Goal: Task Accomplishment & Management: Use online tool/utility

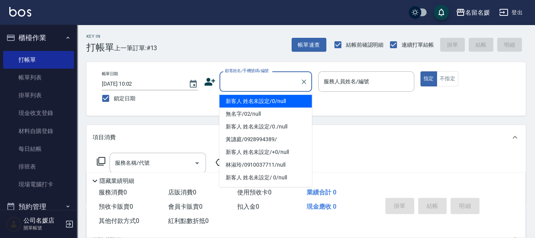
click at [270, 86] on input "顧客姓名/手機號碼/編號" at bounding box center [260, 81] width 74 height 13
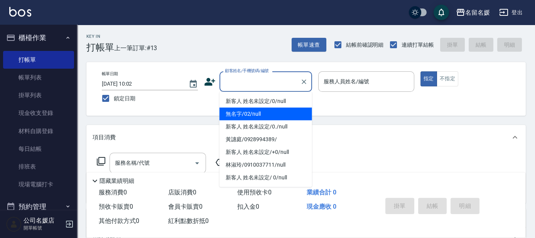
drag, startPoint x: 267, startPoint y: 117, endPoint x: 343, endPoint y: 85, distance: 82.5
click at [269, 115] on li "無名字/02/null" at bounding box center [265, 114] width 93 height 13
type input "無名字/02/null"
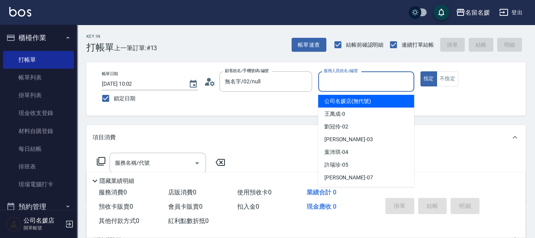
click at [378, 84] on input "服務人員姓名/編號" at bounding box center [365, 81] width 89 height 13
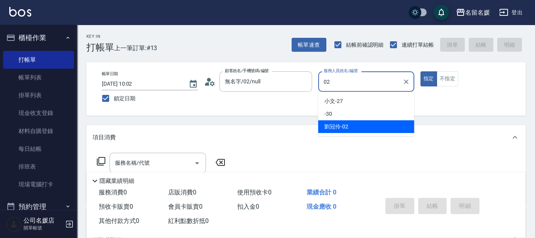
type input "02"
type button "true"
type input "劉冠伶-02"
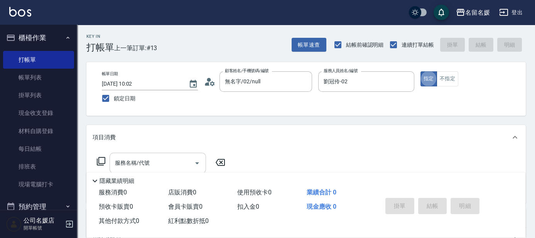
click at [175, 161] on input "服務名稱/代號" at bounding box center [152, 162] width 78 height 13
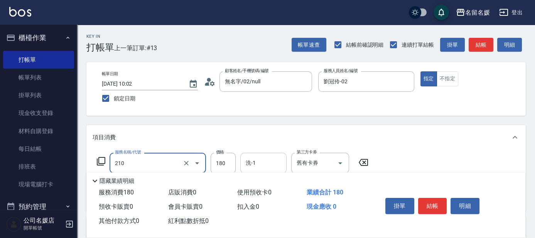
click at [266, 157] on input "洗-1" at bounding box center [263, 162] width 39 height 13
type input "洗券-(卡)180(210)"
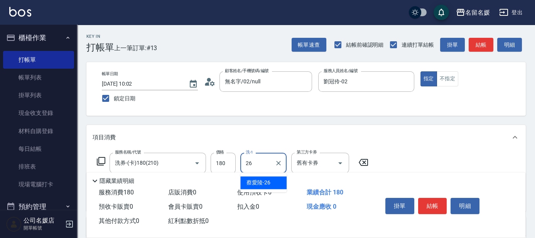
type input "[PERSON_NAME]-26"
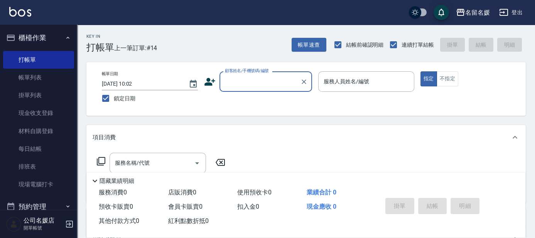
click at [271, 82] on input "顧客姓名/手機號碼/編號" at bounding box center [260, 81] width 74 height 13
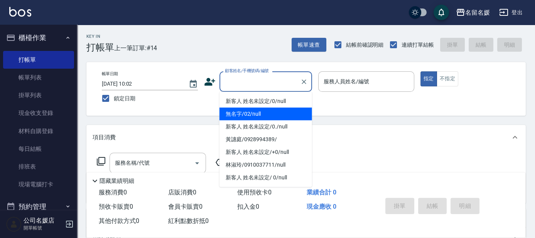
drag, startPoint x: 270, startPoint y: 115, endPoint x: 355, endPoint y: 83, distance: 90.3
click at [271, 115] on li "無名字/02/null" at bounding box center [265, 114] width 93 height 13
type input "無名字/02/null"
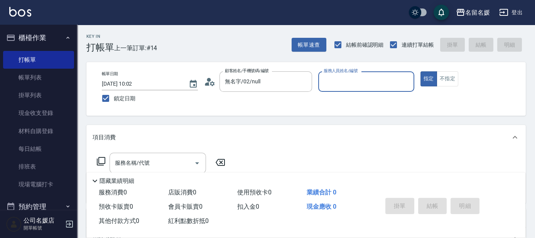
click at [355, 83] on input "服務人員姓名/編號" at bounding box center [365, 81] width 89 height 13
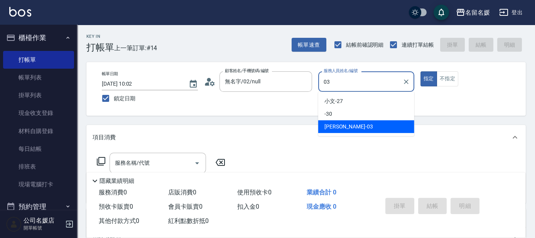
type input "[PERSON_NAME]-03"
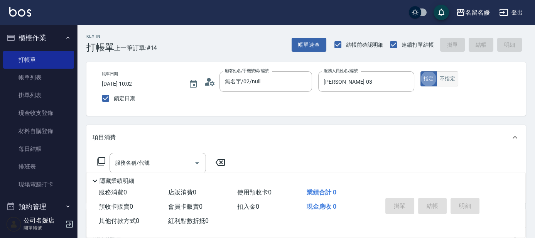
drag, startPoint x: 448, startPoint y: 83, endPoint x: 434, endPoint y: 95, distance: 18.4
click at [448, 83] on button "不指定" at bounding box center [447, 78] width 22 height 15
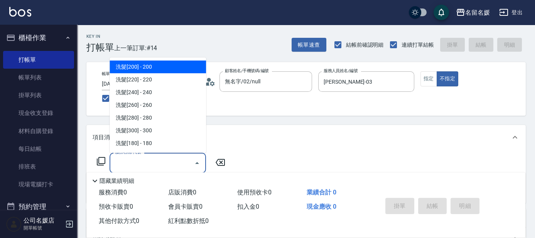
click at [177, 162] on input "服務名稱/代號" at bounding box center [152, 162] width 78 height 13
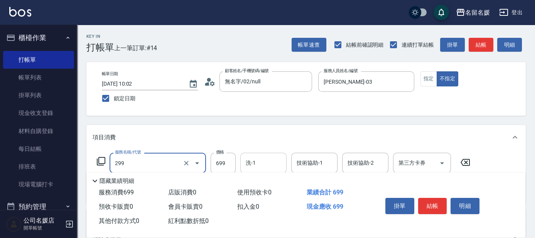
type input "滾珠洗髮699(299)"
click at [258, 164] on input "洗-1" at bounding box center [263, 162] width 39 height 13
type input "[PERSON_NAME]-26"
click at [312, 163] on input "技術協助-1" at bounding box center [313, 162] width 39 height 13
type input "[PERSON_NAME]-26"
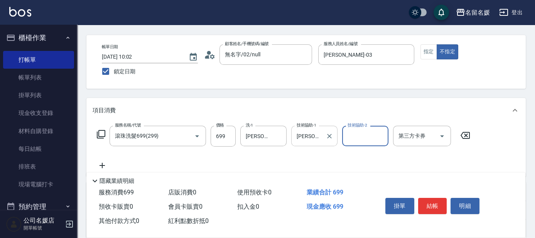
scroll to position [35, 0]
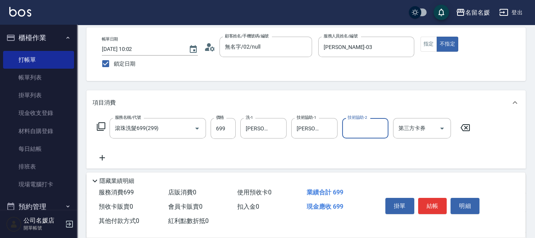
click at [102, 156] on icon at bounding box center [101, 157] width 5 height 5
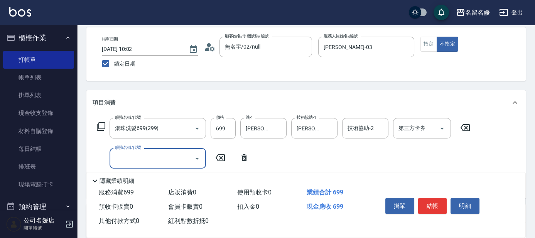
click at [128, 155] on input "服務名稱/代號" at bounding box center [152, 157] width 78 height 13
click at [265, 154] on div "技術協助-1 技術協助-1" at bounding box center [263, 158] width 46 height 20
type input "[PERSON_NAME].玻酸.晶膜.水療(635)"
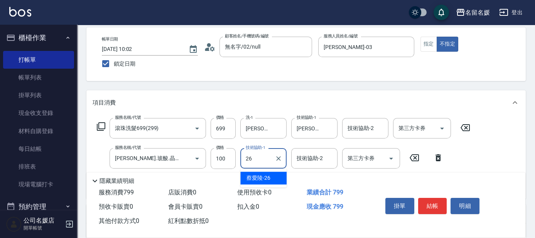
type input "[PERSON_NAME]-26"
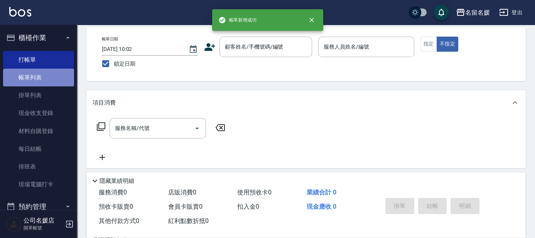
click at [48, 81] on link "帳單列表" at bounding box center [38, 78] width 71 height 18
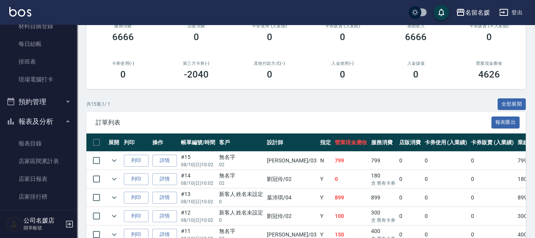
scroll to position [175, 0]
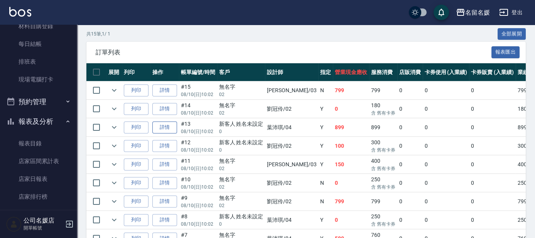
click at [162, 126] on link "詳情" at bounding box center [164, 127] width 25 height 12
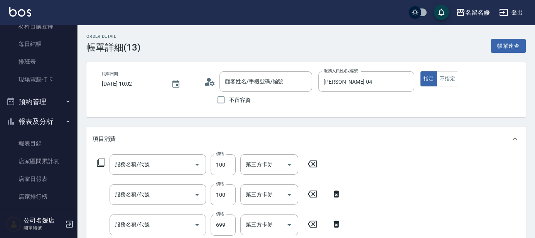
type input "[DATE] 10:02"
type input "[PERSON_NAME]-04"
type input "新客人 姓名未設定/0/null"
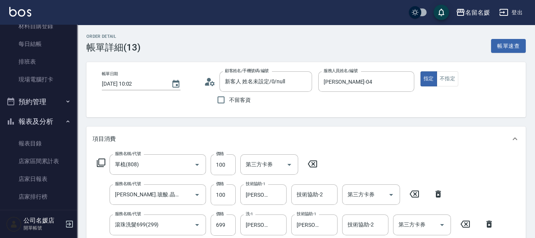
type input "單梳(808)"
type input "[PERSON_NAME].玻酸.晶膜.水療(635)"
type input "滾珠洗髮699(299)"
click at [449, 80] on button "不指定" at bounding box center [447, 78] width 22 height 15
type button "false"
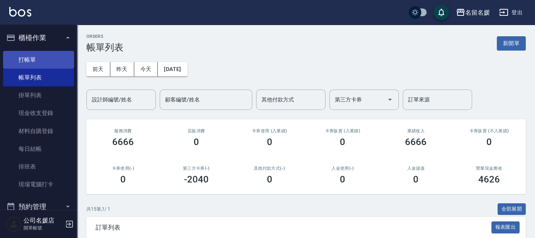
click at [41, 57] on link "打帳單" at bounding box center [38, 60] width 71 height 18
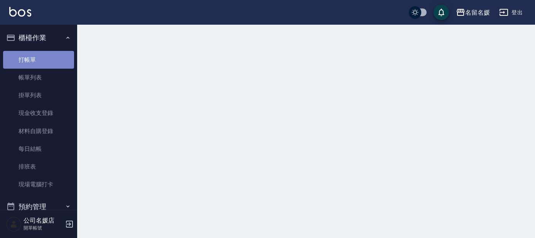
click at [41, 57] on link "打帳單" at bounding box center [38, 60] width 71 height 18
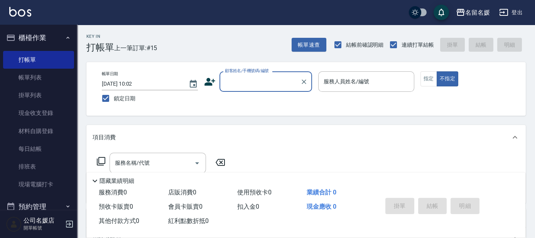
click at [257, 81] on input "顧客姓名/手機號碼/編號" at bounding box center [260, 81] width 74 height 13
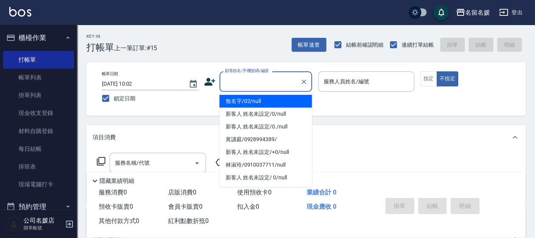
click at [276, 104] on li "無名字/02/null" at bounding box center [265, 101] width 93 height 13
type input "無名字/02/null"
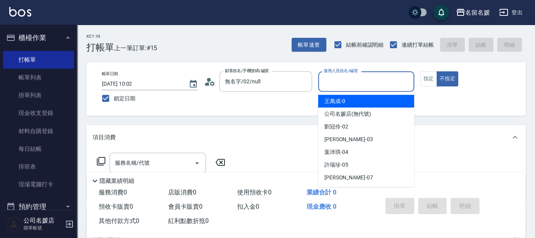
click at [395, 86] on input "服務人員姓名/編號" at bounding box center [365, 81] width 89 height 13
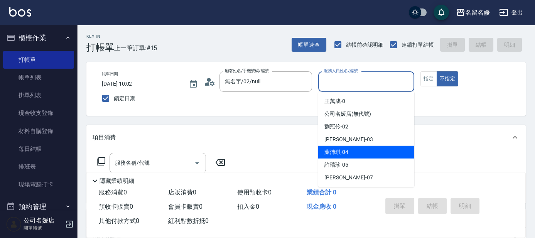
drag, startPoint x: 358, startPoint y: 149, endPoint x: 337, endPoint y: 129, distance: 28.6
click at [357, 149] on div "[PERSON_NAME]-04" at bounding box center [366, 152] width 96 height 13
type input "[PERSON_NAME]-04"
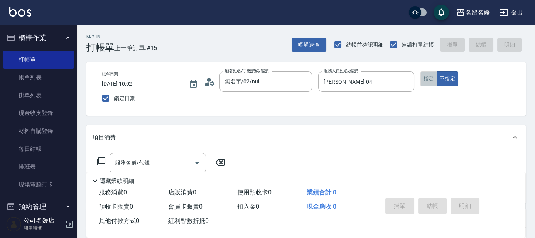
click at [432, 81] on button "指定" at bounding box center [428, 78] width 17 height 15
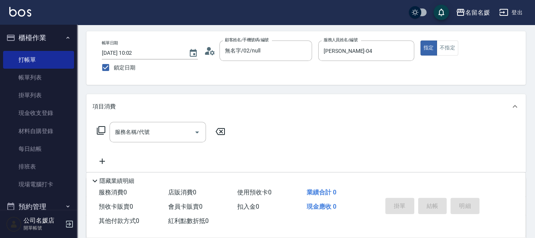
scroll to position [35, 0]
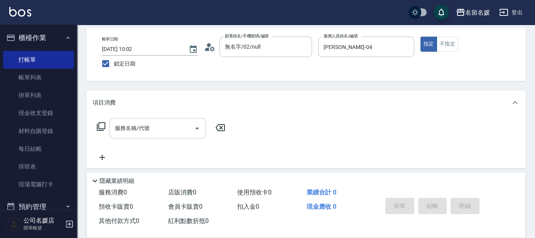
click at [161, 134] on input "服務名稱/代號" at bounding box center [152, 127] width 78 height 13
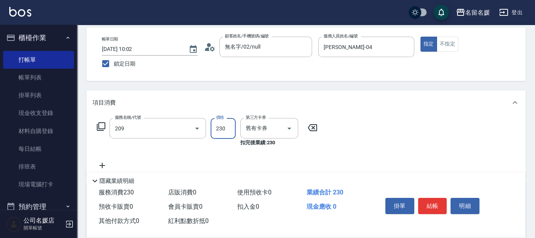
type input "洗髮券-(卡)230(209)"
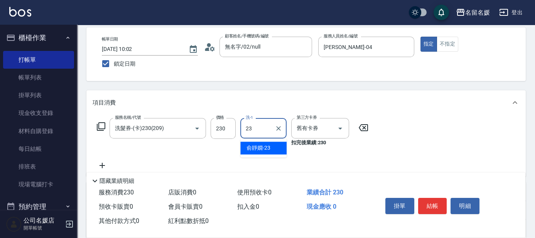
type input "[PERSON_NAME]-23"
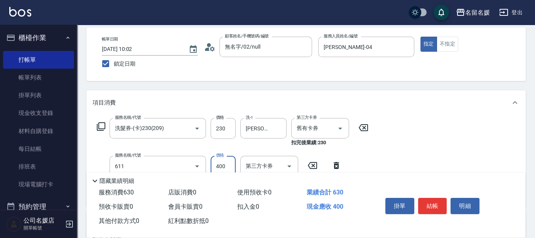
type input "自備護髮(611)"
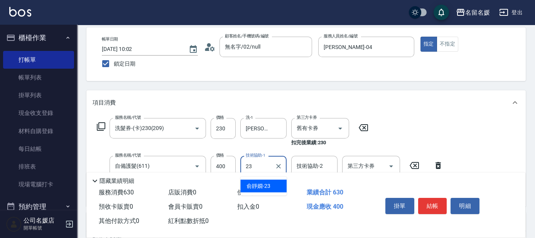
type input "[PERSON_NAME]-23"
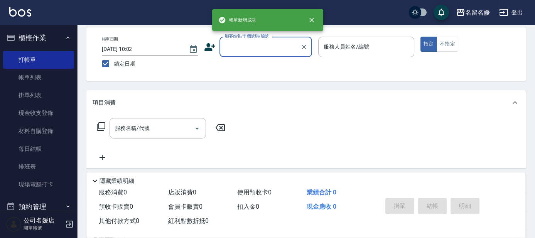
scroll to position [0, 0]
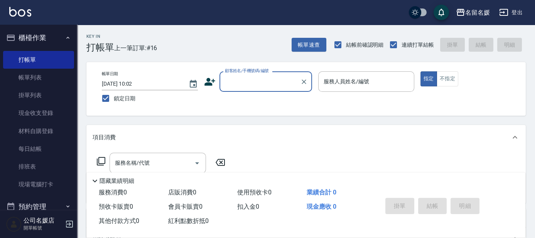
click at [237, 82] on input "顧客姓名/手機號碼/編號" at bounding box center [260, 81] width 74 height 13
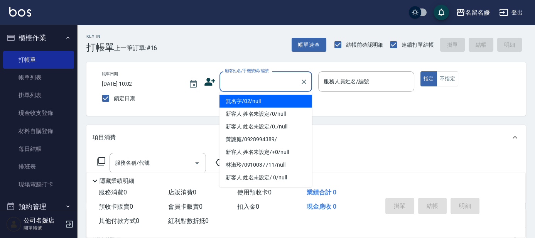
click at [274, 98] on li "無名字/02/null" at bounding box center [265, 101] width 93 height 13
type input "無名字/02/null"
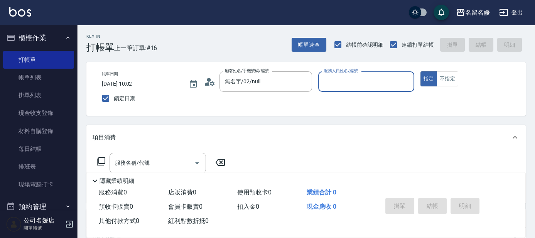
click at [343, 77] on input "服務人員姓名/編號" at bounding box center [365, 81] width 89 height 13
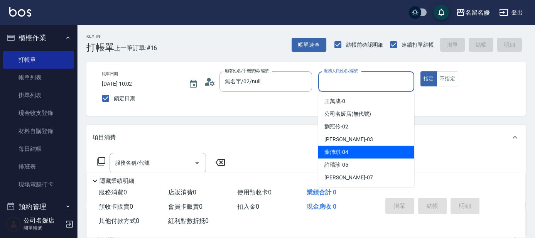
click at [343, 151] on span "[PERSON_NAME]-04" at bounding box center [336, 152] width 24 height 8
type input "[PERSON_NAME]-04"
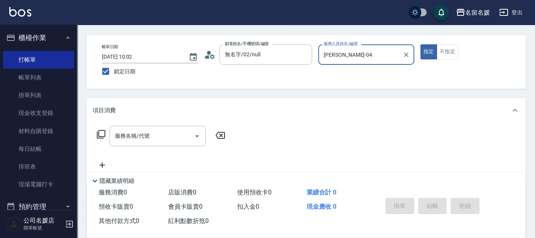
scroll to position [35, 0]
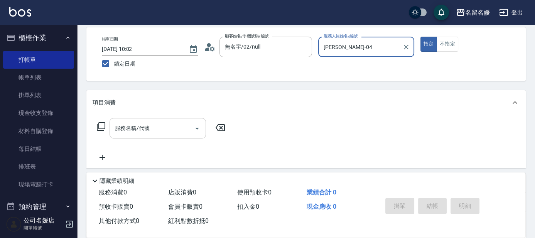
click at [148, 129] on div "服務名稱/代號 服務名稱/代號" at bounding box center [157, 128] width 96 height 20
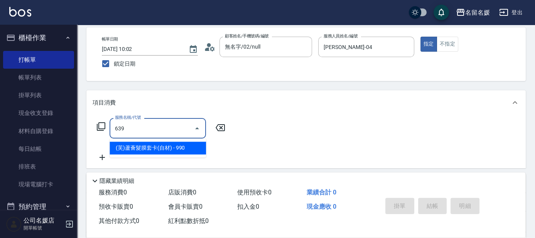
click at [164, 146] on span "(芙)蘆薈髮膜套卡(自材) - 990" at bounding box center [157, 147] width 96 height 13
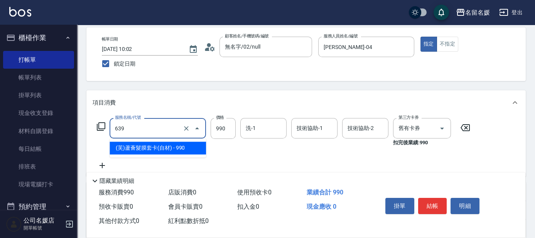
click at [172, 133] on input "639" at bounding box center [147, 127] width 68 height 13
click at [177, 147] on span "(芙)蘆薈髮膜套卡(自材) - 990" at bounding box center [157, 147] width 96 height 13
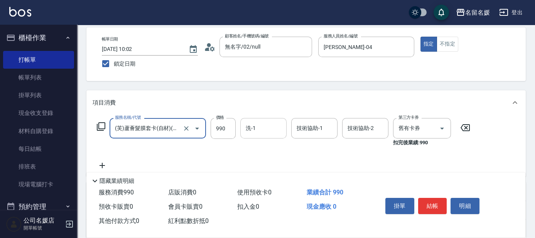
type input "(芙)蘆薈髮膜套卡(自材)(639)"
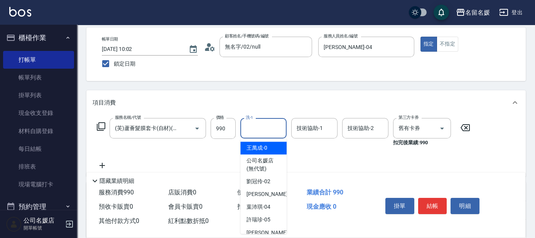
click at [265, 129] on input "洗-1" at bounding box center [263, 127] width 39 height 13
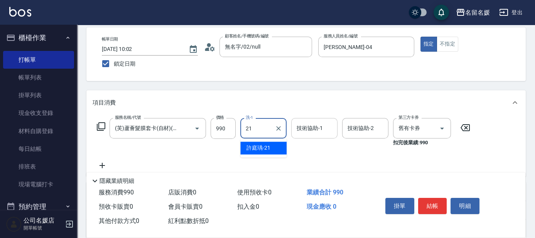
type input "21"
click at [303, 131] on div "技術協助-1 技術協助-1" at bounding box center [314, 128] width 46 height 20
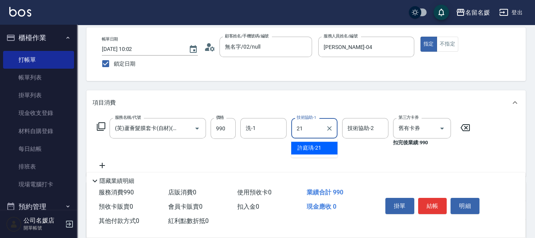
click at [310, 148] on span "[PERSON_NAME]-21" at bounding box center [309, 148] width 24 height 8
type input "[PERSON_NAME]-21"
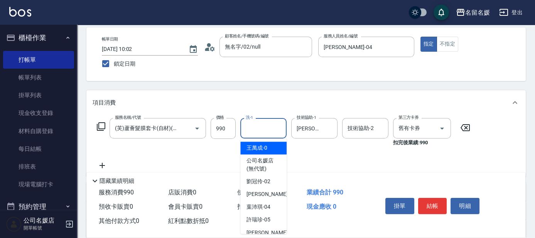
click at [269, 123] on input "洗-1" at bounding box center [263, 127] width 39 height 13
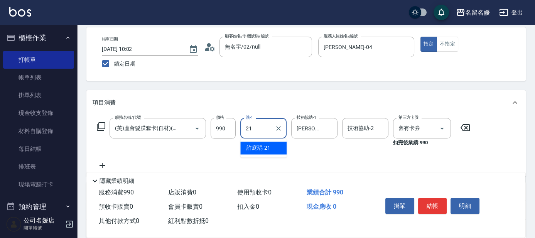
click at [281, 148] on div "[PERSON_NAME]-21" at bounding box center [263, 147] width 46 height 13
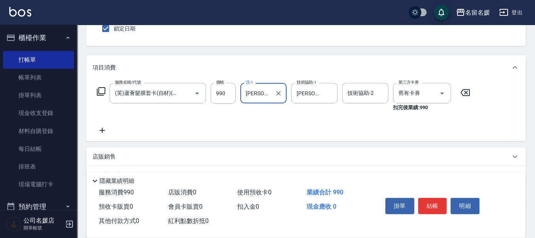
type input "[PERSON_NAME]-21"
click at [101, 126] on icon at bounding box center [102, 130] width 19 height 9
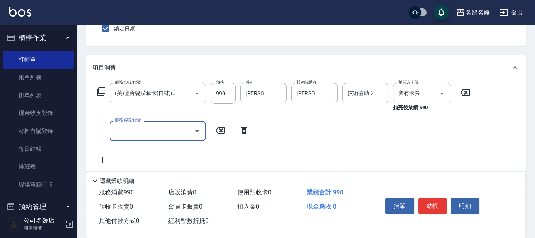
scroll to position [0, 0]
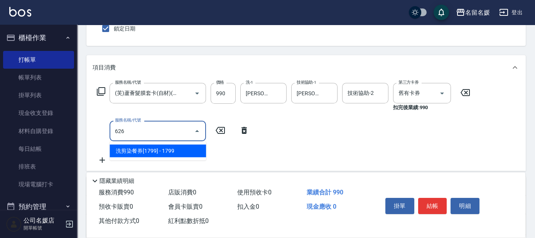
drag, startPoint x: 164, startPoint y: 149, endPoint x: 167, endPoint y: 136, distance: 13.3
click at [164, 148] on span "洗剪染餐券[1799] - 1799" at bounding box center [157, 151] width 96 height 13
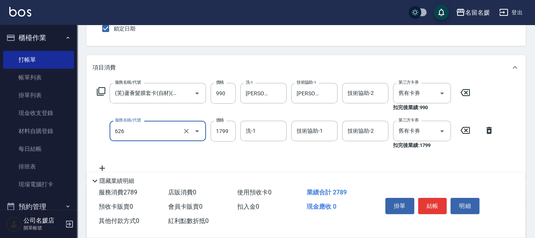
click at [172, 136] on input "626" at bounding box center [147, 130] width 68 height 13
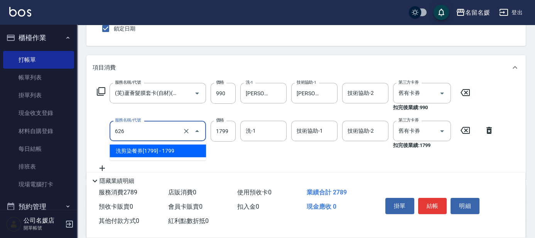
click at [191, 151] on span "洗剪染餐券[1799] - 1799" at bounding box center [157, 151] width 96 height 13
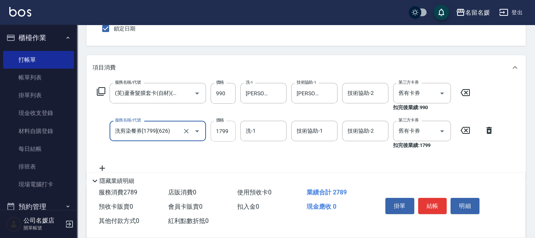
type input "洗剪染餐券[1799](626)"
click at [214, 128] on input "1799" at bounding box center [222, 131] width 25 height 21
type input "2500"
click at [247, 129] on div "洗-1 洗-1" at bounding box center [263, 131] width 46 height 20
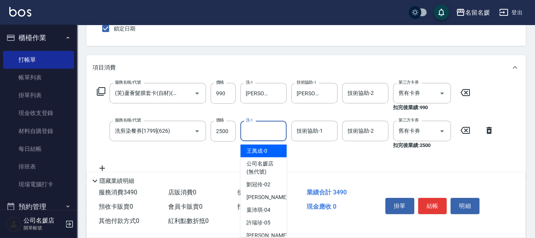
type input "1"
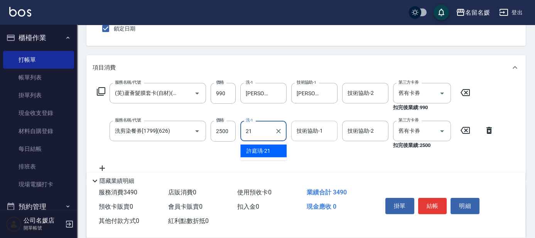
drag, startPoint x: 270, startPoint y: 150, endPoint x: 315, endPoint y: 136, distance: 47.7
click at [270, 150] on div "[PERSON_NAME]-21" at bounding box center [263, 151] width 46 height 13
type input "[PERSON_NAME]-21"
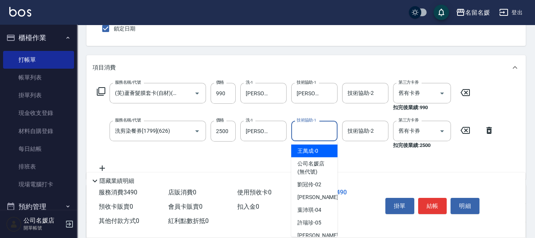
click at [315, 136] on input "技術協助-1" at bounding box center [313, 130] width 39 height 13
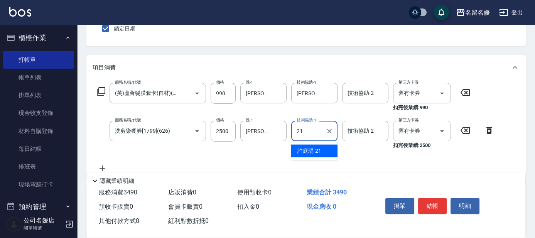
click at [318, 145] on div "[PERSON_NAME]-21" at bounding box center [314, 151] width 46 height 13
type input "[PERSON_NAME]-21"
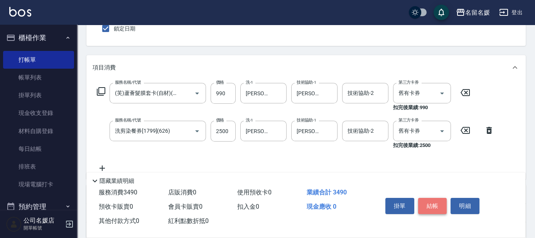
click at [434, 206] on button "結帳" at bounding box center [432, 206] width 29 height 16
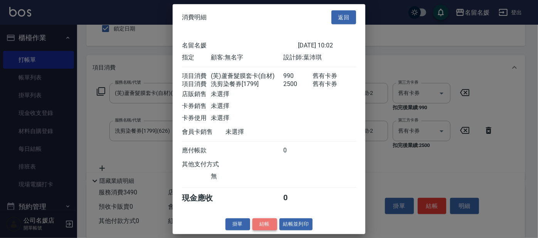
click at [267, 230] on button "結帳" at bounding box center [264, 224] width 25 height 12
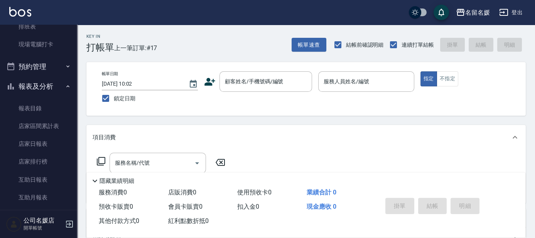
scroll to position [175, 0]
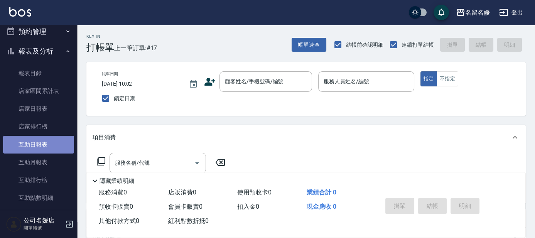
click at [55, 141] on link "互助日報表" at bounding box center [38, 145] width 71 height 18
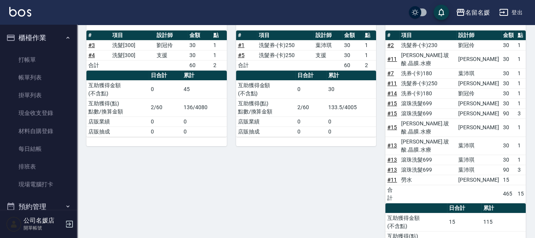
scroll to position [350, 0]
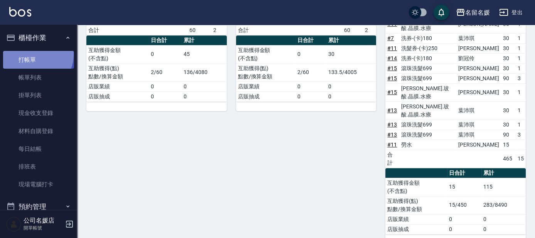
click at [31, 54] on link "打帳單" at bounding box center [38, 60] width 71 height 18
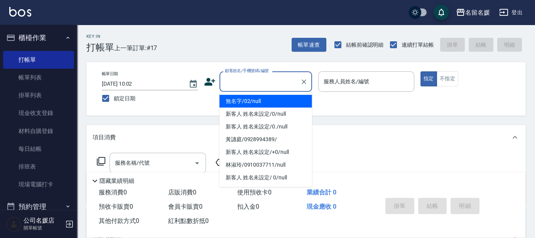
drag, startPoint x: 258, startPoint y: 87, endPoint x: 241, endPoint y: 103, distance: 23.2
click at [257, 90] on div "顧客姓名/手機號碼/編號" at bounding box center [265, 81] width 93 height 20
click at [258, 80] on input "顧客姓名/手機號碼/編號" at bounding box center [260, 81] width 74 height 13
click at [270, 103] on li "無名字/02/null" at bounding box center [265, 101] width 93 height 13
type input "無名字/02/null"
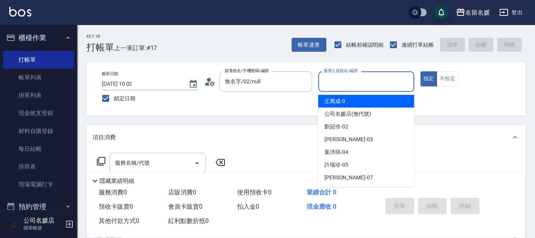
click at [366, 83] on input "服務人員姓名/編號" at bounding box center [365, 81] width 89 height 13
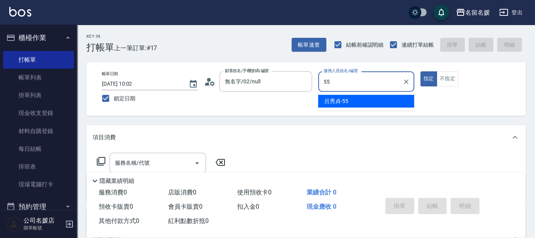
type input "55"
type button "true"
type input "[PERSON_NAME]-55"
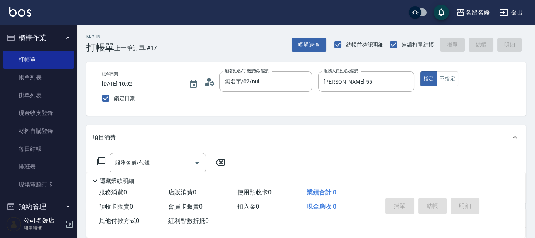
click at [98, 155] on div "服務名稱/代號 服務名稱/代號" at bounding box center [161, 163] width 137 height 20
click at [101, 160] on icon at bounding box center [100, 160] width 9 height 9
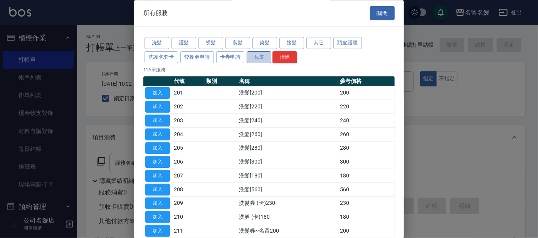
click at [262, 54] on button "瓦皮" at bounding box center [259, 57] width 25 height 12
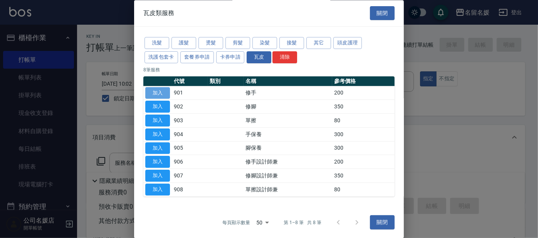
click at [159, 91] on button "加入" at bounding box center [157, 93] width 25 height 12
type input "修手(901)"
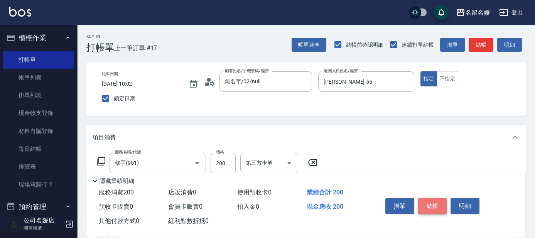
click at [435, 203] on button "結帳" at bounding box center [432, 206] width 29 height 16
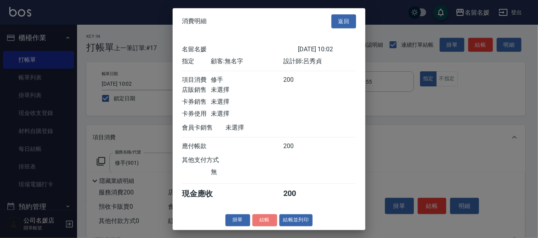
drag, startPoint x: 263, startPoint y: 221, endPoint x: 273, endPoint y: 208, distance: 17.0
click at [264, 221] on button "結帳" at bounding box center [264, 220] width 25 height 12
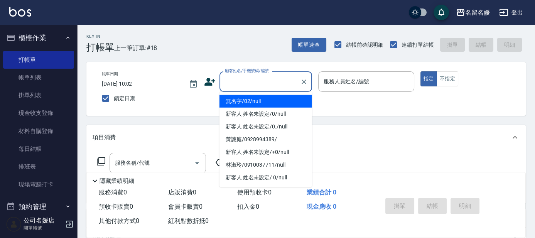
click at [253, 87] on input "顧客姓名/手機號碼/編號" at bounding box center [260, 81] width 74 height 13
click at [262, 103] on li "無名字/02/null" at bounding box center [265, 101] width 93 height 13
click at [262, 103] on div "帳單日期 [DATE] 10:02 鎖定日期 顧客姓名/手機號碼/編號 顧客姓名/手機號碼/編號 服務人員姓名/編號 服務人員姓名/編號 指定 不指定" at bounding box center [306, 88] width 421 height 35
type input "無名字/02/null"
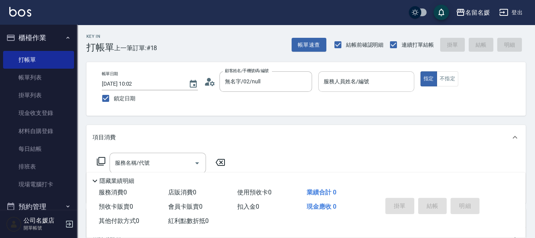
click at [349, 88] on div "服務人員姓名/編號" at bounding box center [366, 81] width 96 height 20
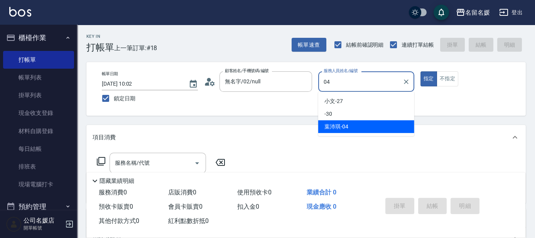
type input "[PERSON_NAME]-04"
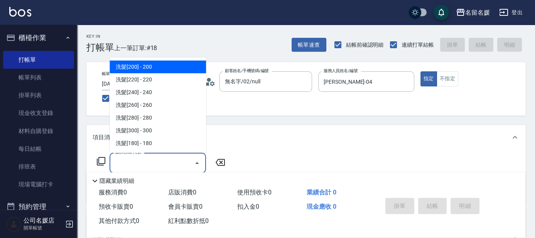
click at [175, 164] on input "服務名稱/代號" at bounding box center [152, 162] width 78 height 13
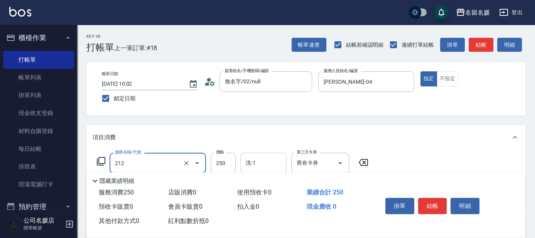
click at [257, 163] on input "洗-1" at bounding box center [263, 162] width 39 height 13
type input "洗髮券-(卡)250(212)"
type input "[PERSON_NAME]-26"
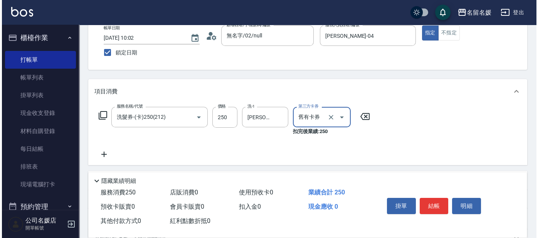
scroll to position [70, 0]
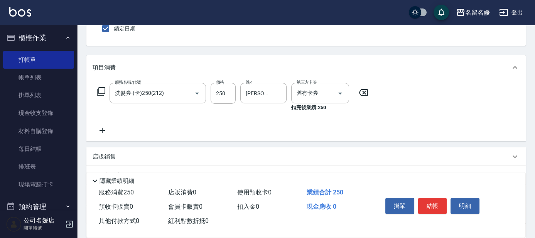
click at [101, 89] on icon at bounding box center [100, 91] width 9 height 9
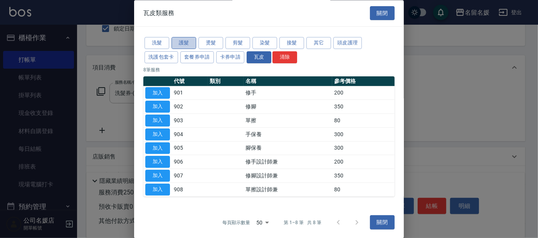
click at [178, 39] on button "護髮" at bounding box center [184, 43] width 25 height 12
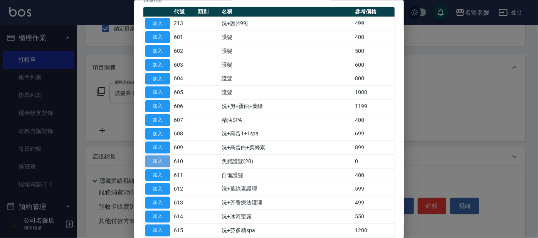
click at [148, 160] on button "加入" at bounding box center [157, 161] width 25 height 12
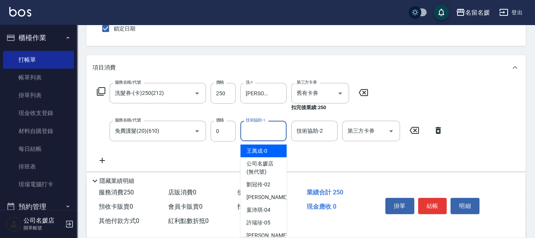
click at [251, 128] on div "技術協助-1 技術協助-1" at bounding box center [263, 131] width 46 height 20
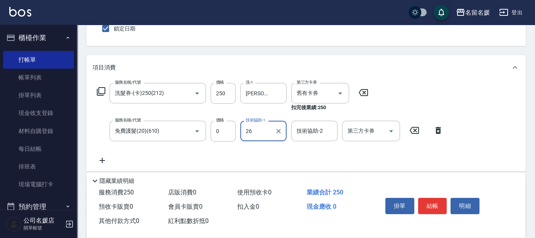
type input "[PERSON_NAME]-26"
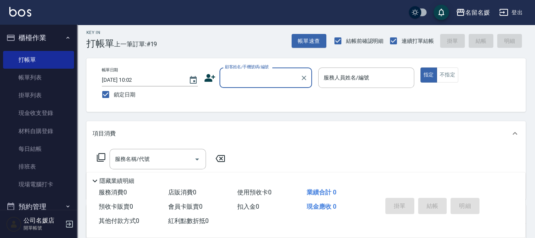
scroll to position [0, 0]
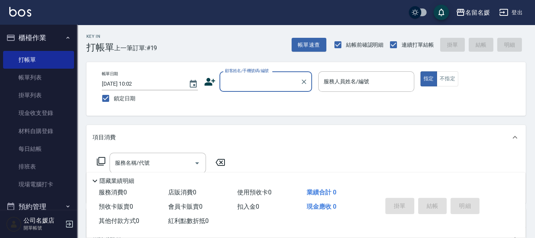
type input "0"
type input "無名字/02/null"
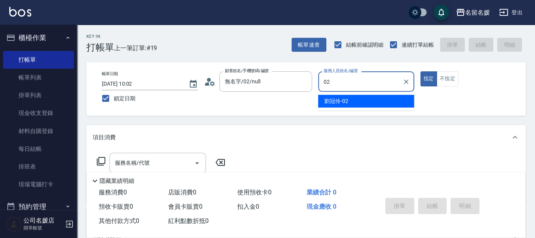
type input "劉冠伶-02"
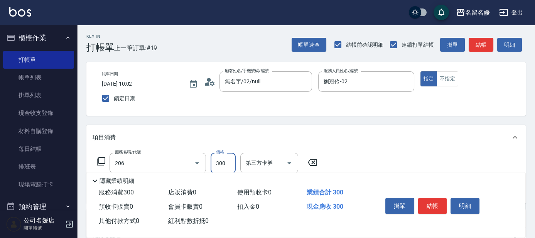
type input "洗髮[300](206)"
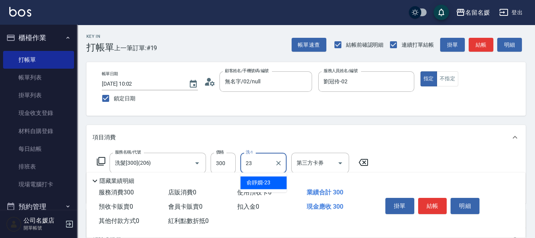
type input "[PERSON_NAME]-23"
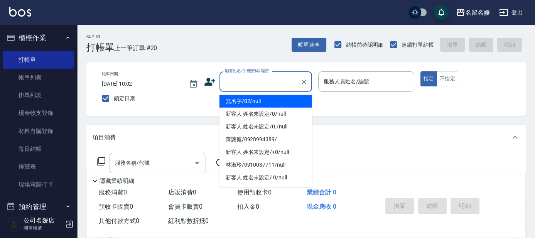
type input "無名字/02/null"
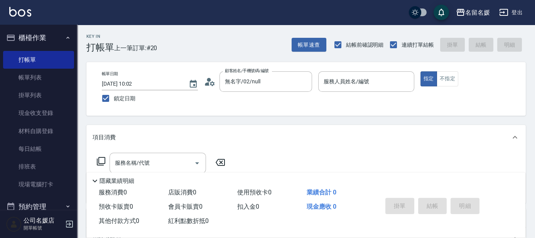
scroll to position [35, 0]
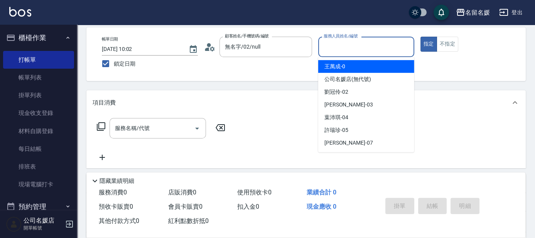
click at [373, 45] on input "服務人員姓名/編號" at bounding box center [365, 46] width 89 height 13
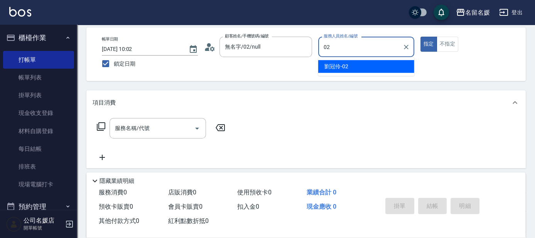
type input "劉冠伶-02"
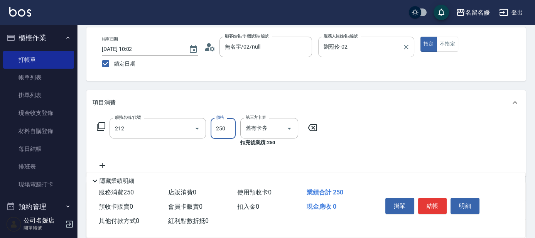
type input "洗髮券-(卡)250(212)"
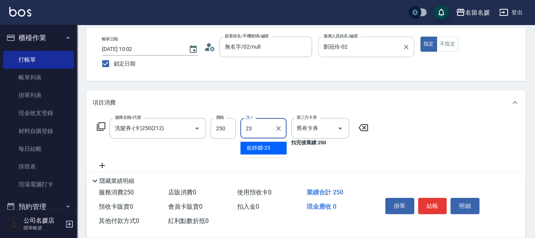
type input "[PERSON_NAME]-23"
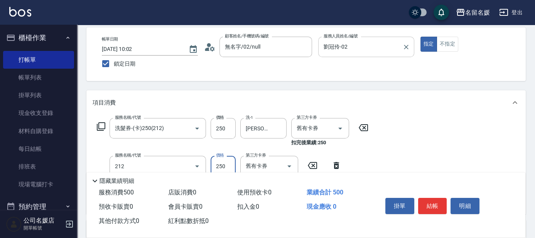
type input "洗髮券-(卡)250(212)"
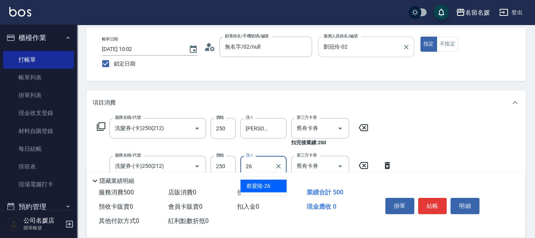
type input "[PERSON_NAME]-26"
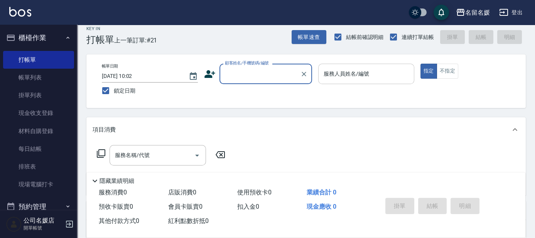
scroll to position [0, 0]
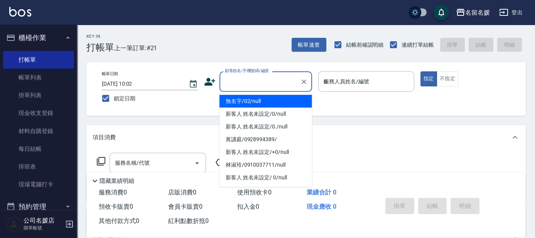
type input "04"
type input "無名字/02/null"
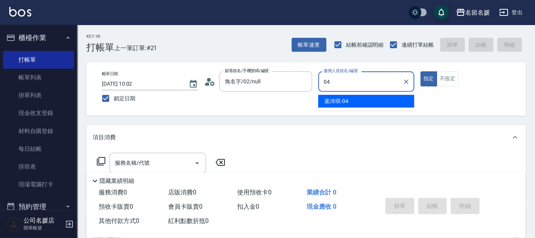
type input "[PERSON_NAME]-04"
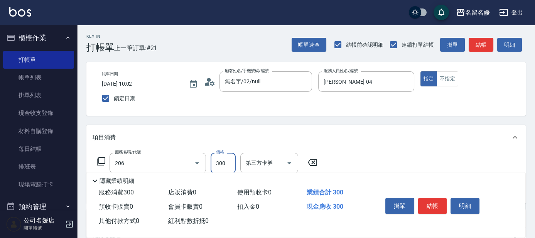
type input "洗髮[300](206)"
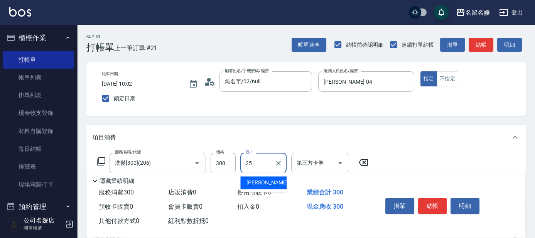
type input "[PERSON_NAME]-25"
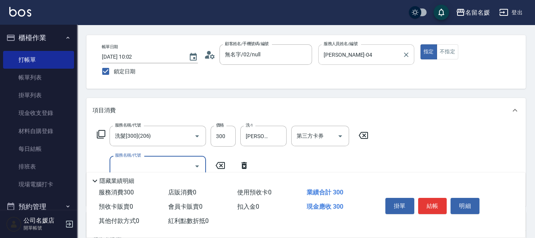
scroll to position [35, 0]
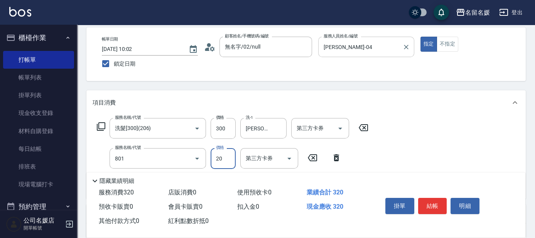
type input "潤絲(801)"
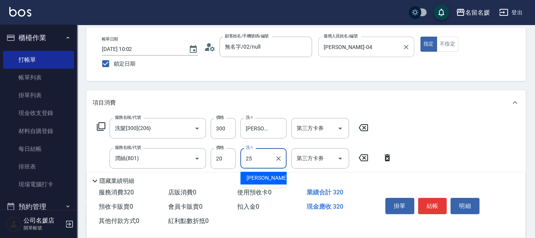
type input "[PERSON_NAME]-25"
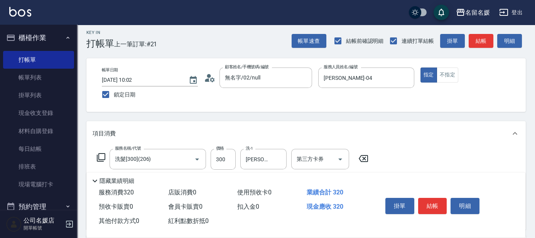
scroll to position [0, 0]
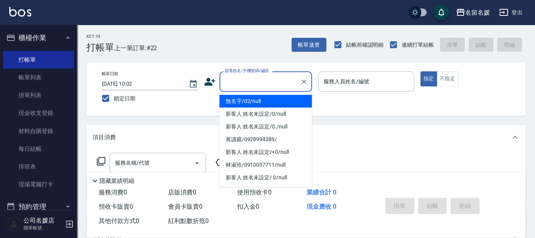
type input "無名字/02/null"
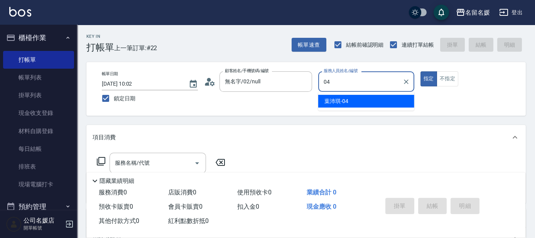
type input "[PERSON_NAME]-04"
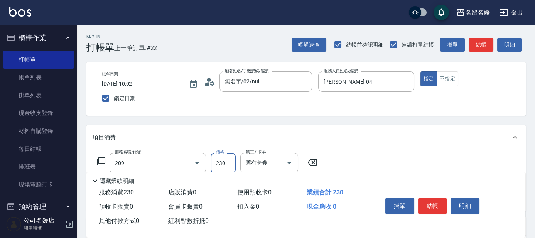
type input "洗髮券-(卡)230(209)"
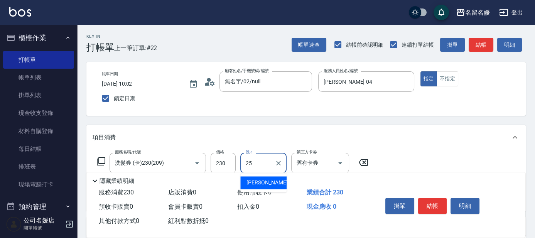
type input "[PERSON_NAME]-25"
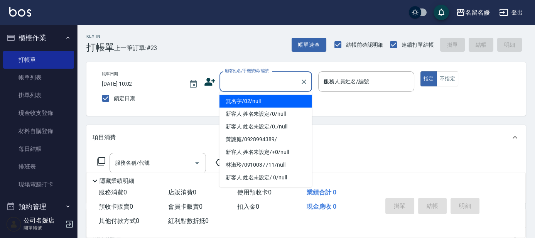
type input "02"
type input "無名字/02/null"
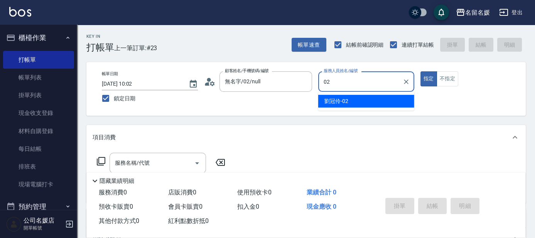
type input "劉冠伶-02"
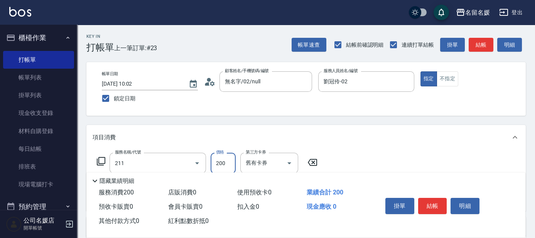
type input "洗髮券~名留200(211)"
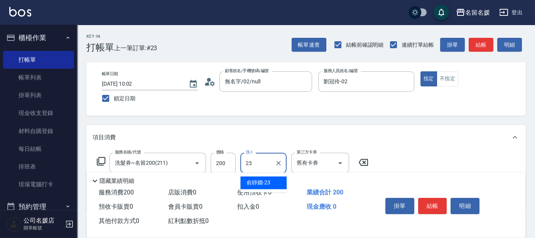
type input "[PERSON_NAME]-23"
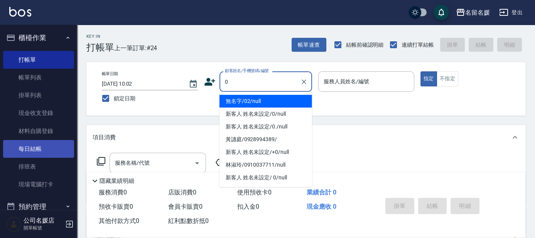
type input "0"
type input "04"
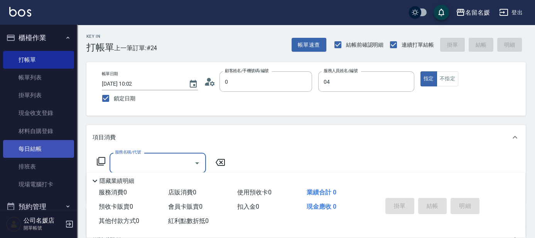
type input "無名字/02/null"
type input "[PERSON_NAME]-04"
type input "新客人 姓名未設定/0/null"
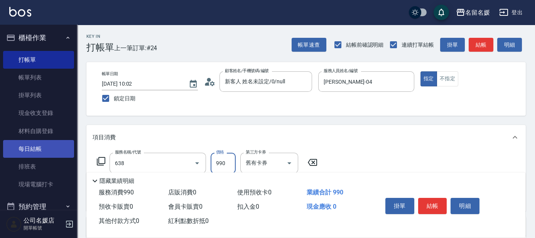
type input "(芙)頭皮養護套卡(638)"
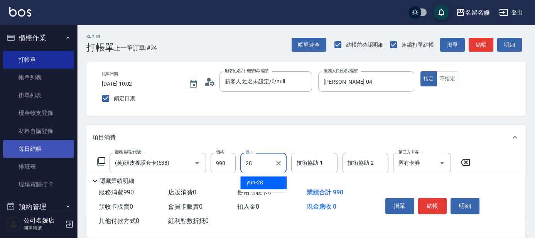
type input "yun-28"
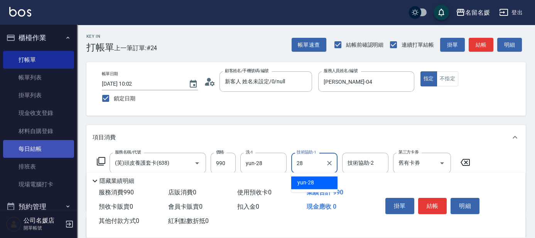
type input "yun-28"
type input "(芙)蘆薈髮膜套卡(自材)(639)"
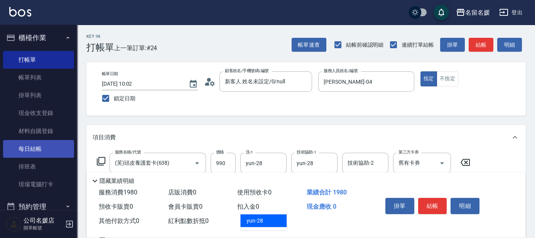
type input "yun-28"
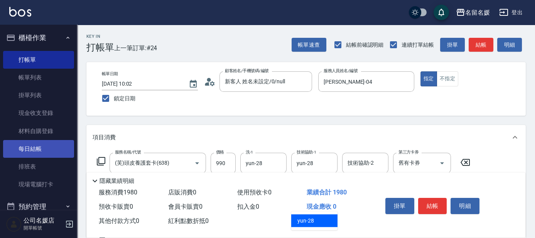
type input "yun-28"
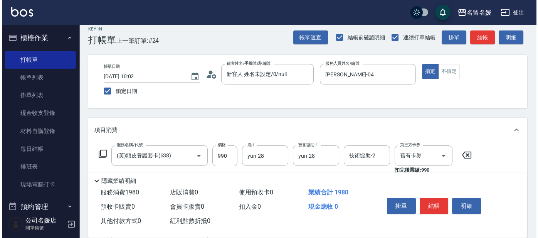
scroll to position [105, 0]
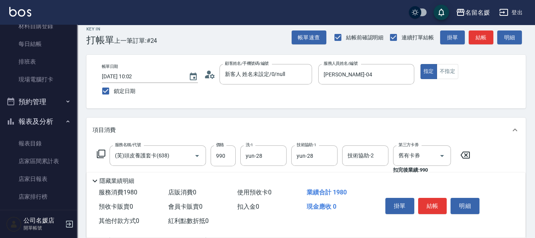
click at [104, 151] on icon at bounding box center [101, 154] width 8 height 8
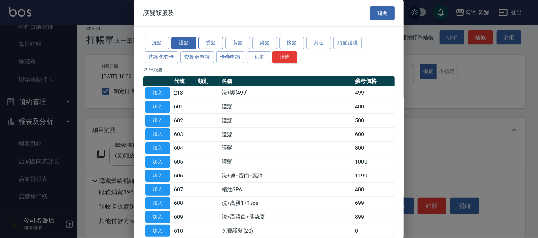
click at [212, 44] on button "燙髮" at bounding box center [211, 43] width 25 height 12
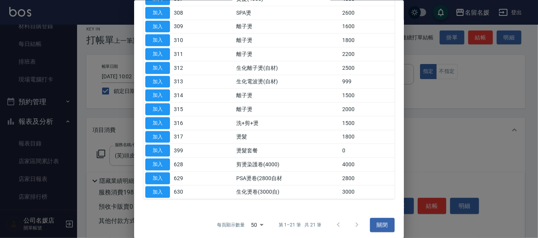
scroll to position [178, 0]
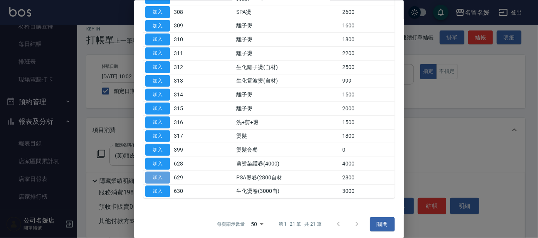
click at [157, 178] on button "加入" at bounding box center [157, 177] width 25 height 12
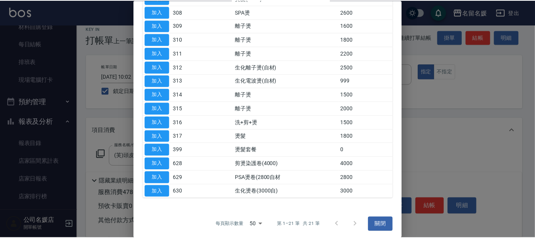
scroll to position [149, 0]
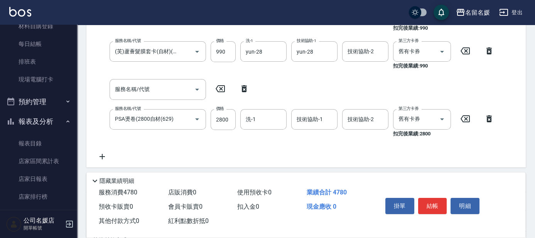
click at [242, 87] on icon at bounding box center [243, 88] width 5 height 7
type input "PSA燙卷(2800自材(629)"
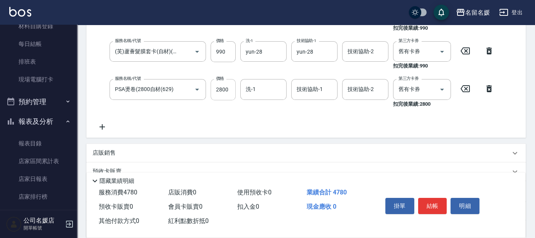
click at [222, 85] on input "2800" at bounding box center [222, 89] width 25 height 21
type input "2500"
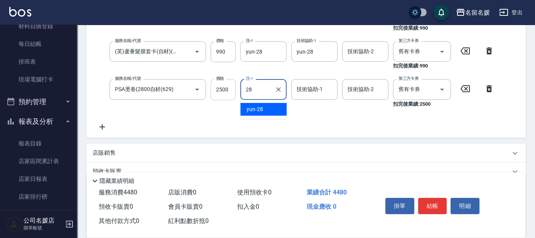
type input "28"
type input "2"
type input "yun-28"
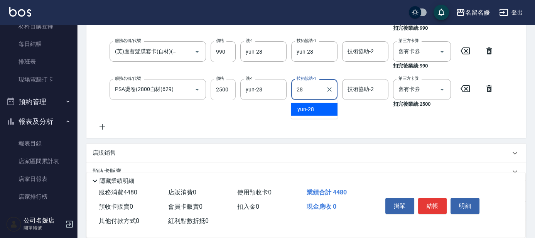
type input "yun-28"
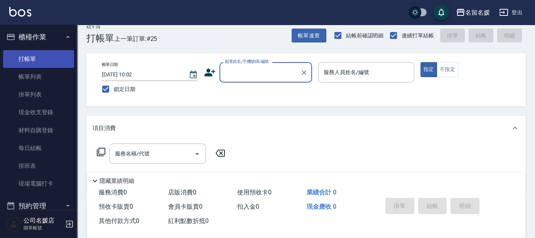
scroll to position [0, 0]
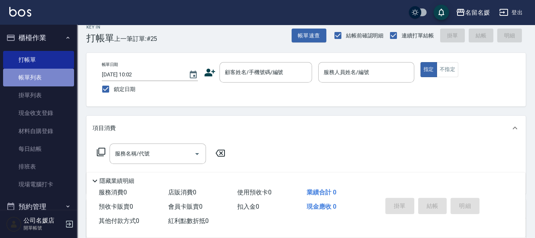
click at [48, 81] on link "帳單列表" at bounding box center [38, 78] width 71 height 18
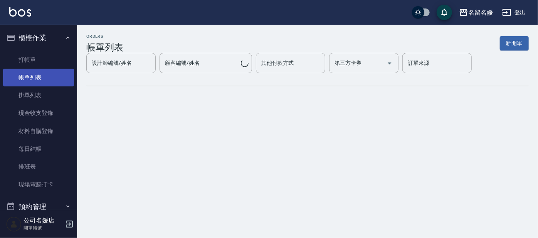
click at [48, 81] on link "帳單列表" at bounding box center [38, 78] width 71 height 18
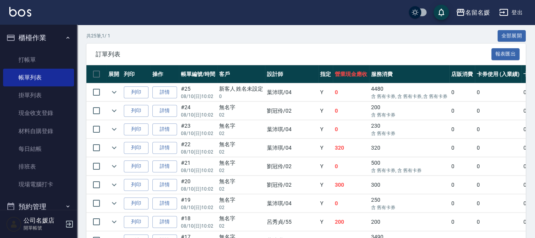
scroll to position [175, 0]
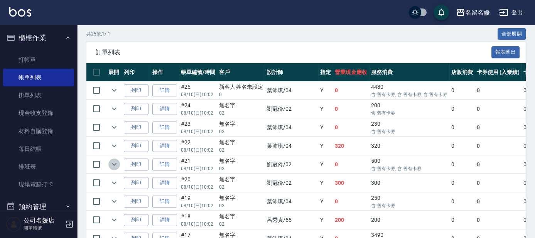
click at [115, 162] on icon "expand row" at bounding box center [113, 164] width 9 height 9
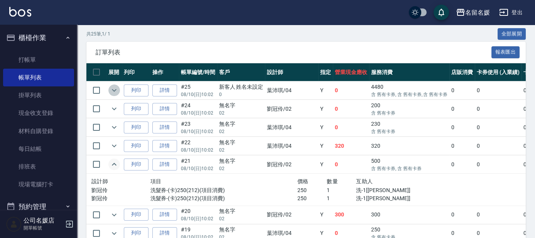
click at [118, 86] on icon "expand row" at bounding box center [113, 90] width 9 height 9
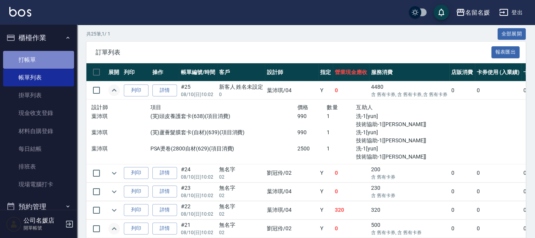
click at [39, 61] on link "打帳單" at bounding box center [38, 60] width 71 height 18
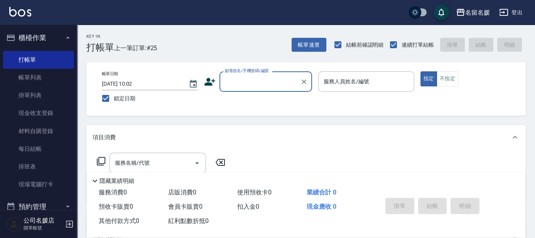
click at [245, 80] on input "顧客姓名/手機號碼/編號" at bounding box center [260, 81] width 74 height 13
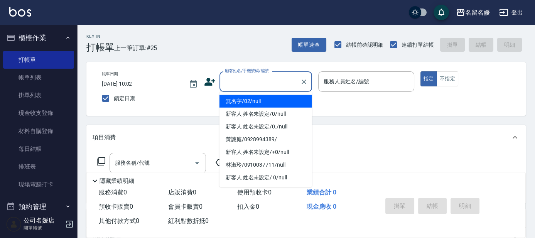
click at [258, 98] on li "無名字/02/null" at bounding box center [265, 101] width 93 height 13
type input "無名字/02/null"
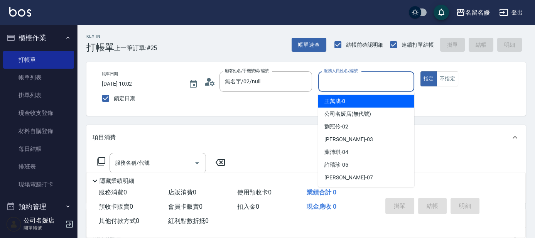
click at [363, 84] on input "服務人員姓名/編號" at bounding box center [365, 81] width 89 height 13
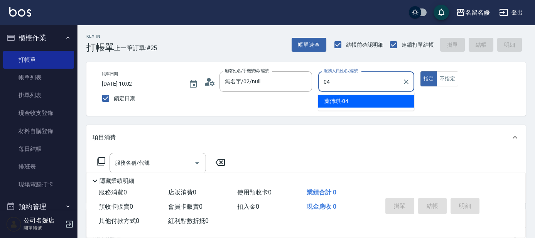
type input "04"
type button "true"
type input "[PERSON_NAME]-04"
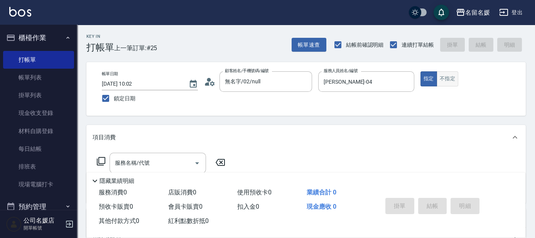
click at [445, 76] on button "不指定" at bounding box center [447, 78] width 22 height 15
click at [406, 82] on icon "Clear" at bounding box center [406, 82] width 8 height 8
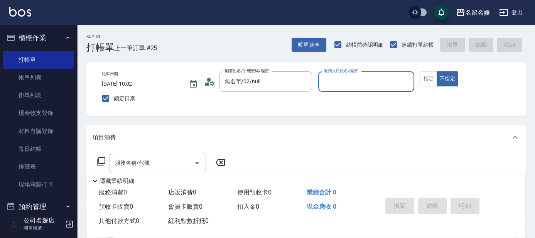
click at [370, 84] on input "服務人員姓名/編號" at bounding box center [365, 81] width 89 height 13
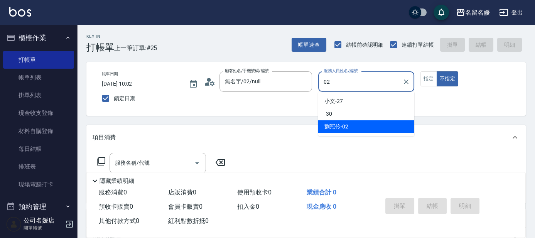
type input "02"
type button "false"
type input "劉冠伶-02"
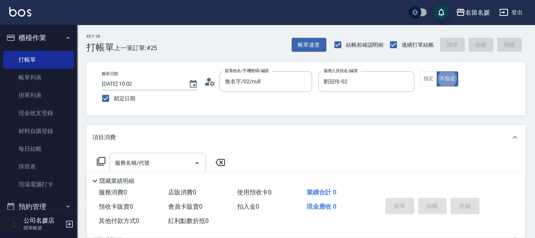
click at [149, 160] on div "服務名稱/代號 服務名稱/代號" at bounding box center [157, 163] width 96 height 20
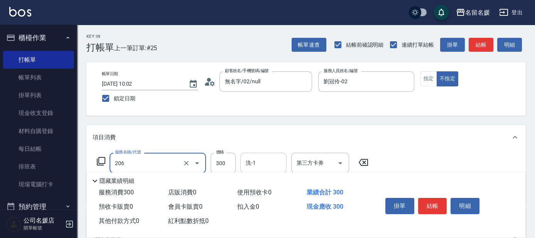
type input "洗髮[300](206)"
click at [269, 161] on input "洗-1" at bounding box center [263, 162] width 39 height 13
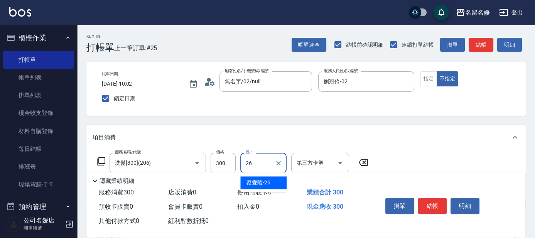
type input "[PERSON_NAME]-26"
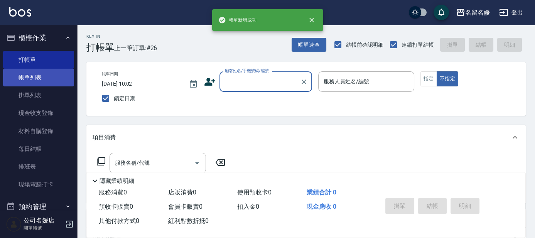
click at [49, 78] on link "帳單列表" at bounding box center [38, 78] width 71 height 18
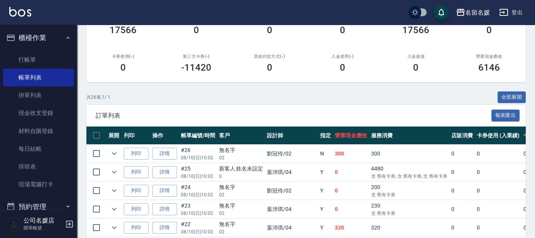
scroll to position [140, 0]
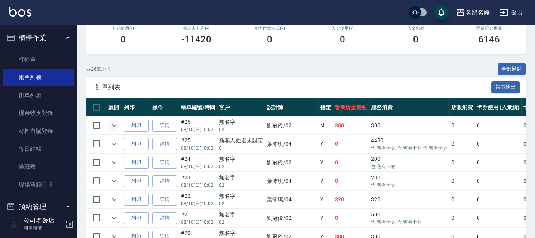
click at [113, 126] on icon "expand row" at bounding box center [113, 125] width 9 height 9
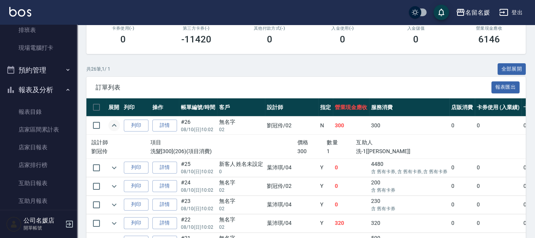
scroll to position [175, 0]
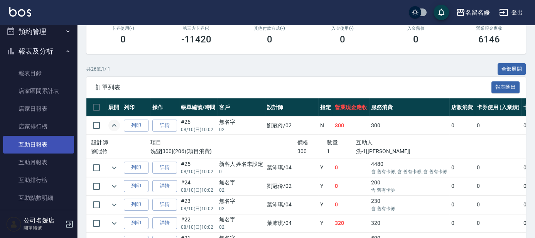
click at [51, 145] on link "互助日報表" at bounding box center [38, 145] width 71 height 18
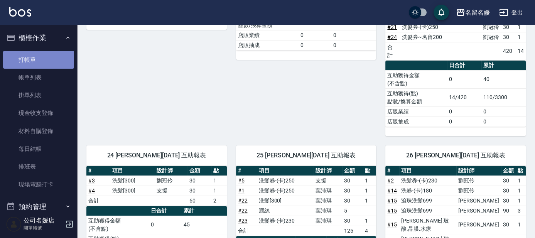
click at [51, 57] on link "打帳單" at bounding box center [38, 60] width 71 height 18
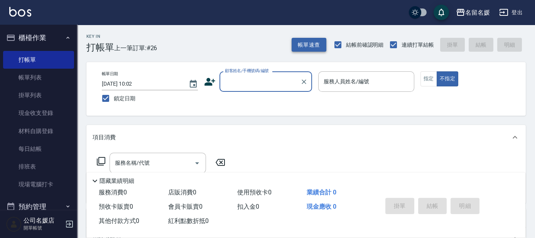
click at [302, 40] on button "帳單速查" at bounding box center [308, 45] width 35 height 14
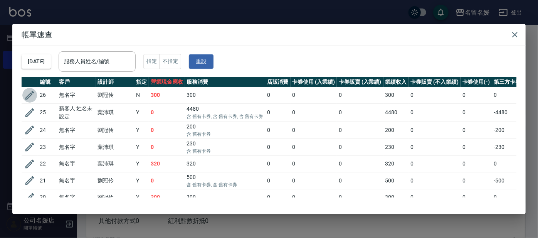
click at [32, 94] on icon "button" at bounding box center [29, 95] width 9 height 9
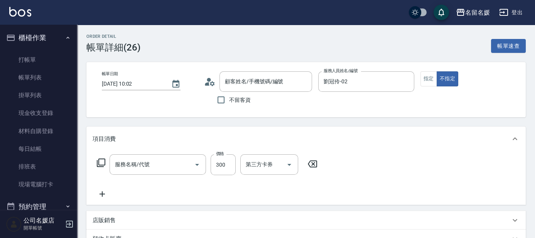
type input "[DATE] 10:02"
type input "劉冠伶-02"
type input "無名字/02/null"
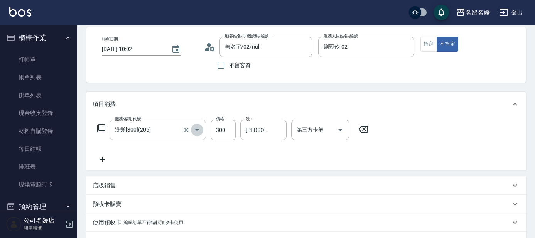
click at [197, 129] on icon "Open" at bounding box center [197, 130] width 4 height 2
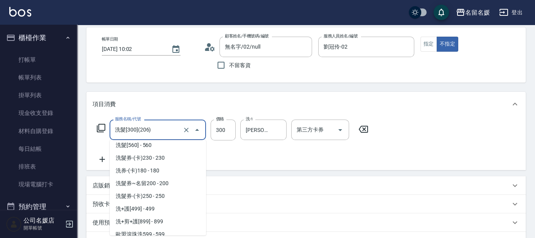
scroll to position [105, 0]
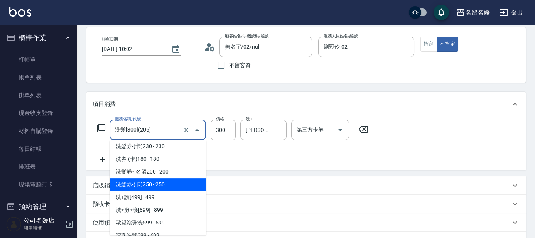
click at [194, 180] on span "洗髮券-(卡)250 - 250" at bounding box center [157, 184] width 96 height 13
type input "洗髮券-(卡)250(212)"
type input "250"
type input "舊有卡券"
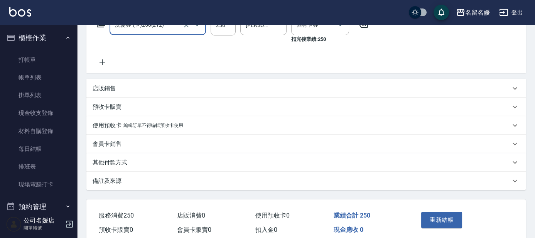
scroll to position [174, 0]
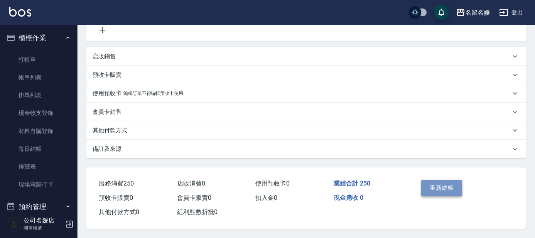
click at [444, 185] on button "重新結帳" at bounding box center [441, 188] width 41 height 16
click at [428, 187] on div "Order detail 帳單詳細 (26) 帳單速查 帳單日期 [DATE] 10:02 顧客姓名/手機號碼/編號 無名字/02/null 顧客姓名/手機號…" at bounding box center [267, 32] width 535 height 409
click at [428, 186] on div "Order detail 帳單詳細 (26) 帳單速查 帳單日期 [DATE] 10:02 顧客姓名/手機號碼/編號 無名字/02/null 顧客姓名/手機號…" at bounding box center [267, 32] width 535 height 409
click at [427, 184] on div "Order detail 帳單詳細 (26) 帳單速查 帳單日期 [DATE] 10:02 顧客姓名/手機號碼/編號 無名字/02/null 顧客姓名/手機號…" at bounding box center [267, 32] width 535 height 409
click at [426, 179] on div "Order detail 帳單詳細 (26) 帳單速查 帳單日期 [DATE] 10:02 顧客姓名/手機號碼/編號 無名字/02/null 顧客姓名/手機號…" at bounding box center [267, 32] width 535 height 409
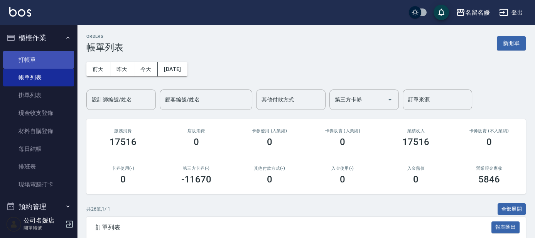
drag, startPoint x: 22, startPoint y: 60, endPoint x: 81, endPoint y: 57, distance: 59.5
click at [22, 60] on link "打帳單" at bounding box center [38, 60] width 71 height 18
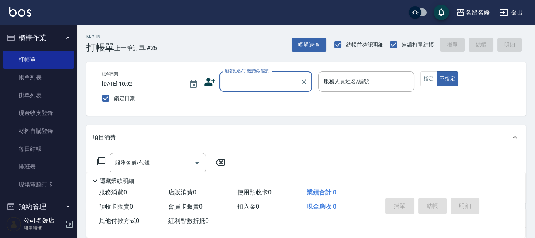
click at [247, 82] on input "顧客姓名/手機號碼/編號" at bounding box center [260, 81] width 74 height 13
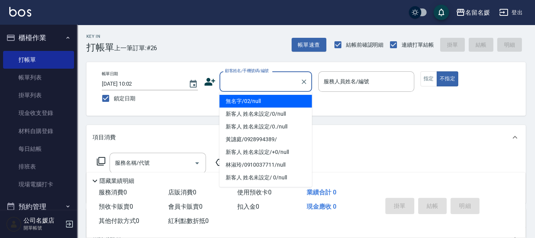
drag, startPoint x: 261, startPoint y: 102, endPoint x: 343, endPoint y: 83, distance: 84.2
click at [262, 101] on li "無名字/02/null" at bounding box center [265, 101] width 93 height 13
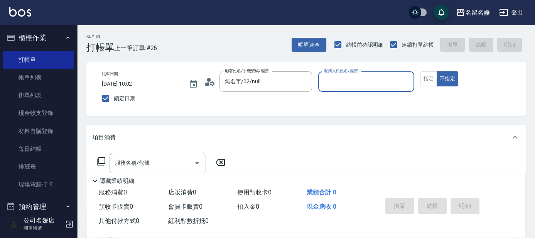
type input "無名字/02/null"
click at [344, 78] on input "服務人員姓名/編號" at bounding box center [365, 81] width 89 height 13
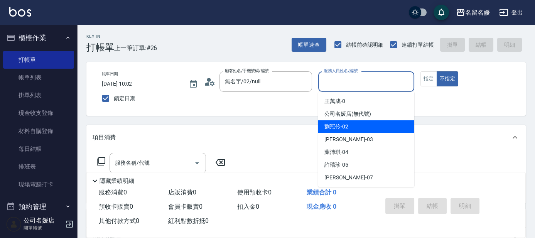
click at [346, 124] on span "[PERSON_NAME]-02" at bounding box center [336, 127] width 24 height 8
type input "劉冠伶-02"
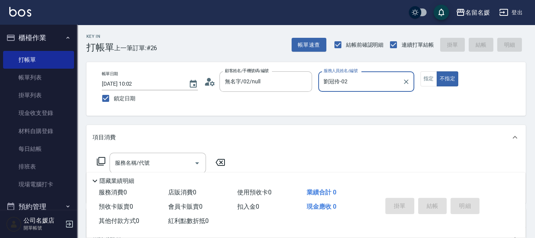
click at [104, 158] on icon at bounding box center [100, 160] width 9 height 9
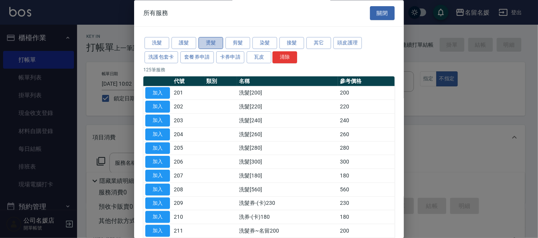
click at [202, 45] on button "燙髮" at bounding box center [211, 43] width 25 height 12
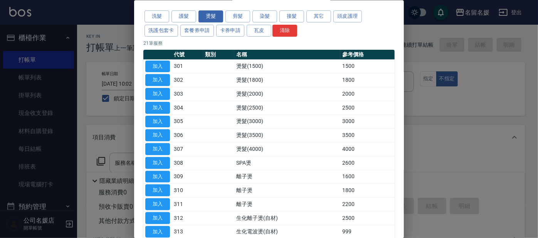
scroll to position [105, 0]
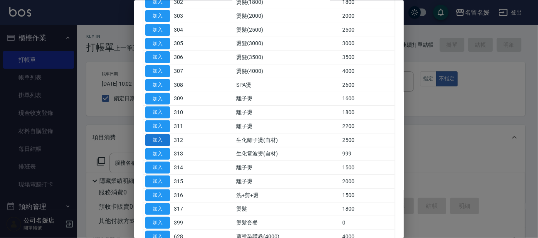
click at [155, 139] on button "加入" at bounding box center [157, 140] width 25 height 12
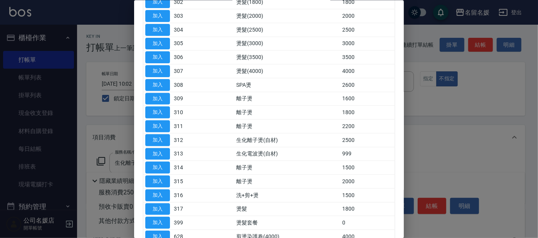
type input "生化離子燙(自材)(312)"
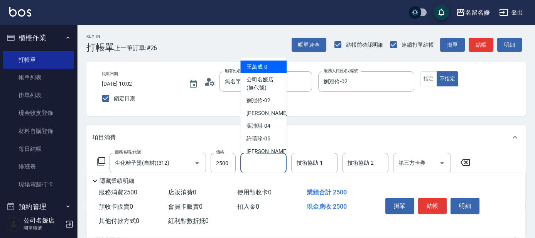
click at [270, 163] on input "洗-1" at bounding box center [263, 162] width 39 height 13
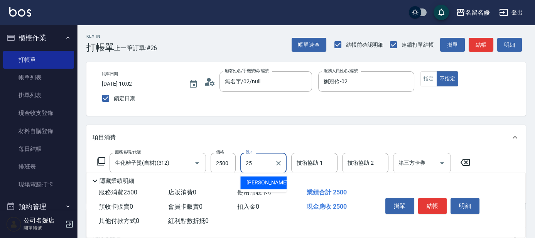
type input "[PERSON_NAME]-25"
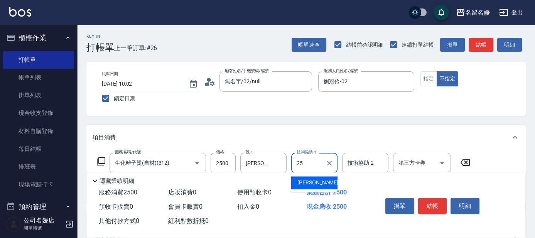
type input "[PERSON_NAME]-25"
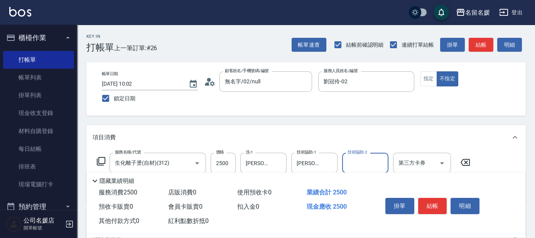
click at [101, 162] on icon at bounding box center [100, 160] width 9 height 9
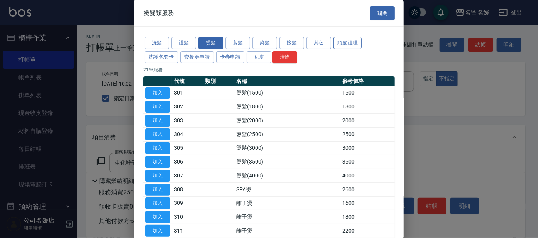
click at [348, 38] on button "頭皮護理" at bounding box center [347, 43] width 29 height 12
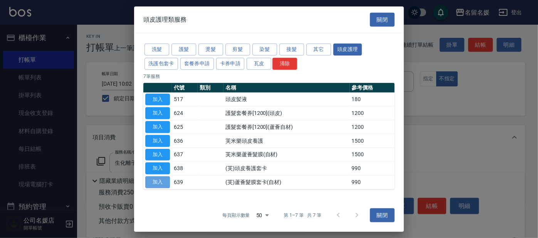
click at [160, 186] on button "加入" at bounding box center [157, 182] width 25 height 12
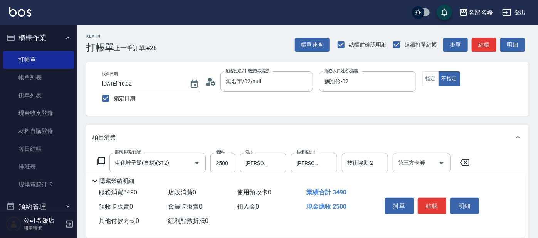
scroll to position [35, 0]
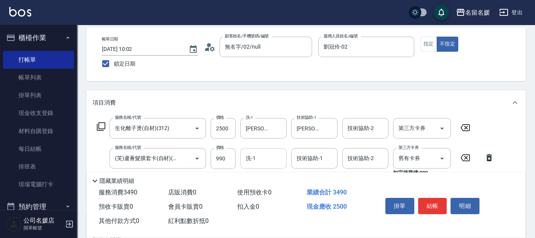
click at [257, 162] on input "洗-1" at bounding box center [263, 157] width 39 height 13
type input "劉冠伶-02"
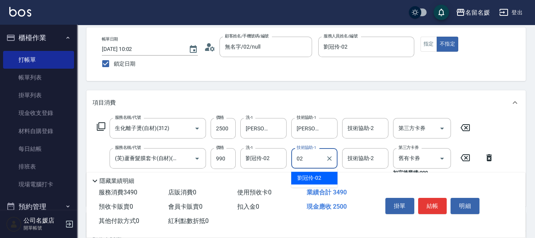
type input "劉冠伶-02"
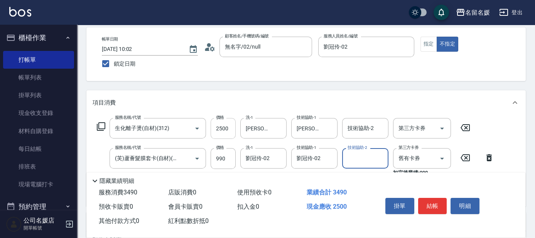
click at [221, 126] on input "2500" at bounding box center [222, 128] width 25 height 21
click at [229, 130] on input "2500" at bounding box center [222, 128] width 25 height 21
type input "2000"
click at [98, 124] on icon at bounding box center [101, 126] width 8 height 8
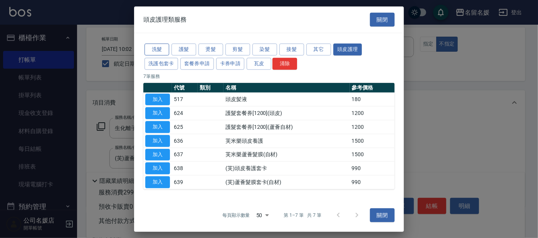
click at [158, 51] on button "洗髮" at bounding box center [157, 50] width 25 height 12
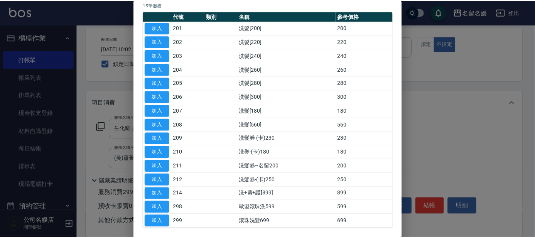
scroll to position [70, 0]
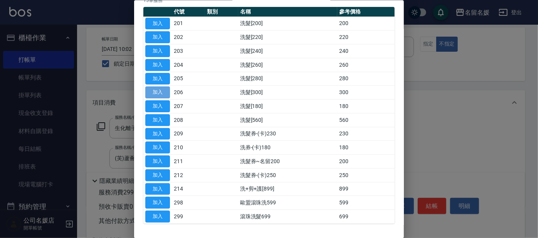
click at [147, 93] on button "加入" at bounding box center [157, 92] width 25 height 12
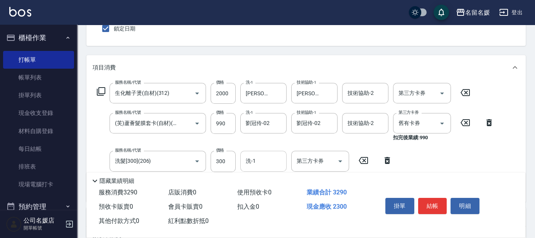
click at [264, 163] on input "洗-1" at bounding box center [263, 160] width 39 height 13
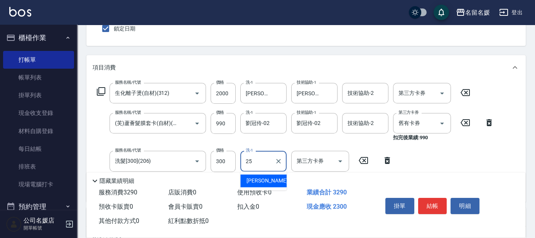
type input "[PERSON_NAME]-25"
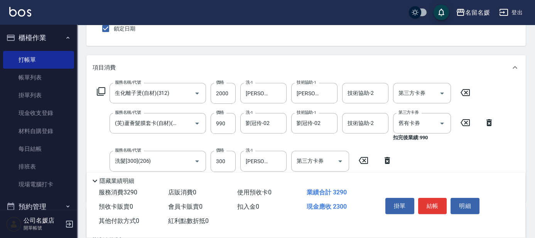
click at [386, 160] on icon at bounding box center [386, 160] width 5 height 7
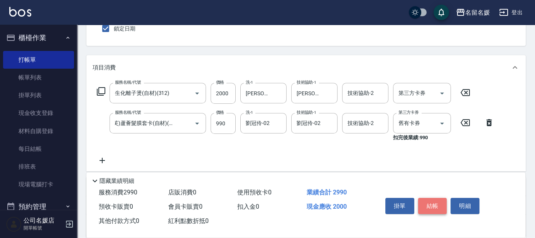
scroll to position [0, 0]
click at [433, 206] on button "結帳" at bounding box center [432, 206] width 29 height 16
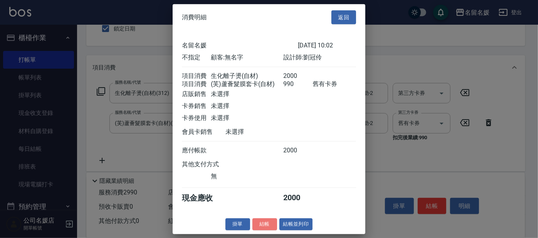
click at [261, 228] on button "結帳" at bounding box center [264, 224] width 25 height 12
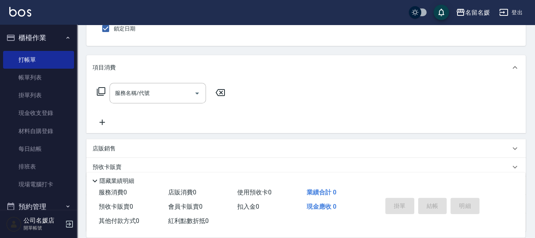
click at [441, 210] on div "掛單 結帳 明細" at bounding box center [432, 207] width 101 height 24
click at [440, 205] on div "掛單 結帳 明細" at bounding box center [432, 207] width 101 height 24
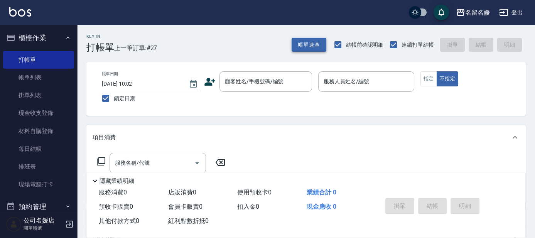
click at [312, 42] on button "帳單速查" at bounding box center [308, 45] width 35 height 14
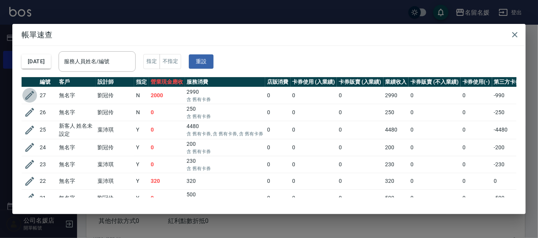
click at [34, 94] on icon "button" at bounding box center [30, 95] width 12 height 12
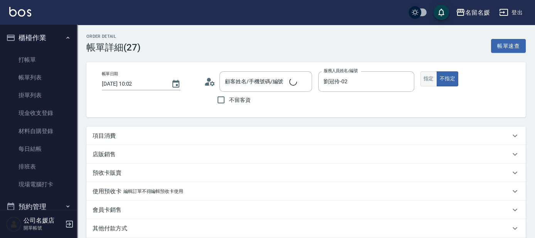
type input "[DATE] 10:02"
type input "劉冠伶-02"
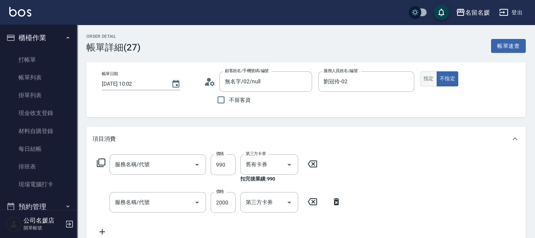
type input "無名字/02/null"
type input "(芙)蘆薈髮膜套卡(自材)(639)"
type input "生化離子燙(自材)(312)"
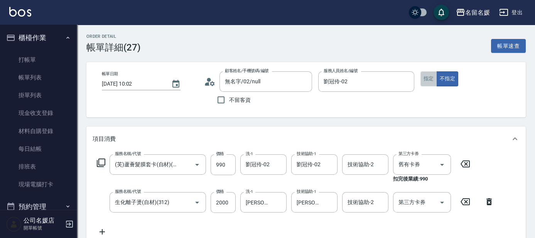
click at [425, 82] on button "指定" at bounding box center [428, 78] width 17 height 15
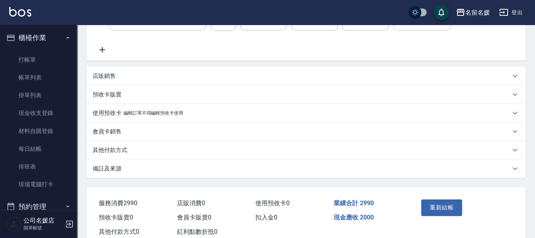
scroll to position [204, 0]
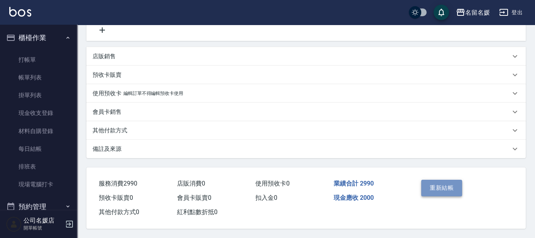
click at [452, 185] on button "重新結帳" at bounding box center [441, 188] width 41 height 16
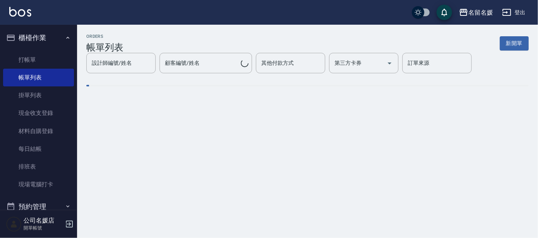
drag, startPoint x: 445, startPoint y: 183, endPoint x: 283, endPoint y: 137, distance: 168.8
click at [445, 184] on div "ORDERS 帳單列表 新開單 設計師編號/姓名 設計師編號/姓名 顧客編號/姓名 顧客編號/姓名 其他付款方式 其他付款方式 第三方卡券 第三方卡券 訂單來…" at bounding box center [269, 119] width 538 height 238
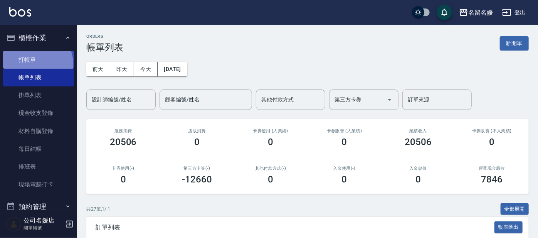
click at [32, 64] on link "打帳單" at bounding box center [38, 60] width 71 height 18
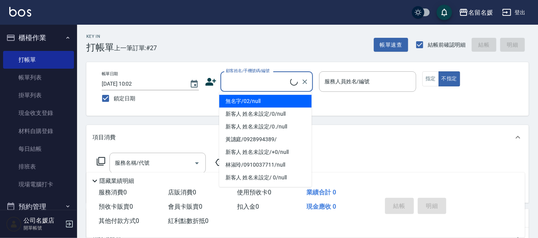
click at [244, 77] on input "顧客姓名/手機號碼/編號" at bounding box center [257, 81] width 66 height 13
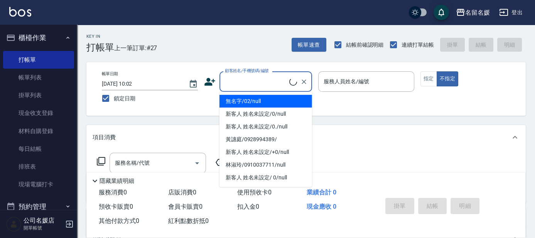
drag, startPoint x: 243, startPoint y: 103, endPoint x: 328, endPoint y: 84, distance: 86.6
click at [243, 103] on li "無名字/02/null" at bounding box center [265, 101] width 93 height 13
type input "無名字/02/null"
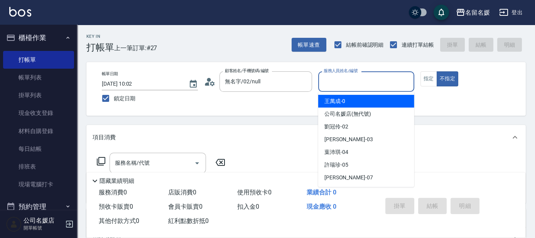
drag, startPoint x: 335, startPoint y: 80, endPoint x: 344, endPoint y: 96, distance: 17.8
click at [335, 80] on input "服務人員姓名/編號" at bounding box center [365, 81] width 89 height 13
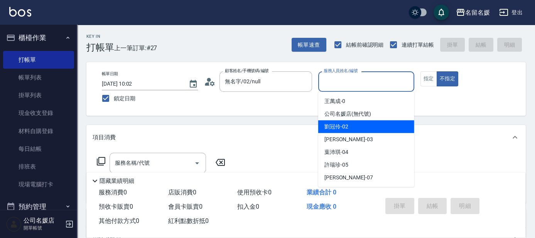
drag, startPoint x: 358, startPoint y: 125, endPoint x: 348, endPoint y: 125, distance: 10.4
click at [358, 125] on div "[PERSON_NAME]-02" at bounding box center [366, 126] width 96 height 13
type input "劉冠伶-02"
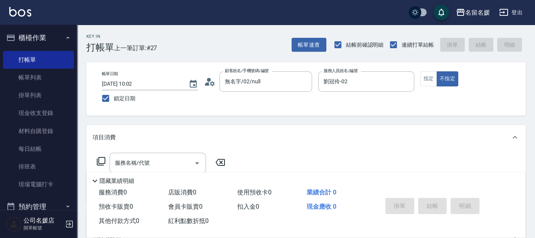
click at [101, 160] on icon at bounding box center [100, 160] width 9 height 9
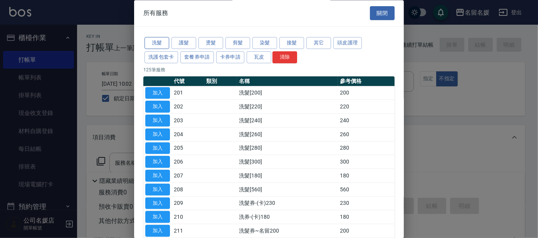
click at [157, 44] on button "洗髮" at bounding box center [157, 43] width 25 height 12
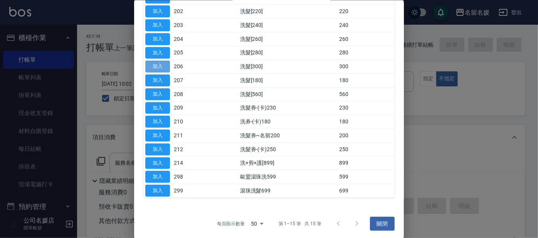
click at [151, 68] on button "加入" at bounding box center [157, 67] width 25 height 12
type input "洗髮[300](206)"
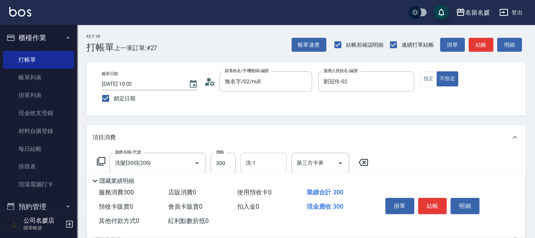
click at [271, 163] on input "洗-1" at bounding box center [263, 162] width 39 height 13
type input "yun-28"
click at [99, 158] on icon at bounding box center [100, 160] width 9 height 9
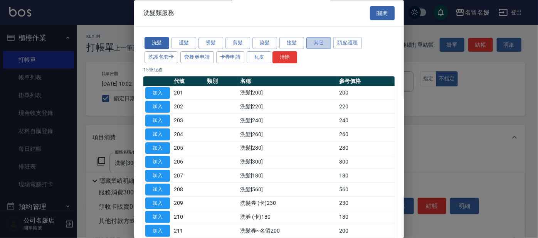
click at [321, 44] on button "其它" at bounding box center [318, 43] width 25 height 12
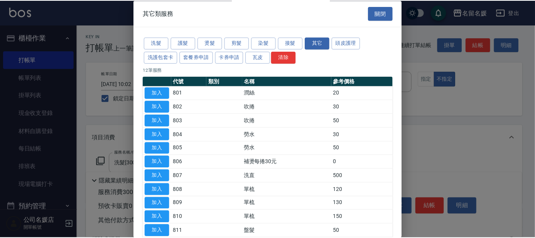
scroll to position [54, 0]
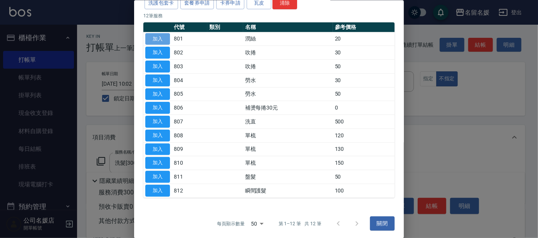
click at [158, 40] on button "加入" at bounding box center [157, 39] width 25 height 12
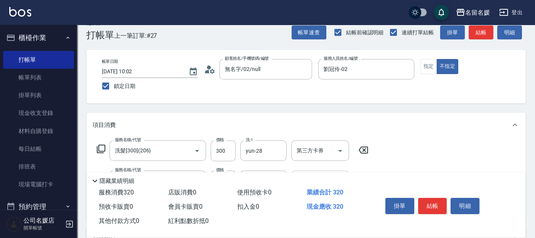
scroll to position [70, 0]
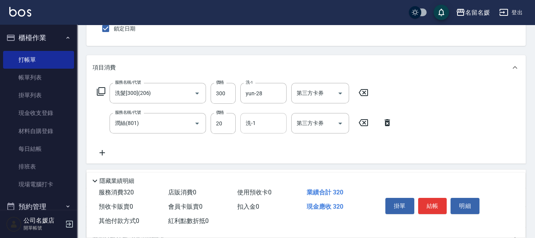
click at [270, 124] on input "洗-1" at bounding box center [263, 122] width 39 height 13
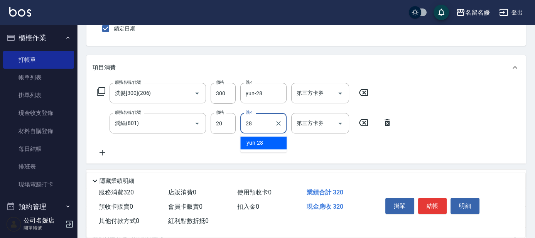
type input "yun-28"
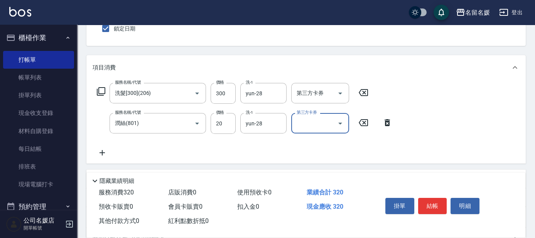
drag, startPoint x: 439, startPoint y: 205, endPoint x: 417, endPoint y: 191, distance: 26.5
click at [439, 203] on button "結帳" at bounding box center [432, 206] width 29 height 16
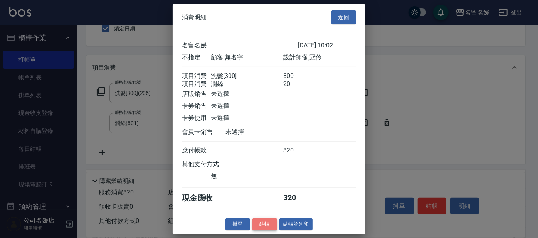
click at [257, 230] on button "結帳" at bounding box center [264, 224] width 25 height 12
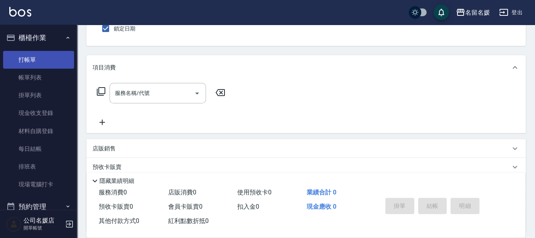
click at [56, 61] on link "打帳單" at bounding box center [38, 60] width 71 height 18
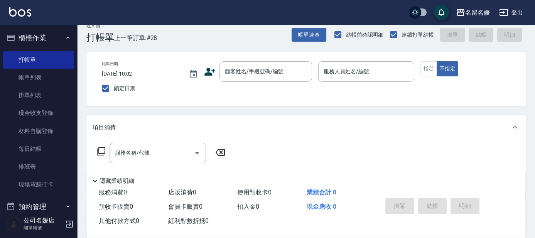
scroll to position [0, 0]
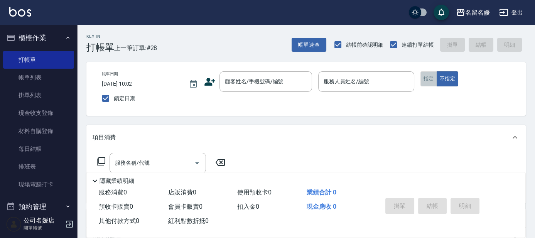
drag, startPoint x: 430, startPoint y: 82, endPoint x: 426, endPoint y: 80, distance: 4.2
click at [430, 82] on button "指定" at bounding box center [428, 78] width 17 height 15
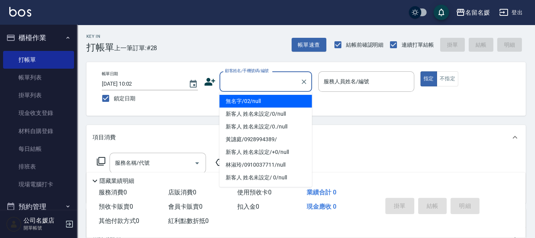
click at [230, 81] on input "顧客姓名/手機號碼/編號" at bounding box center [260, 81] width 74 height 13
click at [249, 100] on li "無名字/02/null" at bounding box center [265, 101] width 93 height 13
type input "無名字/02/null"
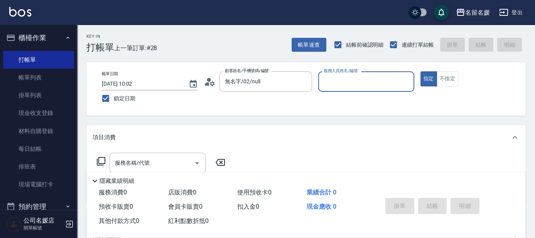
click at [339, 83] on input "服務人員姓名/編號" at bounding box center [365, 81] width 89 height 13
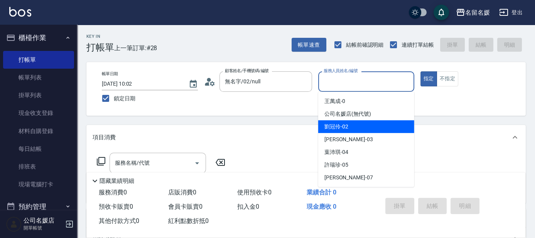
click at [339, 125] on span "[PERSON_NAME]-02" at bounding box center [336, 127] width 24 height 8
type input "劉冠伶-02"
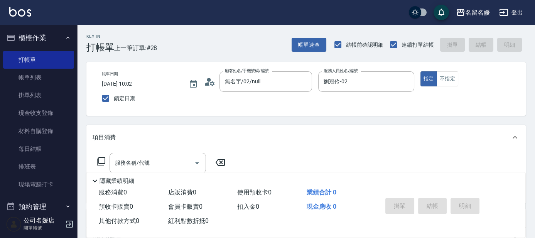
click at [101, 158] on icon at bounding box center [100, 160] width 9 height 9
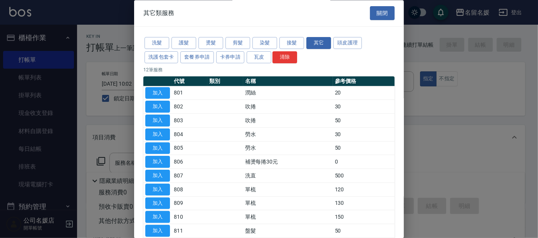
click at [347, 50] on div "洗髮 護髮 燙髮 剪髮 染髮 接髮 其它 頭皮護理 洗護包套卡 套餐券申請 卡券申請 瓦皮 清除" at bounding box center [268, 50] width 251 height 29
click at [348, 44] on button "頭皮護理" at bounding box center [347, 43] width 29 height 12
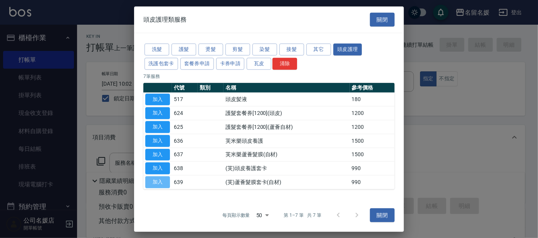
drag, startPoint x: 162, startPoint y: 182, endPoint x: 207, endPoint y: 171, distance: 47.0
click at [162, 182] on button "加入" at bounding box center [157, 182] width 25 height 12
type input "(芙)蘆薈髮膜套卡(自材)(639)"
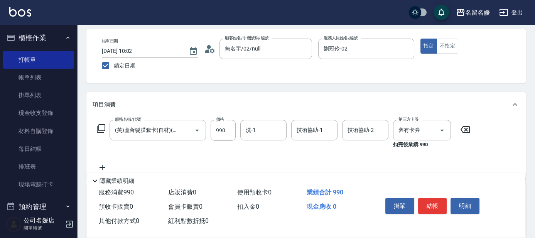
scroll to position [35, 0]
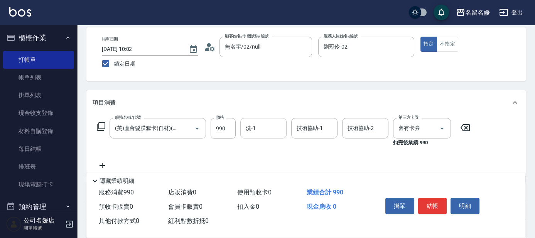
click at [254, 132] on input "洗-1" at bounding box center [263, 127] width 39 height 13
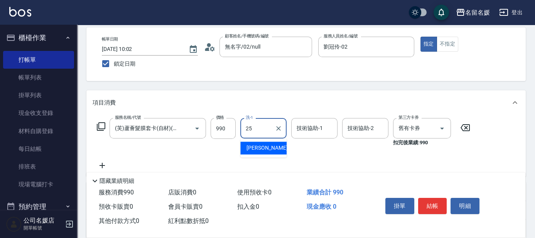
type input "[PERSON_NAME]-25"
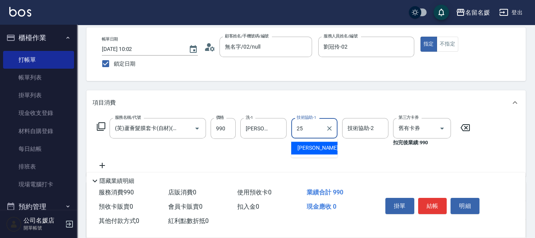
type input "[PERSON_NAME]-25"
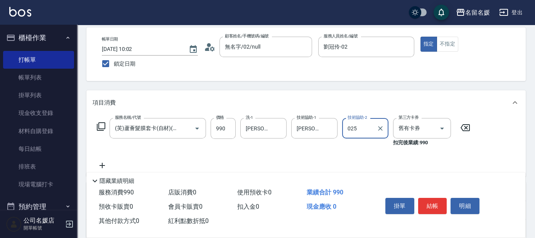
type input "025"
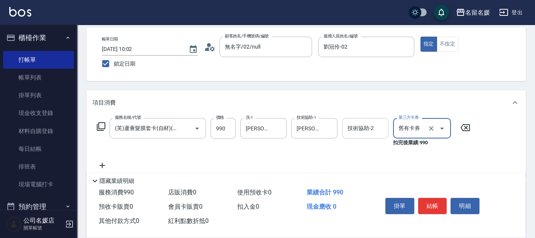
click at [353, 134] on input "技術協助-2" at bounding box center [364, 127] width 39 height 13
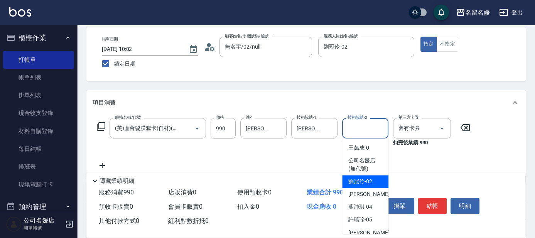
click at [370, 185] on span "[PERSON_NAME]-02" at bounding box center [360, 181] width 24 height 8
type input "劉冠伶-02"
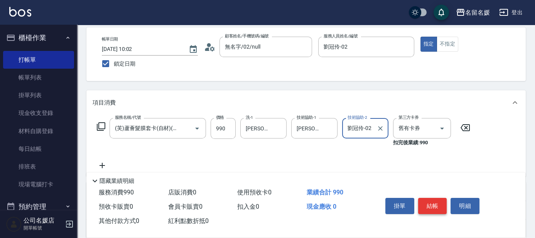
click at [426, 202] on button "結帳" at bounding box center [432, 206] width 29 height 16
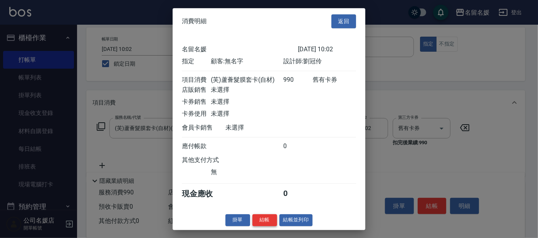
click at [262, 225] on button "結帳" at bounding box center [264, 220] width 25 height 12
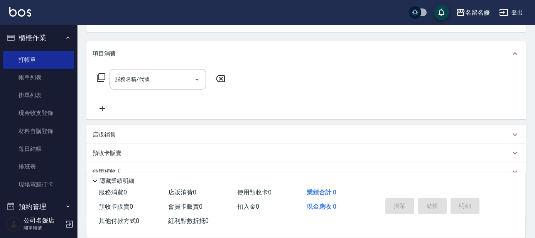
scroll to position [0, 0]
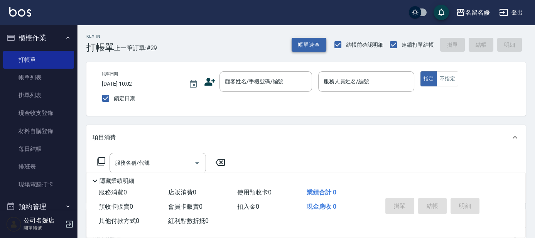
click at [308, 46] on button "帳單速查" at bounding box center [308, 45] width 35 height 14
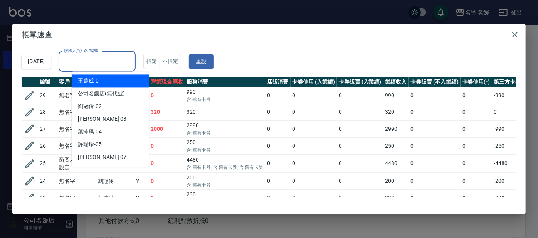
click at [98, 59] on div "服務人員姓名/編號 服務人員姓名/編號" at bounding box center [97, 61] width 77 height 20
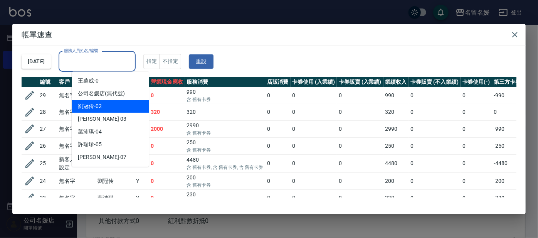
click at [103, 104] on div "[PERSON_NAME]-02" at bounding box center [110, 106] width 77 height 13
type input "劉冠伶-02"
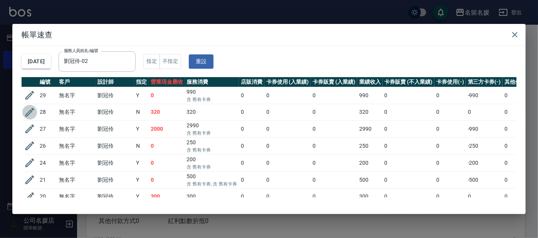
click at [23, 111] on button "button" at bounding box center [29, 112] width 15 height 15
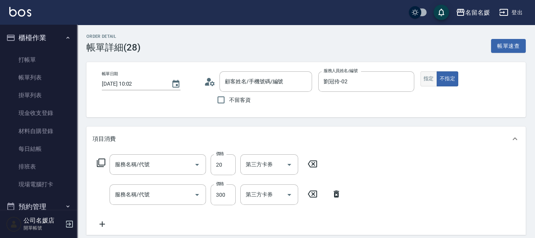
type input "[DATE] 10:02"
type input "劉冠伶-02"
click at [429, 81] on button "指定" at bounding box center [428, 78] width 17 height 15
type input "無名字/02/null"
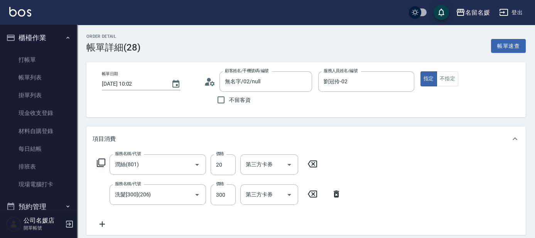
type input "潤絲(801)"
type input "洗髮[300](206)"
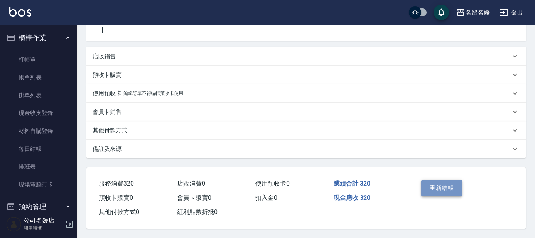
click at [432, 185] on button "重新結帳" at bounding box center [441, 188] width 41 height 16
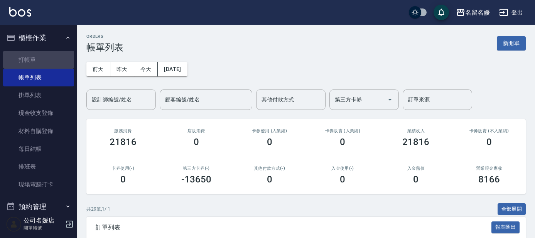
click at [57, 55] on link "打帳單" at bounding box center [38, 60] width 71 height 18
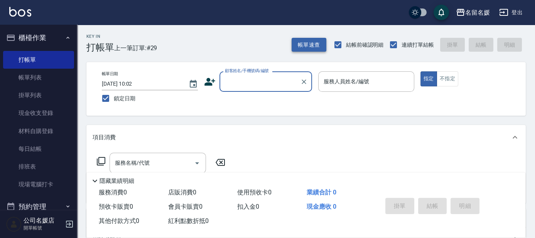
click at [308, 44] on button "帳單速查" at bounding box center [308, 45] width 35 height 14
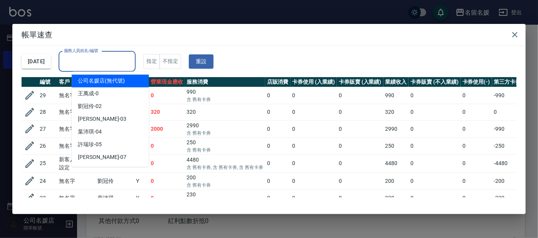
click at [109, 63] on div "服務人員姓名/編號 服務人員姓名/編號" at bounding box center [97, 61] width 77 height 20
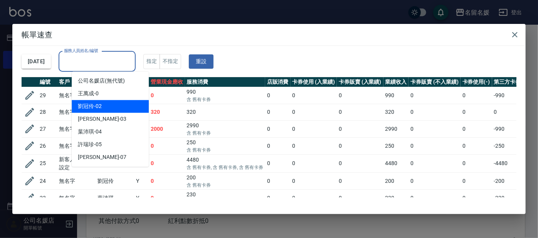
click at [100, 103] on span "[PERSON_NAME]-02" at bounding box center [90, 106] width 24 height 8
type input "劉冠伶-02"
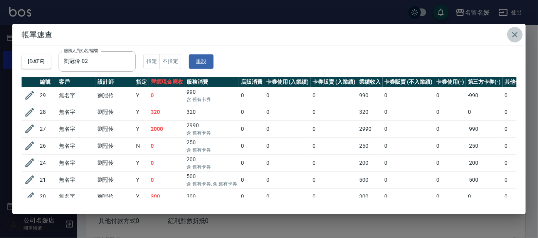
click at [512, 35] on icon "button" at bounding box center [514, 34] width 9 height 9
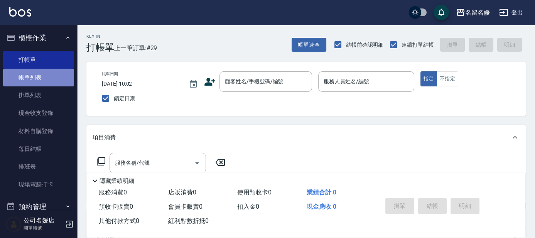
click at [45, 77] on link "帳單列表" at bounding box center [38, 78] width 71 height 18
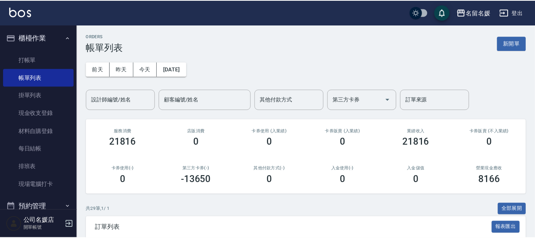
scroll to position [177, 0]
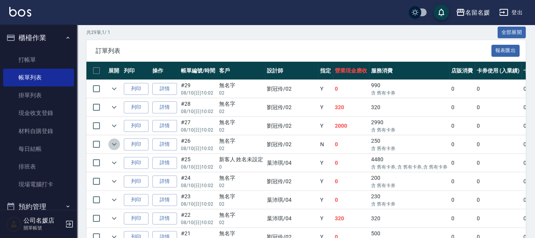
click at [115, 143] on icon "expand row" at bounding box center [114, 144] width 5 height 3
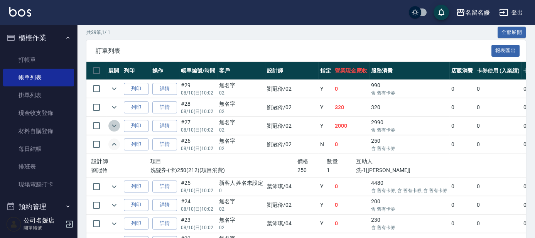
click at [111, 124] on icon "expand row" at bounding box center [113, 125] width 9 height 9
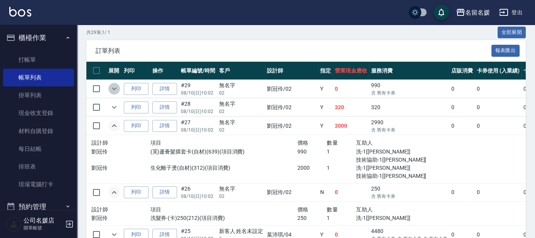
click at [111, 89] on icon "expand row" at bounding box center [113, 88] width 9 height 9
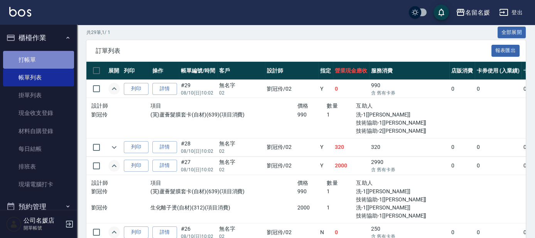
click at [57, 65] on link "打帳單" at bounding box center [38, 60] width 71 height 18
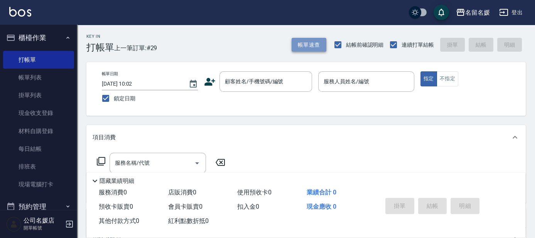
click at [305, 49] on button "帳單速查" at bounding box center [308, 45] width 35 height 14
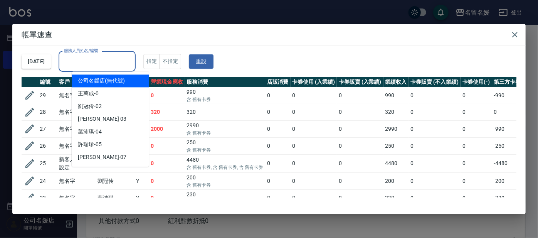
click at [111, 57] on input "服務人員姓名/編號" at bounding box center [97, 61] width 70 height 13
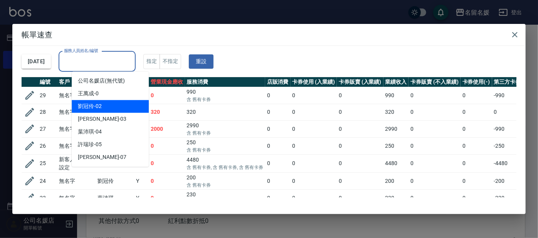
click at [108, 104] on div "[PERSON_NAME]-02" at bounding box center [110, 106] width 77 height 13
type input "劉冠伶-02"
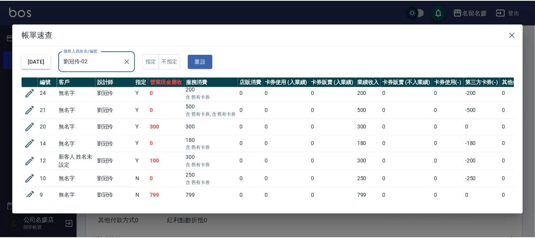
scroll to position [125, 0]
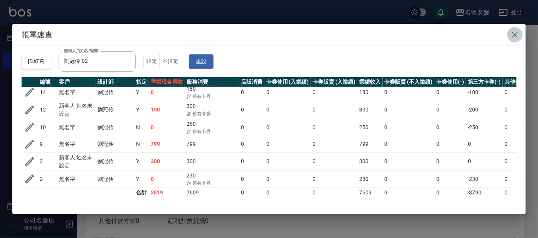
click at [512, 35] on icon "button" at bounding box center [514, 34] width 9 height 9
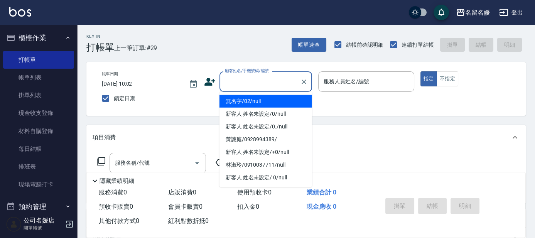
click at [249, 79] on input "顧客姓名/手機號碼/編號" at bounding box center [260, 81] width 74 height 13
click at [269, 99] on li "無名字/02/null" at bounding box center [265, 101] width 93 height 13
type input "無名字/02/null"
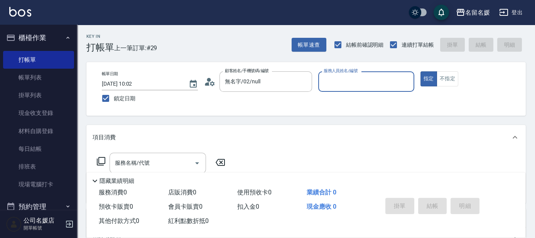
click at [335, 86] on input "服務人員姓名/編號" at bounding box center [365, 81] width 89 height 13
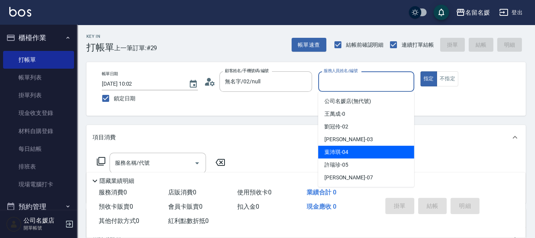
click at [338, 148] on span "[PERSON_NAME]-04" at bounding box center [336, 152] width 24 height 8
type input "[PERSON_NAME]-04"
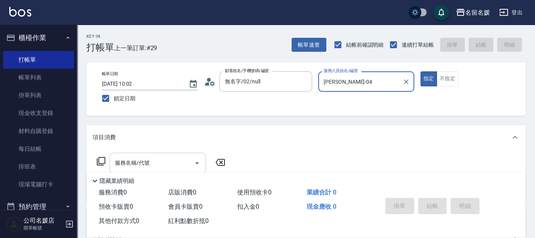
click at [155, 155] on div "服務名稱/代號" at bounding box center [157, 163] width 96 height 20
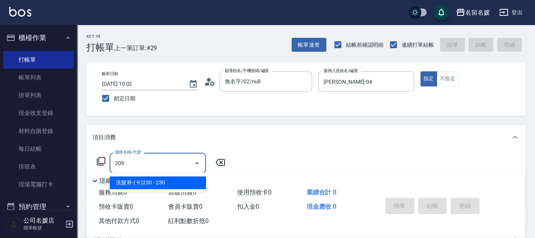
click at [181, 184] on span "洗髮券-(卡)230 - 230" at bounding box center [157, 182] width 96 height 13
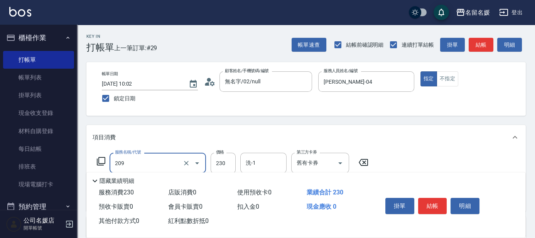
click at [175, 163] on input "209" at bounding box center [147, 162] width 68 height 13
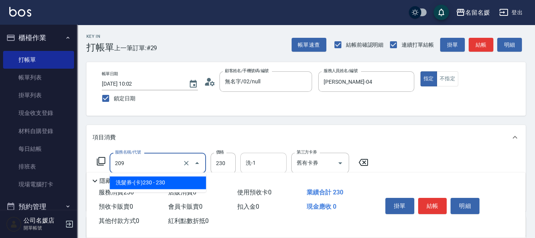
drag, startPoint x: 180, startPoint y: 180, endPoint x: 249, endPoint y: 165, distance: 70.1
click at [202, 175] on ul "洗髮券-(卡)230 - 230" at bounding box center [157, 182] width 96 height 19
type input "洗髮券-(卡)230(209)"
click at [261, 163] on input "洗-1" at bounding box center [263, 162] width 39 height 13
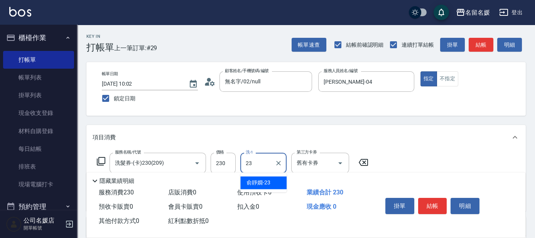
click at [264, 182] on span "俞靜嫺 -23" at bounding box center [258, 182] width 24 height 8
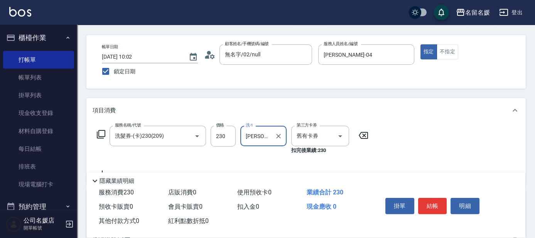
scroll to position [35, 0]
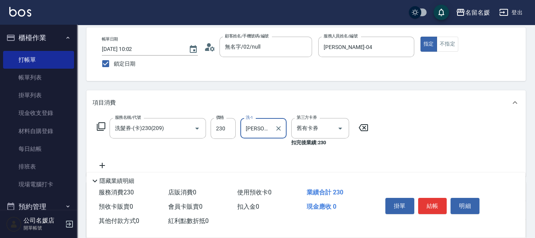
type input "[PERSON_NAME]-23"
click at [100, 162] on icon at bounding box center [102, 165] width 19 height 9
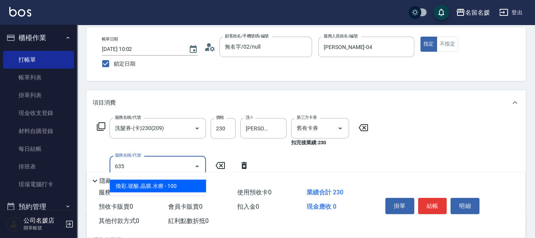
drag, startPoint x: 171, startPoint y: 178, endPoint x: 172, endPoint y: 191, distance: 12.8
click at [171, 179] on ul "煥彩.玻酸.晶膜.水療 - 100" at bounding box center [157, 186] width 96 height 19
click at [178, 183] on span "煥彩.玻酸.晶膜.水療 - 100" at bounding box center [157, 186] width 96 height 13
click at [166, 163] on input "635" at bounding box center [147, 165] width 68 height 13
drag, startPoint x: 180, startPoint y: 181, endPoint x: 257, endPoint y: 167, distance: 77.7
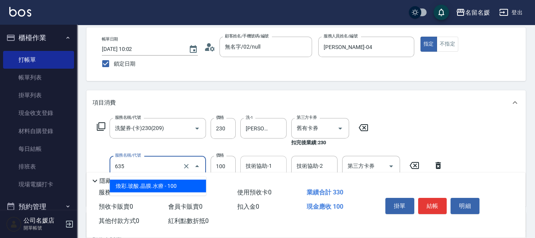
click at [195, 180] on span "煥彩.玻酸.晶膜.水療 - 100" at bounding box center [157, 186] width 96 height 13
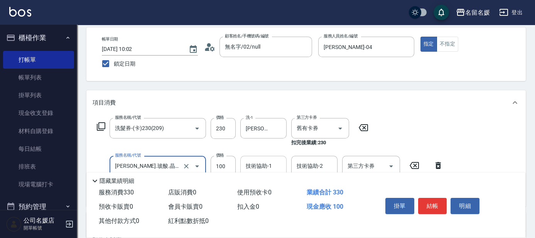
type input "[PERSON_NAME].玻酸.晶膜.水療(635)"
click at [263, 162] on div "技術協助-1 技術協助-1" at bounding box center [263, 166] width 46 height 20
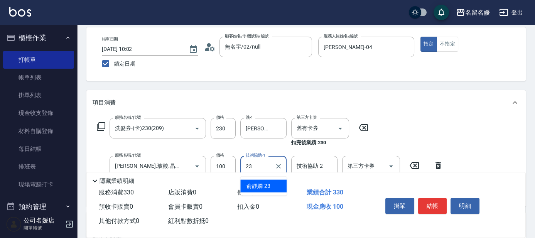
click at [263, 183] on span "俞靜嫺 -23" at bounding box center [258, 186] width 24 height 8
type input "[PERSON_NAME]-23"
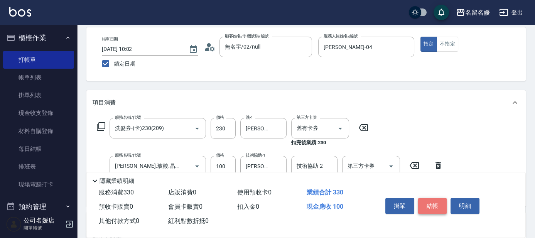
click at [439, 205] on button "結帳" at bounding box center [432, 206] width 29 height 16
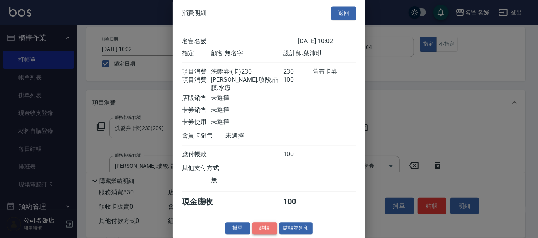
click at [257, 229] on button "結帳" at bounding box center [264, 228] width 25 height 12
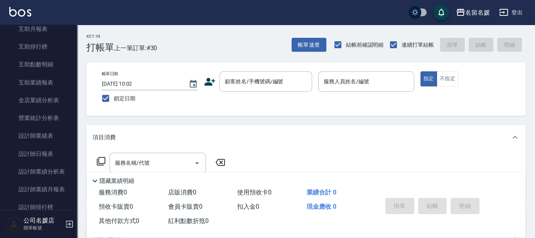
scroll to position [315, 0]
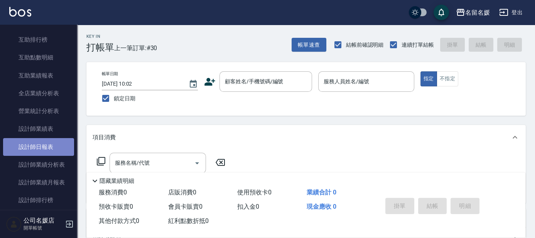
click at [41, 148] on link "設計師日報表" at bounding box center [38, 147] width 71 height 18
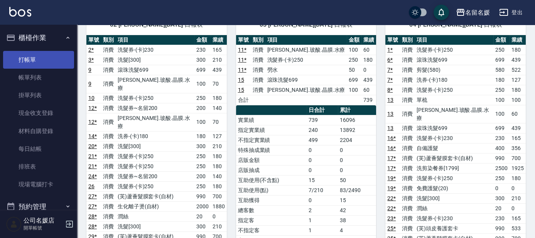
scroll to position [70, 0]
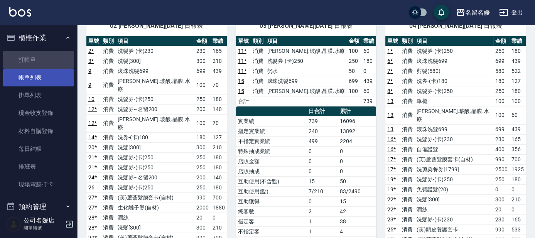
drag, startPoint x: 40, startPoint y: 66, endPoint x: 42, endPoint y: 72, distance: 7.1
click at [40, 66] on link "打帳單" at bounding box center [38, 60] width 71 height 18
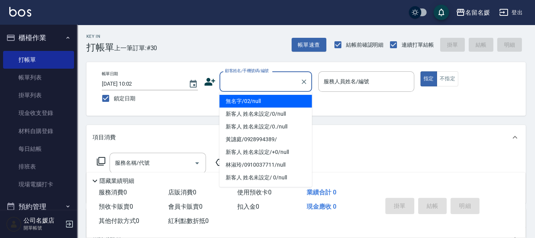
type input "無名字/02/null"
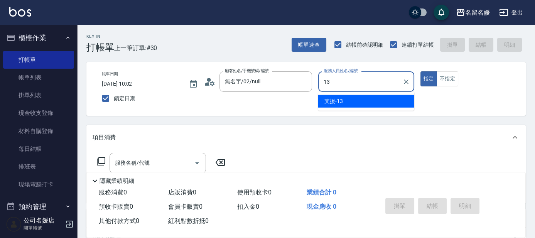
type input "支援-13"
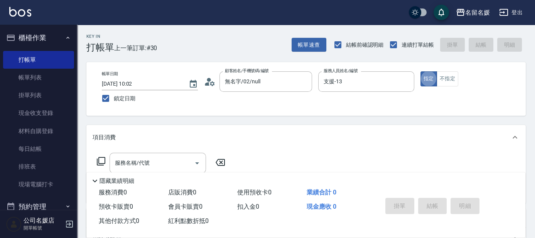
type button "true"
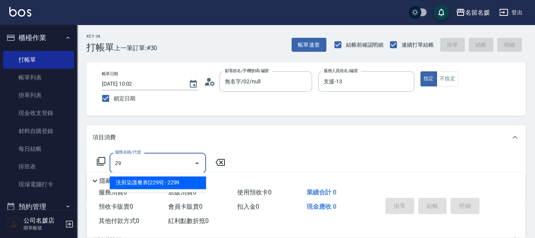
type input "2"
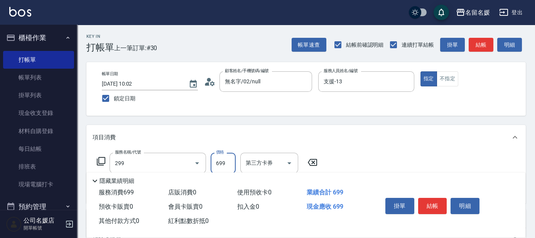
type input "滾珠洗髮699(299)"
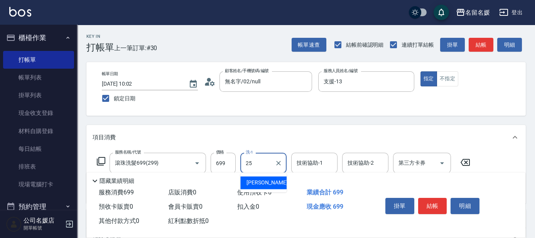
type input "[PERSON_NAME]-25"
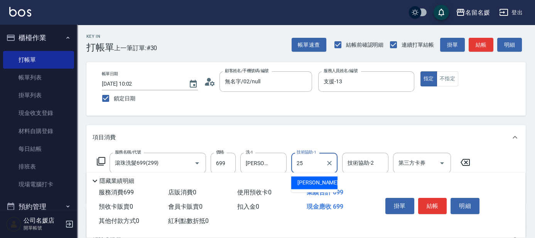
type input "[PERSON_NAME]-25"
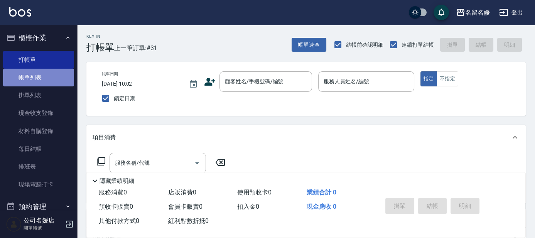
click at [51, 77] on link "帳單列表" at bounding box center [38, 78] width 71 height 18
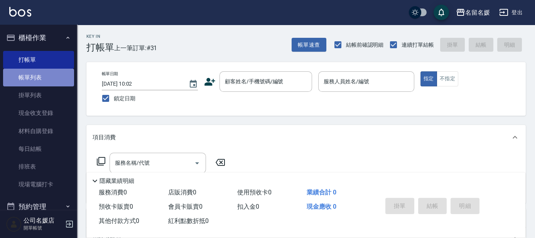
click at [51, 77] on link "帳單列表" at bounding box center [38, 78] width 71 height 18
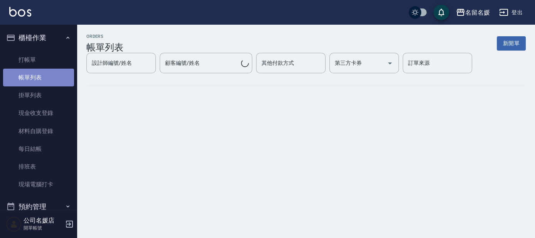
click at [47, 74] on link "帳單列表" at bounding box center [38, 78] width 71 height 18
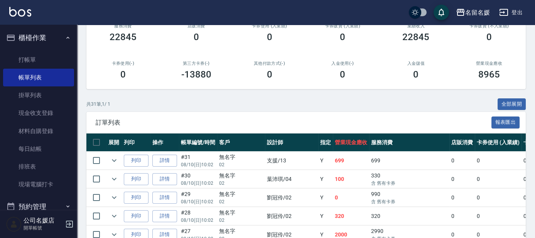
scroll to position [140, 0]
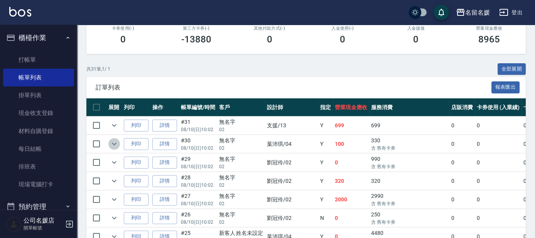
click at [110, 144] on icon "expand row" at bounding box center [113, 143] width 9 height 9
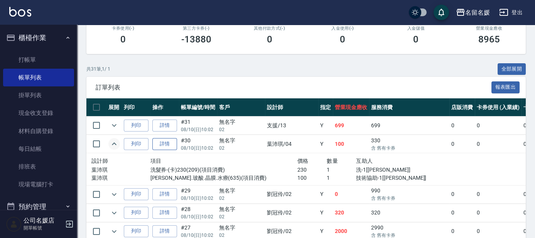
click at [165, 143] on link "詳情" at bounding box center [164, 144] width 25 height 12
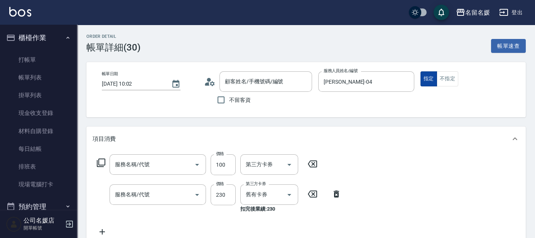
type input "[DATE] 10:02"
type input "[PERSON_NAME]-04"
type input "[PERSON_NAME].玻酸.晶膜.水療(635)"
type input "洗髮券-(卡)230(209)"
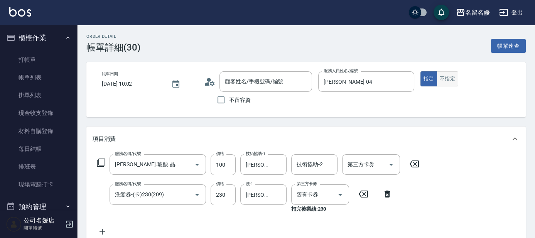
type input "無名字/02/null"
click at [448, 80] on button "不指定" at bounding box center [447, 78] width 22 height 15
type button "false"
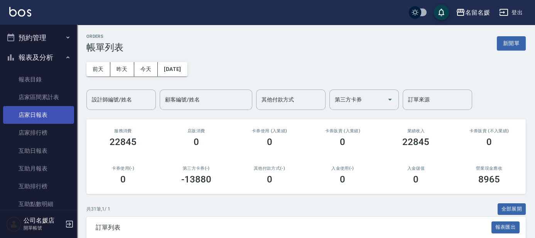
scroll to position [175, 0]
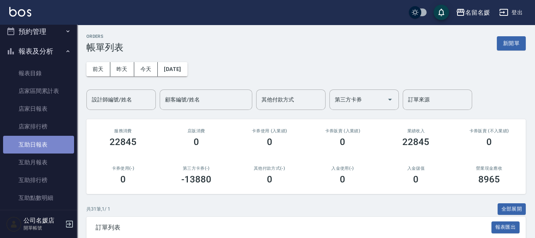
click at [54, 141] on link "互助日報表" at bounding box center [38, 145] width 71 height 18
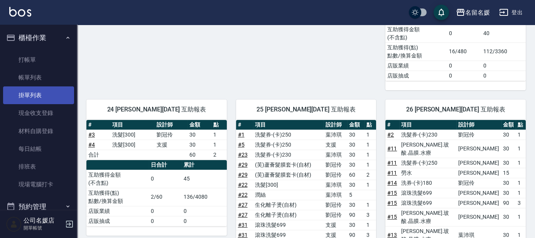
scroll to position [280, 0]
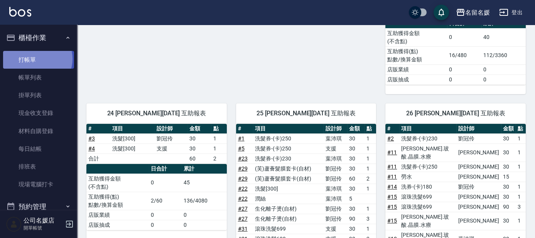
click at [36, 59] on link "打帳單" at bounding box center [38, 60] width 71 height 18
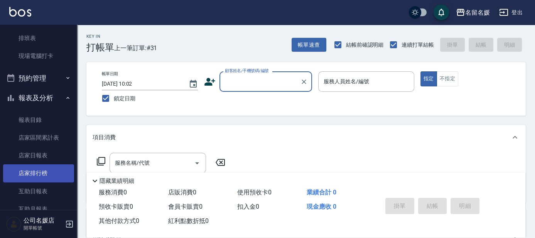
scroll to position [140, 0]
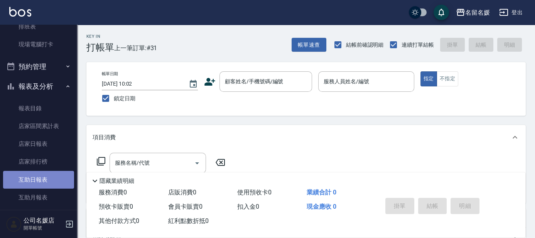
click at [54, 177] on link "互助日報表" at bounding box center [38, 180] width 71 height 18
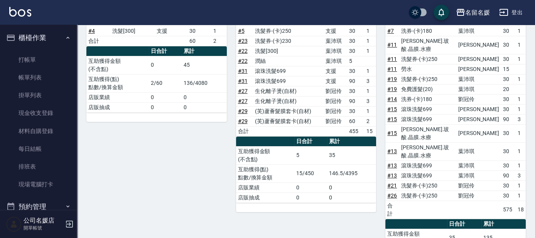
scroll to position [385, 0]
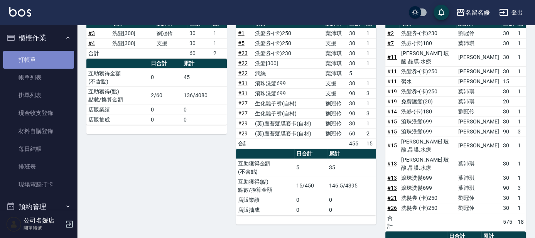
click at [44, 58] on link "打帳單" at bounding box center [38, 60] width 71 height 18
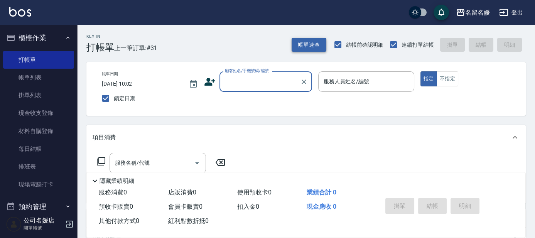
click at [319, 46] on button "帳單速查" at bounding box center [308, 45] width 35 height 14
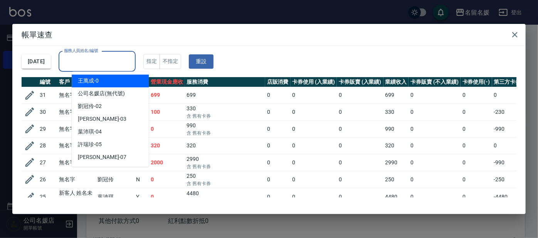
click at [103, 62] on input "服務人員姓名/編號" at bounding box center [97, 61] width 70 height 13
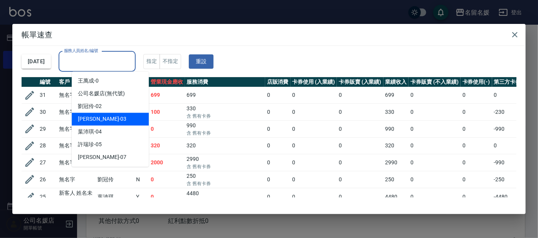
click at [117, 116] on div "蔡依芳 -03" at bounding box center [110, 119] width 77 height 13
type input "[PERSON_NAME]-03"
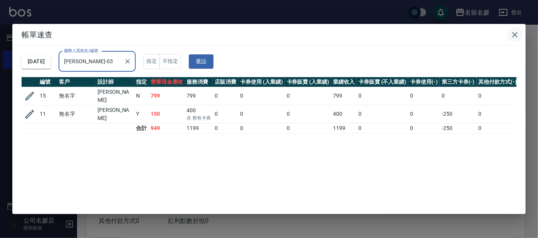
click at [514, 36] on icon "button" at bounding box center [514, 34] width 5 height 5
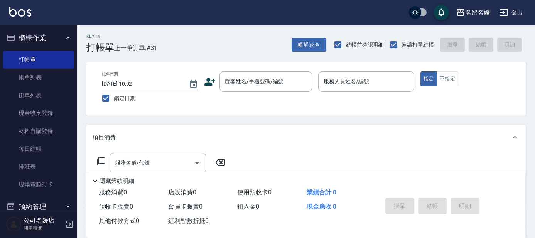
scroll to position [14, 0]
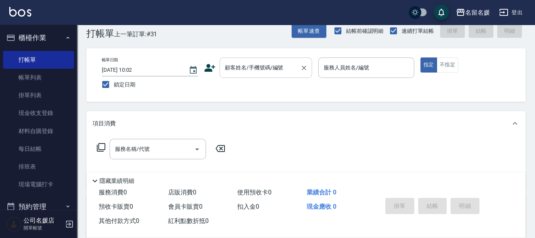
click at [259, 70] on input "顧客姓名/手機號碼/編號" at bounding box center [260, 67] width 74 height 13
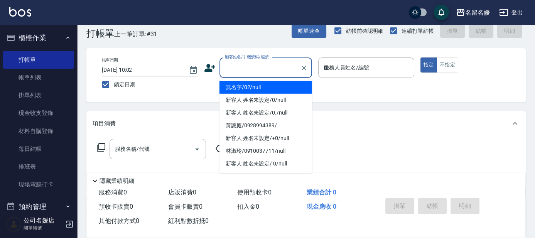
type input "03"
type button "true"
type input "無名字/02/null"
type input "[PERSON_NAME]-03"
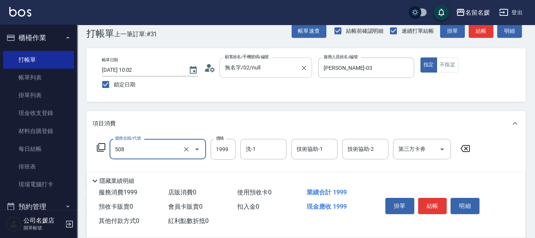
type input "洗+剪+染(508)"
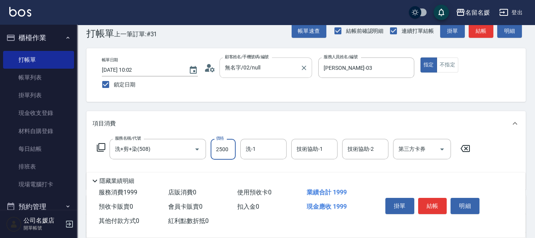
type input "2500"
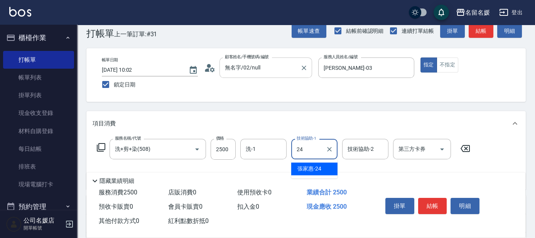
type input "張家惠-24"
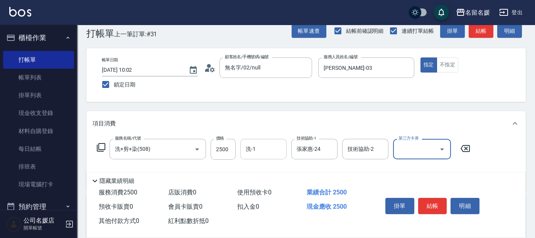
click at [273, 139] on div "洗-1" at bounding box center [263, 149] width 46 height 20
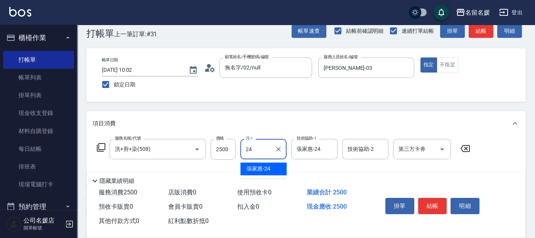
type input "張家惠-24"
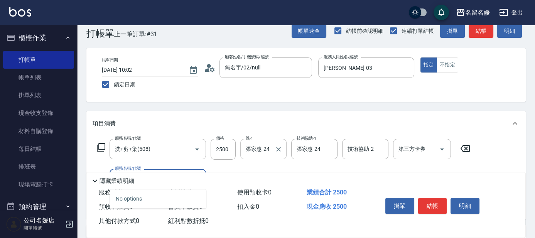
type input "6"
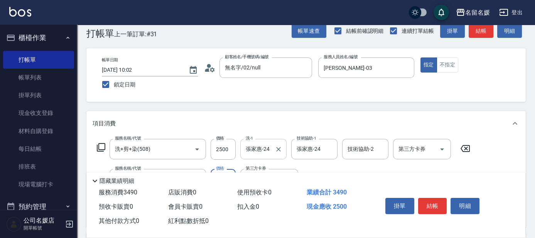
type input "(芙)頭皮養護套卡(638)"
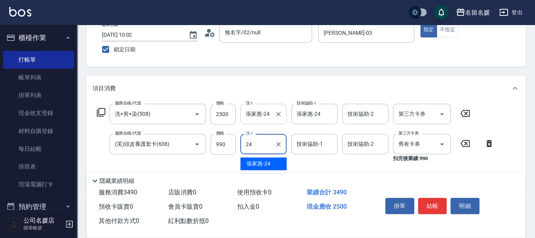
type input "張家惠-24"
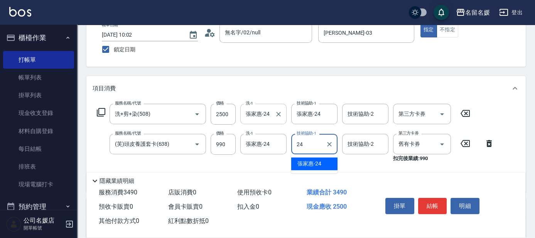
type input "張家惠-24"
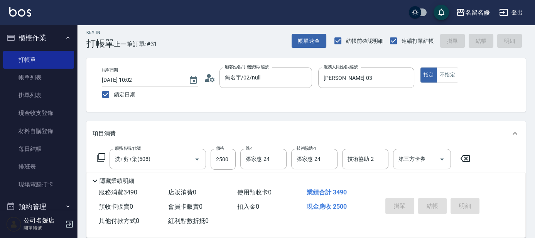
scroll to position [0, 0]
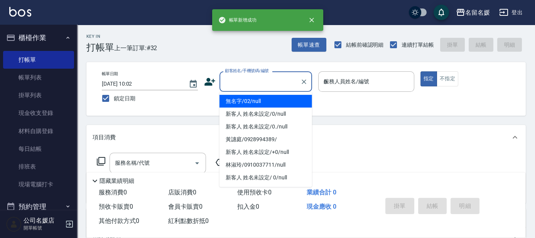
type input "03"
type input "無名字/02/null"
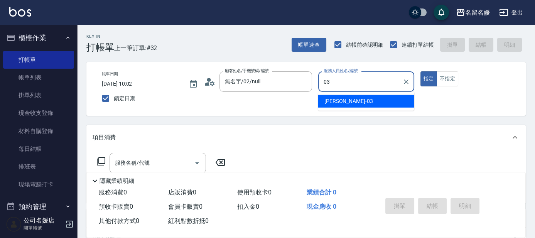
type input "[PERSON_NAME]-03"
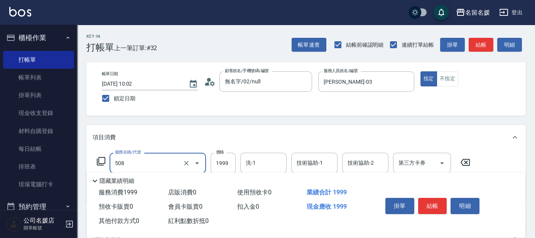
type input "洗+剪+染(508)"
type input "2080"
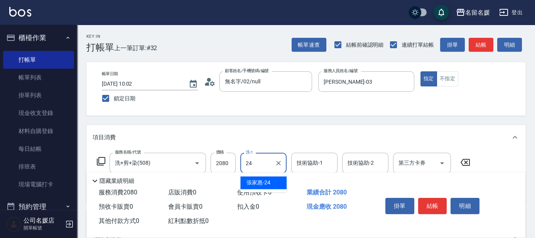
type input "張家惠-24"
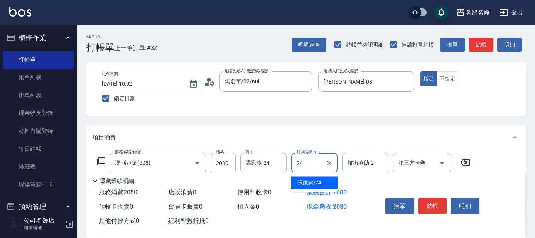
type input "張家惠-24"
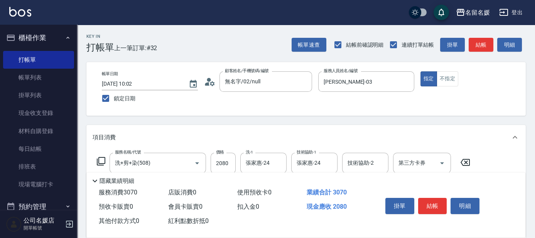
type input "(芙)頭皮養護套卡(638)"
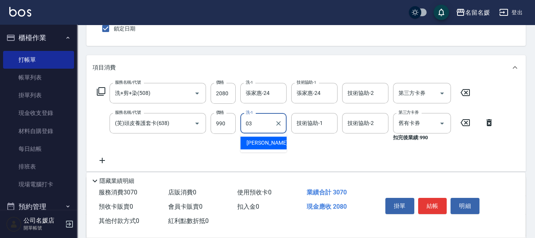
type input "03"
type input "0"
type input "[PERSON_NAME]-03"
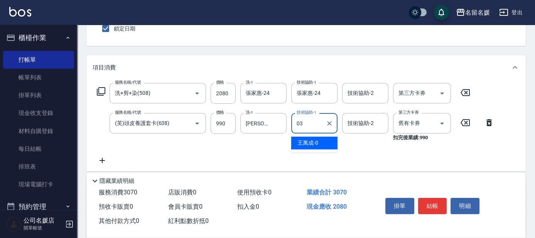
type input "[PERSON_NAME]-03"
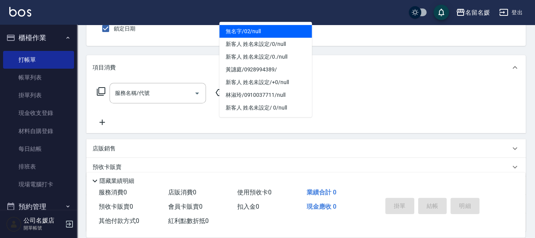
type input "03"
type input "無名字/02/null"
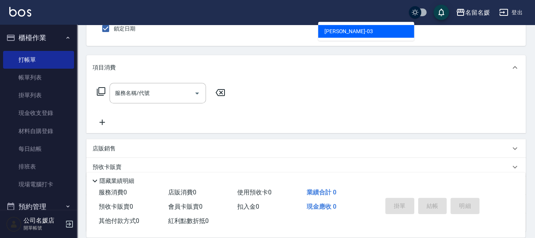
type input "[PERSON_NAME]-03"
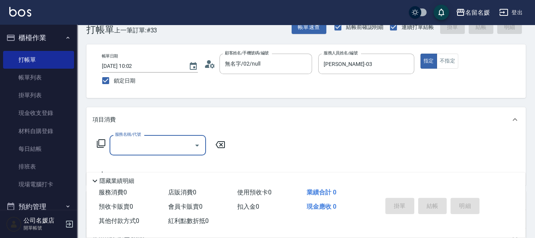
scroll to position [0, 0]
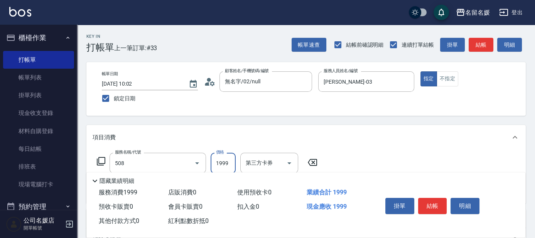
type input "洗+剪+染(508)"
type input "2000"
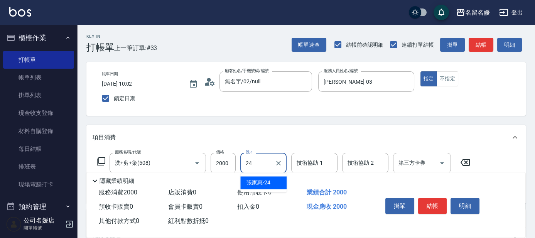
type input "張家惠-24"
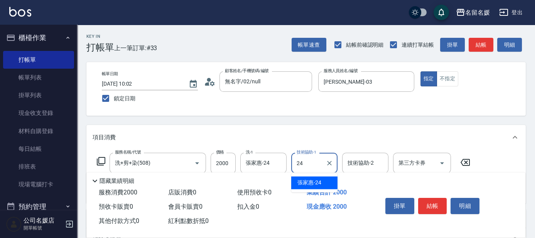
type input "張家惠-24"
type input "(芙)蘆薈髮膜套卡(自材)(639)"
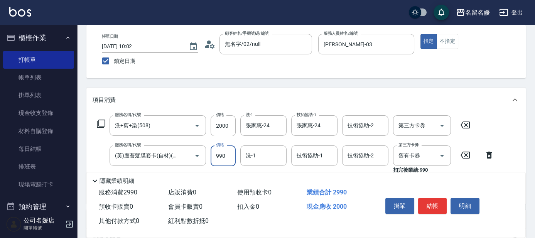
scroll to position [70, 0]
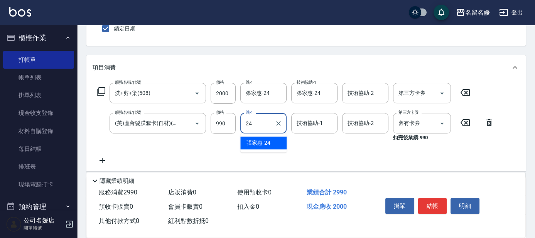
type input "張家惠-24"
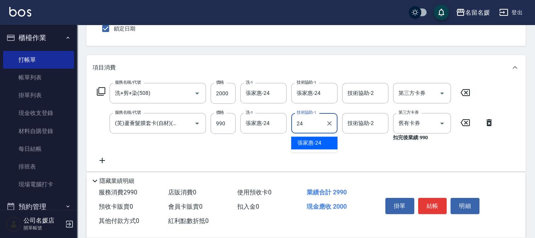
type input "張家惠-24"
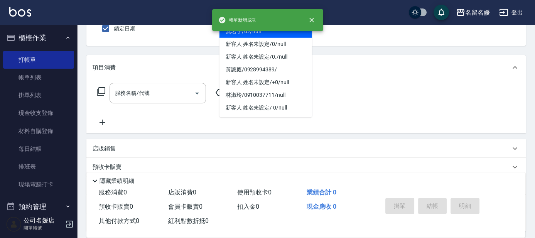
type input "03"
type input "無名字/02/null"
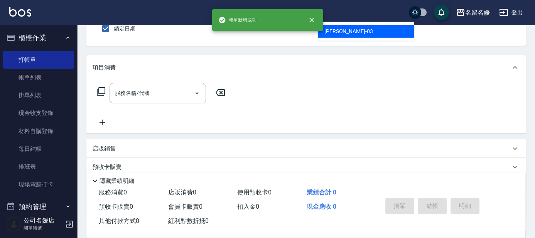
type input "[PERSON_NAME]-03"
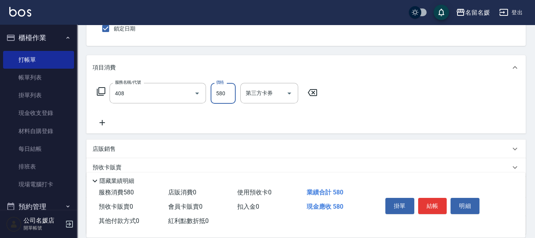
type input "剪髮(580)(408)"
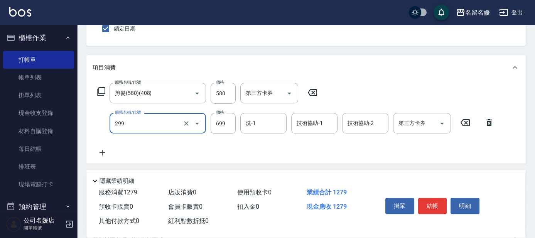
type input "滾珠洗髮699(299)"
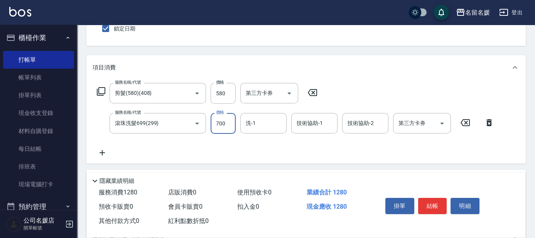
type input "700"
type input "張家惠-24"
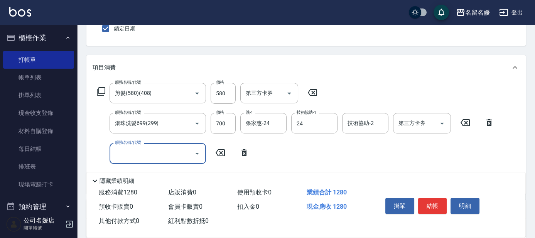
type input "張家惠-24"
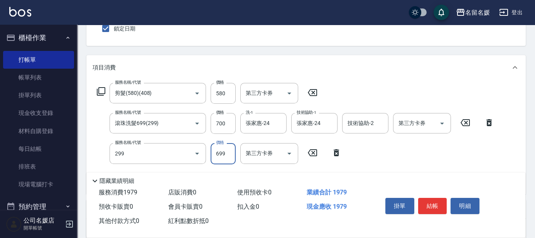
type input "滾珠洗髮699(299)"
type input "700"
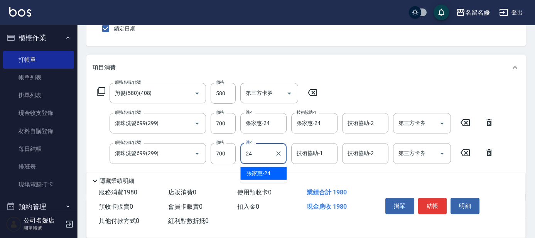
type input "張家惠-24"
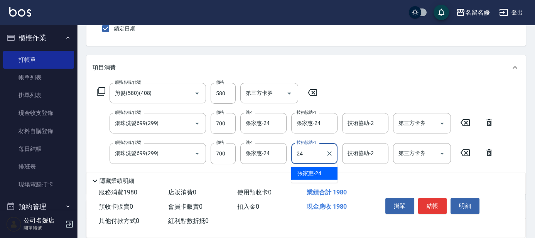
type input "張家惠-24"
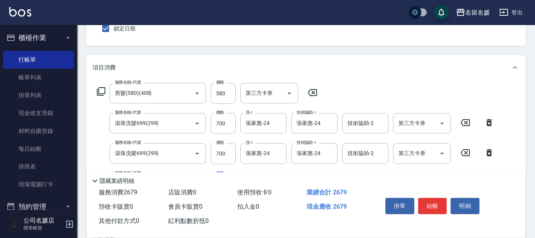
type input "滾珠洗髮699(299)"
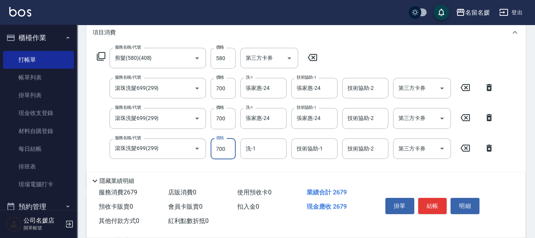
type input "700"
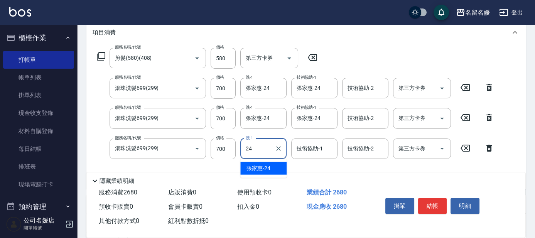
type input "張家惠-24"
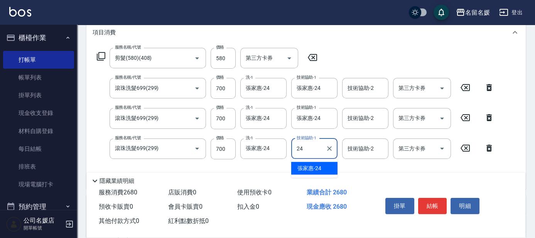
type input "張家惠-24"
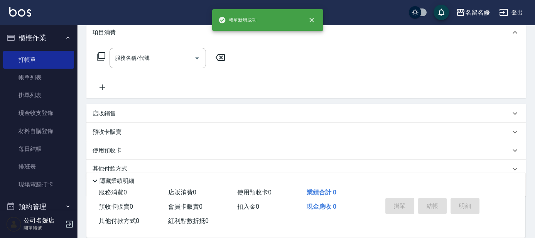
scroll to position [0, 0]
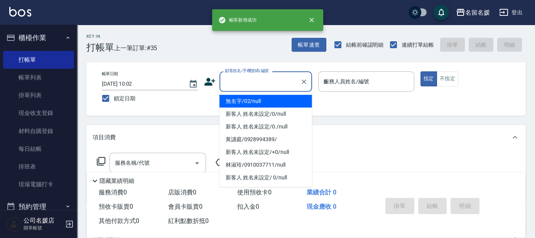
type input "03"
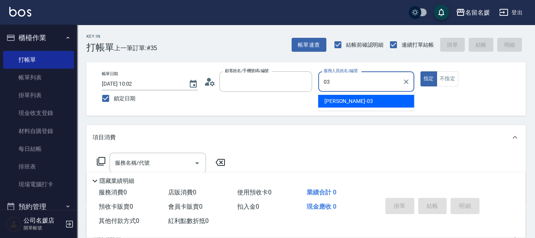
type input "無名字/02/null"
type input "[PERSON_NAME]-03"
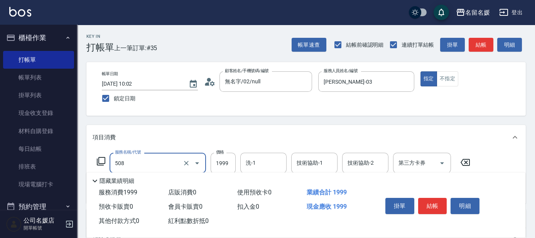
type input "洗+剪+染(508)"
type input "2499"
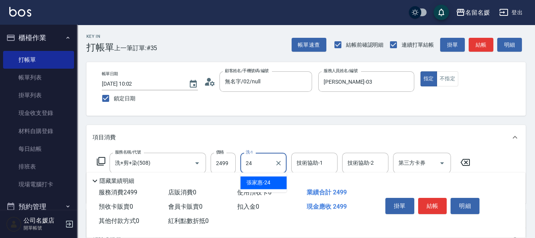
type input "張家惠-24"
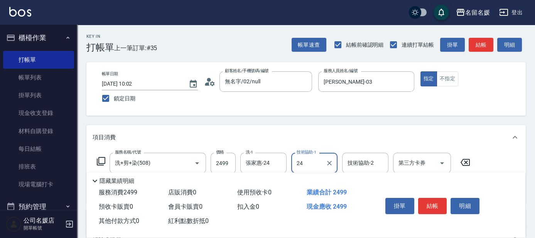
type input "張家惠-24"
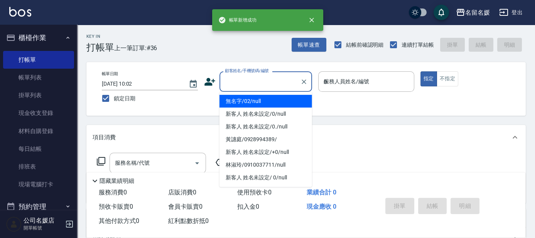
type input "03"
type input "無名字/02/null"
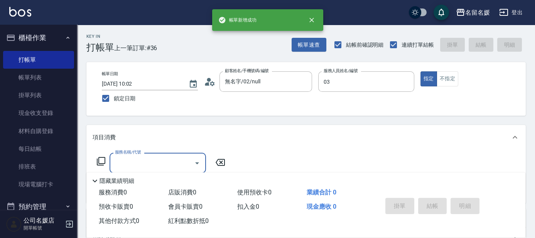
type input "[PERSON_NAME]-03"
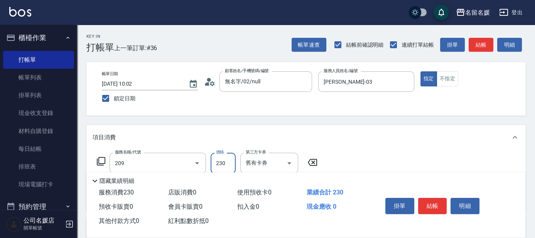
type input "洗髮券-(卡)230(209)"
type input "[PERSON_NAME]-23"
type input "洗髮券-(卡)230(209)"
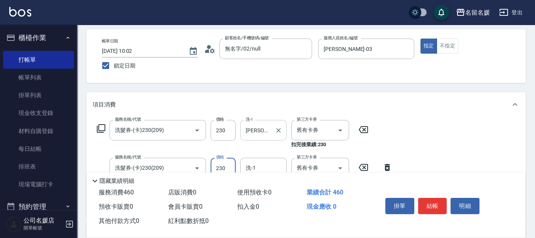
scroll to position [35, 0]
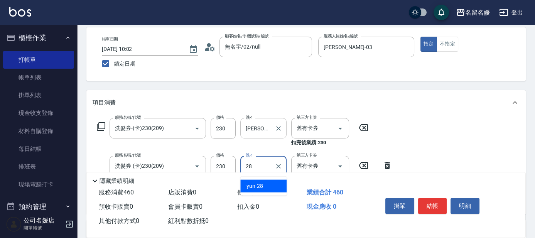
type input "yun-28"
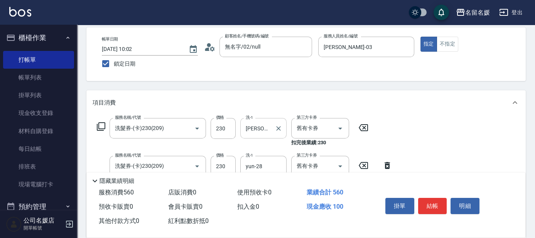
type input "[PERSON_NAME].玻酸.晶膜.水療(635)"
type input "[PERSON_NAME]-23"
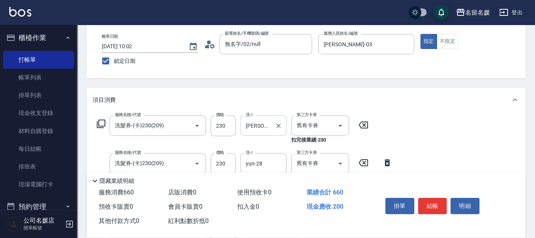
type input "[PERSON_NAME].玻酸.晶膜.水療(635)"
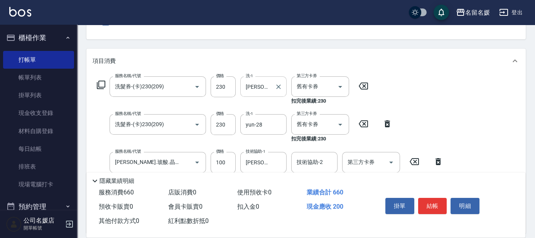
scroll to position [111, 0]
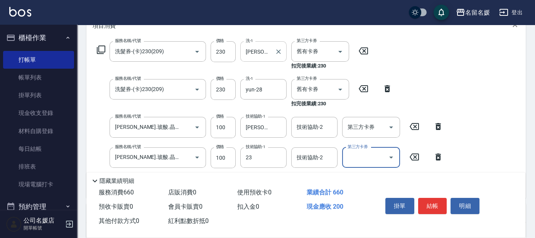
type input "[PERSON_NAME]-23"
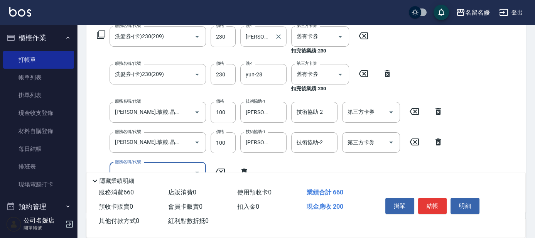
scroll to position [182, 0]
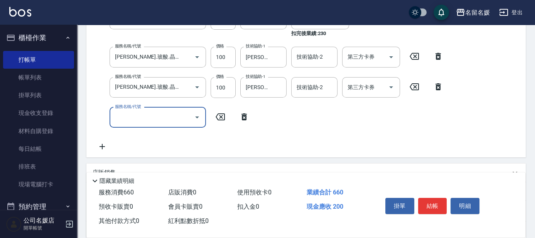
click at [131, 116] on input "服務名稱/代號" at bounding box center [152, 117] width 78 height 13
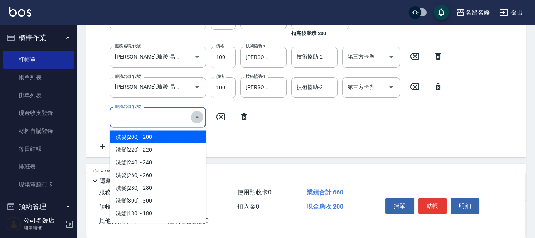
click at [197, 116] on icon "Close" at bounding box center [197, 117] width 4 height 2
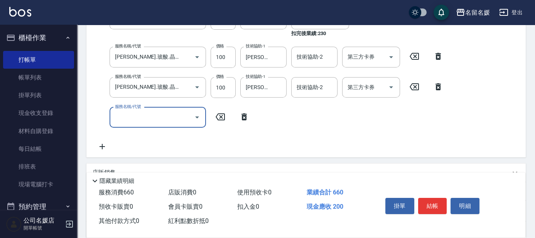
click at [196, 117] on icon "Open" at bounding box center [197, 117] width 4 height 2
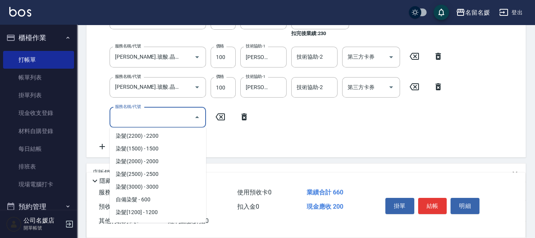
scroll to position [525, 0]
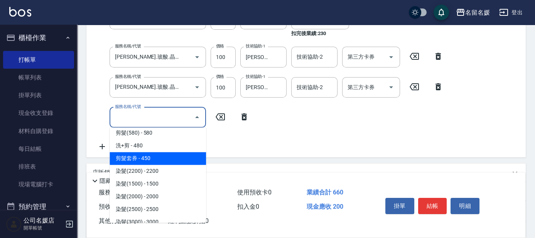
click at [145, 158] on span "剪髮套券 - 450" at bounding box center [157, 158] width 96 height 13
type input "剪髮套券(499)"
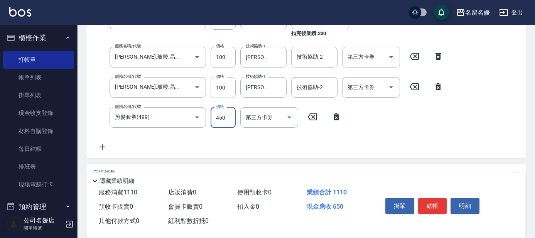
scroll to position [180, 0]
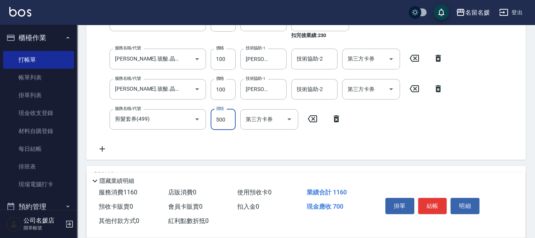
type input "500"
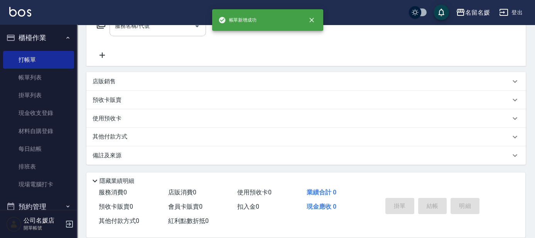
scroll to position [0, 0]
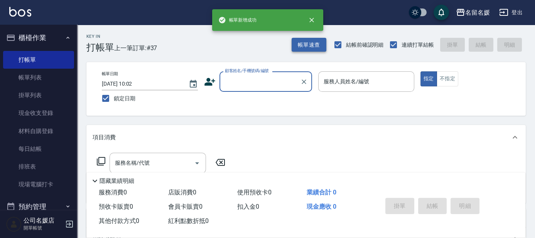
click at [311, 45] on button "帳單速查" at bounding box center [308, 45] width 35 height 14
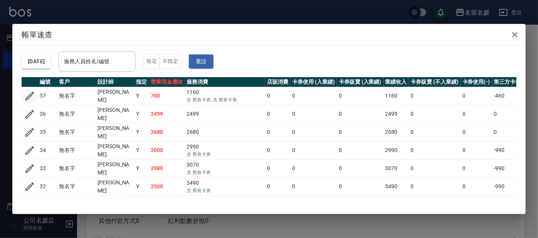
click at [32, 91] on icon "button" at bounding box center [30, 96] width 12 height 12
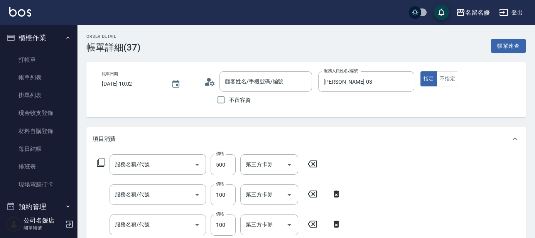
type input "[DATE] 10:02"
type input "[PERSON_NAME]-03"
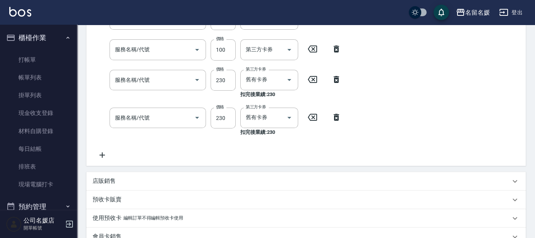
type input "剪髮套券(499)"
type input "[PERSON_NAME].玻酸.晶膜.水療(635)"
type input "洗髮券-(卡)230(209)"
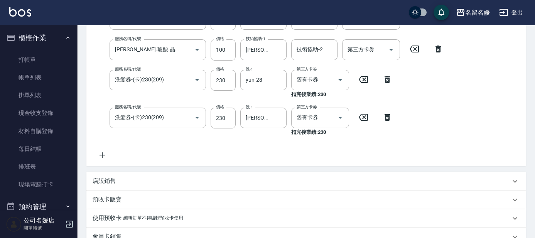
scroll to position [105, 0]
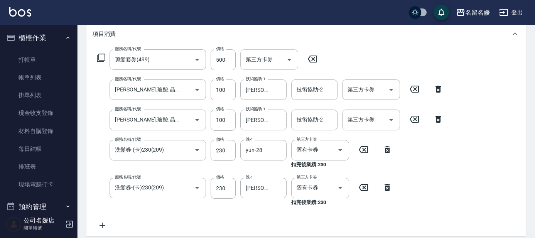
type input "無名字/02/null"
click at [290, 59] on icon "Open" at bounding box center [289, 60] width 4 height 2
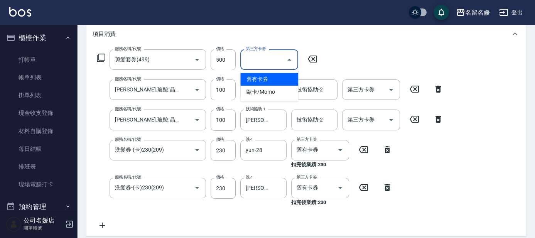
click at [278, 81] on span "舊有卡券" at bounding box center [269, 79] width 58 height 13
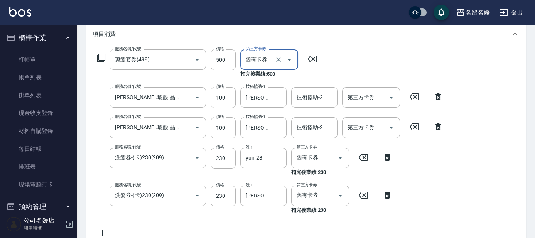
type input "舊有卡券"
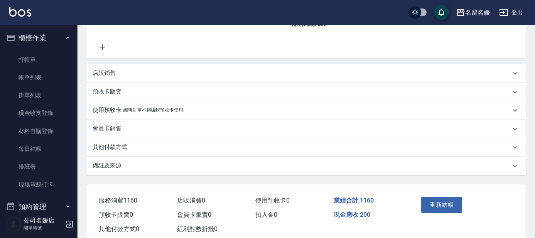
scroll to position [310, 0]
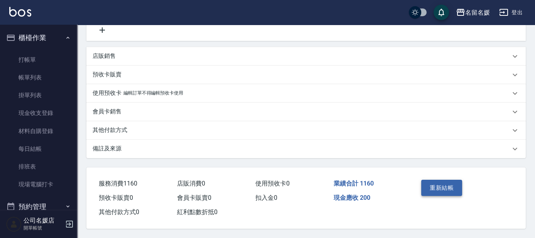
click at [443, 185] on button "重新結帳" at bounding box center [441, 188] width 41 height 16
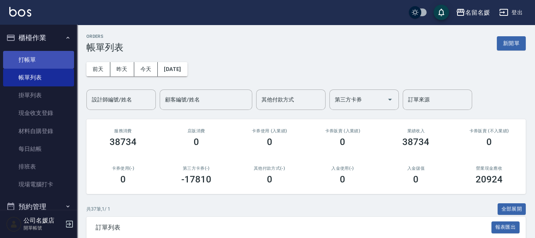
click at [44, 65] on link "打帳單" at bounding box center [38, 60] width 71 height 18
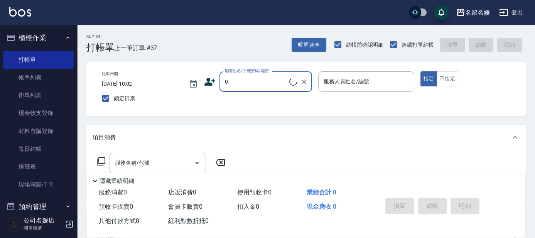
type input "0"
type input "02"
type button "true"
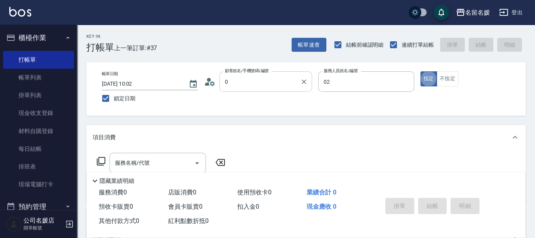
type input "無名字/02/null"
type input "劉冠伶-02"
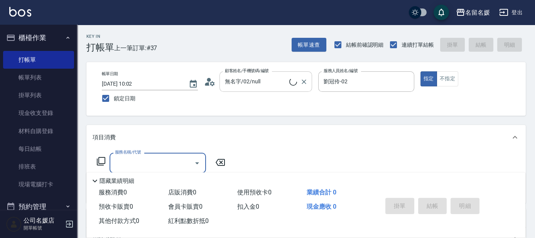
type input "新客人 姓名未設定/0/null"
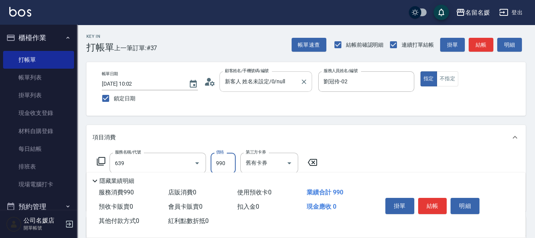
type input "(芙)蘆薈髮膜套卡(自材)(639)"
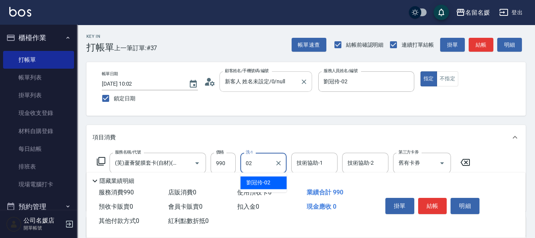
type input "劉冠伶-02"
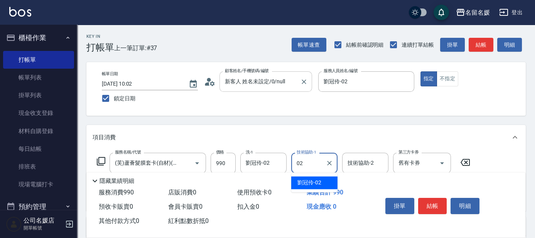
type input "劉冠伶-02"
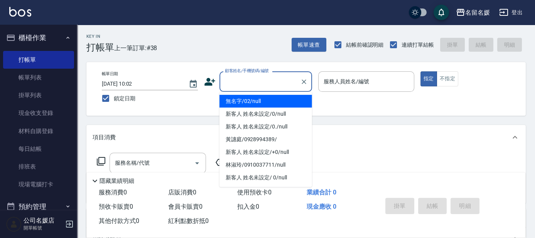
drag, startPoint x: 262, startPoint y: 79, endPoint x: 262, endPoint y: 96, distance: 17.4
click at [262, 79] on input "顧客姓名/手機號碼/編號" at bounding box center [260, 81] width 74 height 13
click at [265, 103] on li "無名字/02/null" at bounding box center [265, 101] width 93 height 13
type input "無名字/02/null"
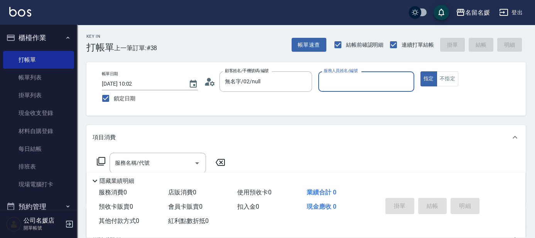
click at [358, 81] on div "服務人員姓名/編號 服務人員姓名/編號" at bounding box center [366, 81] width 96 height 20
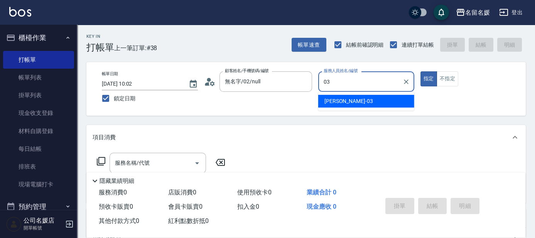
type input "[PERSON_NAME]-03"
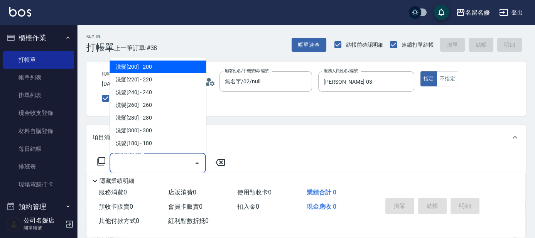
click at [168, 164] on input "服務名稱/代號" at bounding box center [152, 162] width 78 height 13
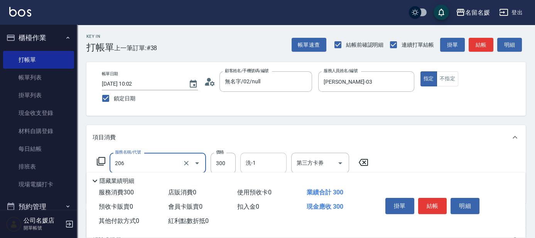
click at [271, 160] on input "洗-1" at bounding box center [263, 162] width 39 height 13
type input "洗髮[300](206)"
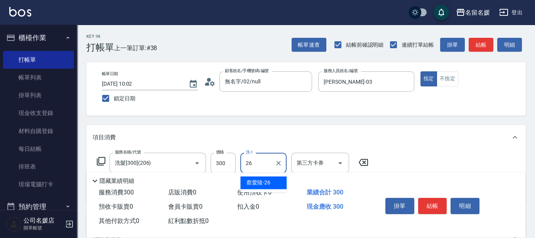
type input "[PERSON_NAME]-26"
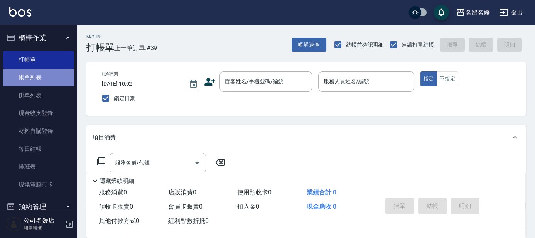
click at [47, 77] on link "帳單列表" at bounding box center [38, 78] width 71 height 18
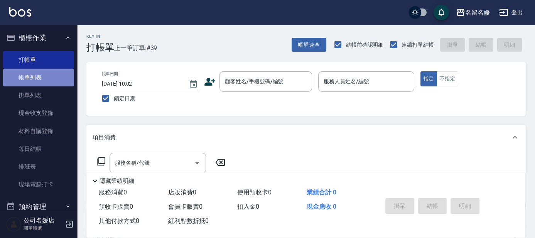
click at [47, 77] on link "帳單列表" at bounding box center [38, 78] width 71 height 18
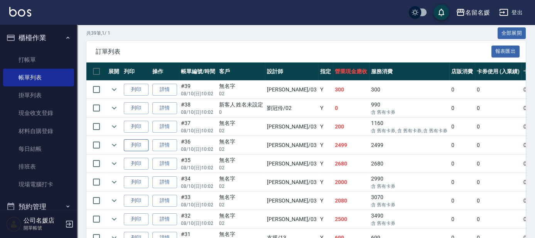
scroll to position [210, 0]
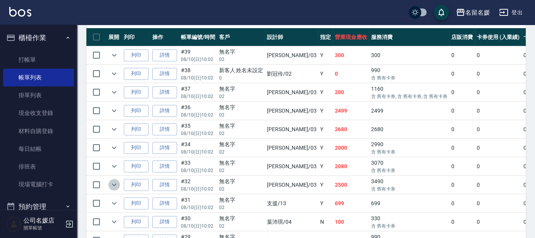
click at [116, 184] on icon "expand row" at bounding box center [113, 184] width 9 height 9
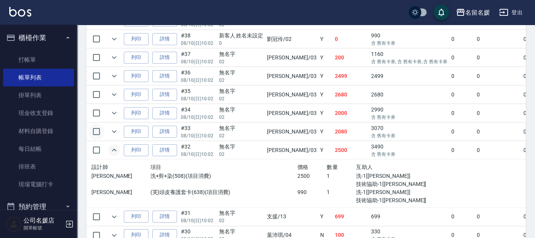
scroll to position [245, 0]
click at [115, 128] on icon "expand row" at bounding box center [113, 130] width 9 height 9
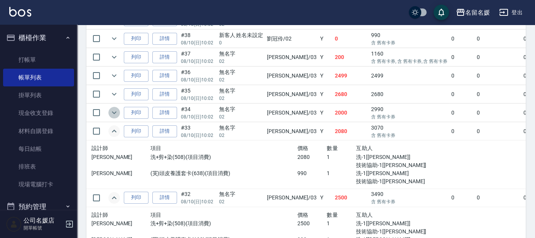
click at [111, 109] on icon "expand row" at bounding box center [113, 112] width 9 height 9
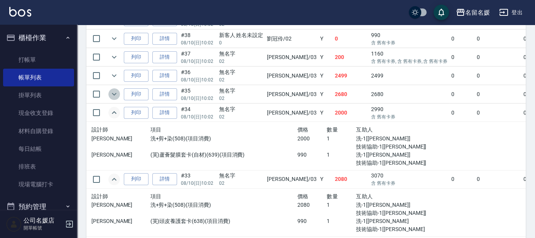
click at [109, 90] on icon "expand row" at bounding box center [113, 93] width 9 height 9
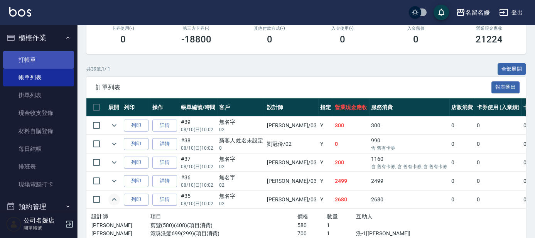
scroll to position [105, 0]
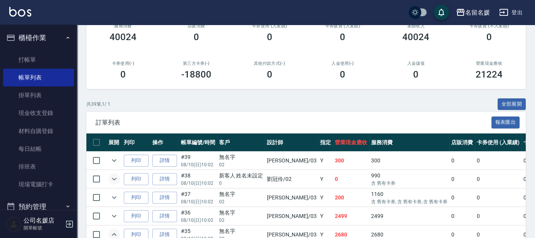
click at [110, 178] on icon "expand row" at bounding box center [113, 178] width 9 height 9
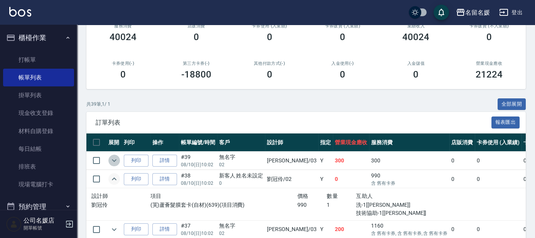
click at [115, 163] on icon "expand row" at bounding box center [113, 160] width 9 height 9
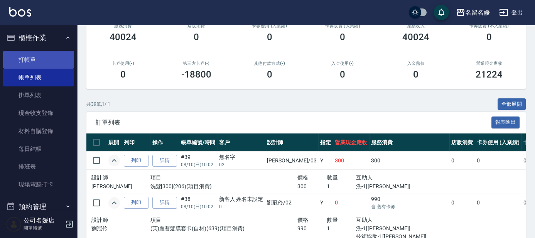
drag, startPoint x: 33, startPoint y: 61, endPoint x: 35, endPoint y: 57, distance: 4.7
click at [33, 61] on link "打帳單" at bounding box center [38, 60] width 71 height 18
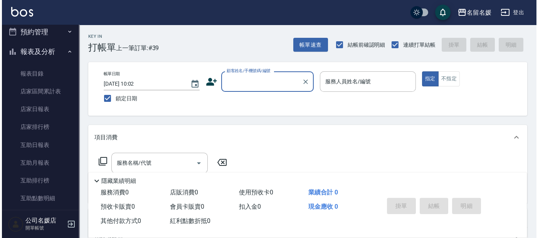
scroll to position [175, 0]
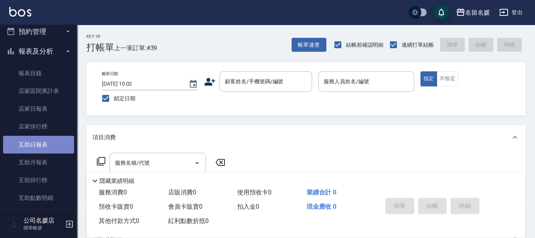
click at [47, 141] on link "互助日報表" at bounding box center [38, 145] width 71 height 18
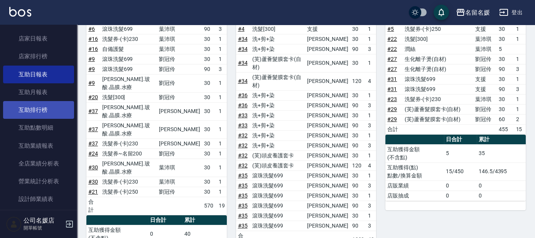
scroll to position [280, 0]
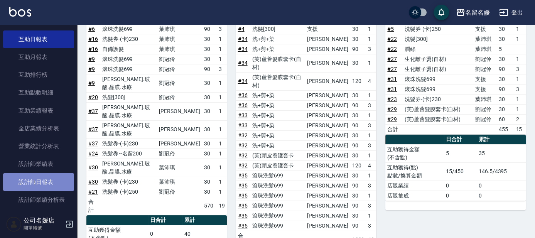
click at [52, 182] on link "設計師日報表" at bounding box center [38, 182] width 71 height 18
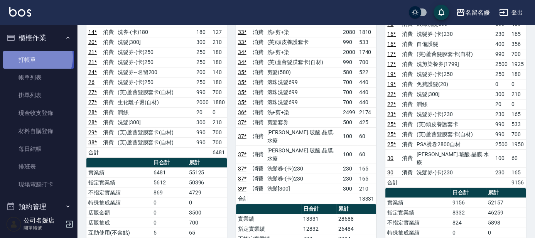
click at [35, 57] on link "打帳單" at bounding box center [38, 60] width 71 height 18
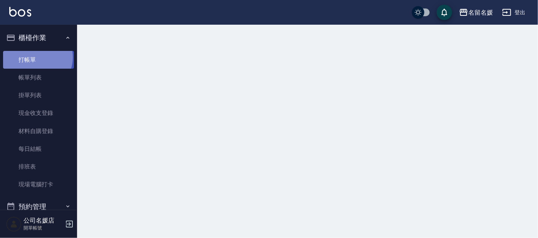
click at [35, 57] on link "打帳單" at bounding box center [38, 60] width 71 height 18
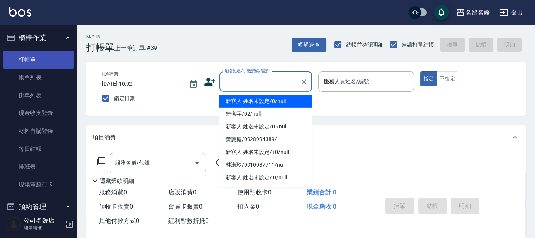
type input "03"
type button "true"
type input "新客人 姓名未設定/0/null"
type input "[PERSON_NAME]-03"
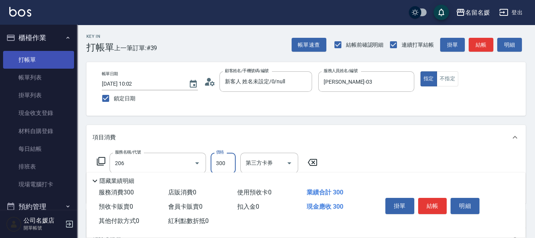
type input "洗髮[300](206)"
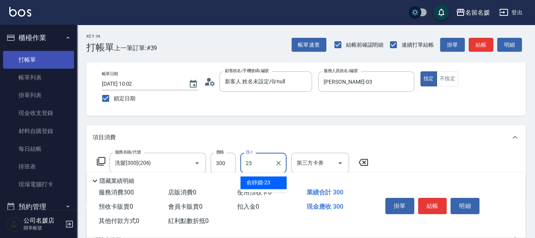
type input "[PERSON_NAME]-23"
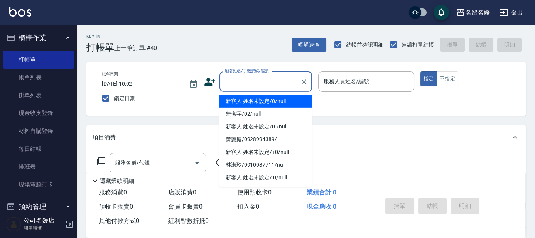
type input "新客人 姓名未設定/0/null"
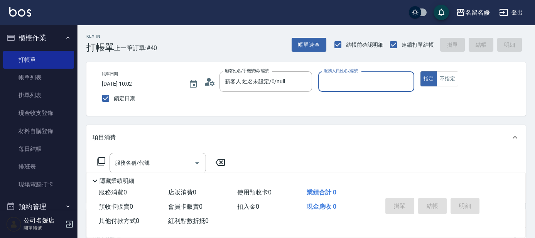
click at [420, 71] on button "指定" at bounding box center [428, 78] width 17 height 15
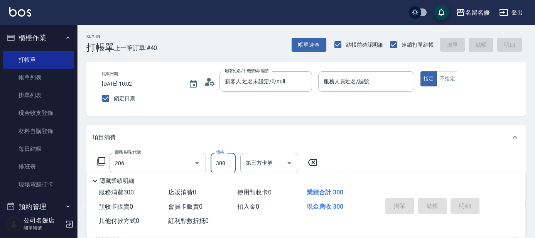
type input "洗髮[300](206)"
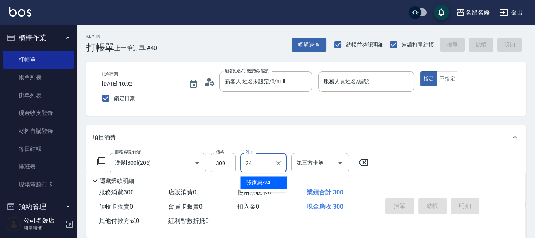
type input "張家惠-24"
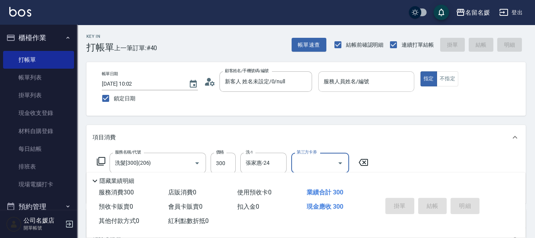
click at [331, 74] on div "服務人員姓名/編號" at bounding box center [366, 81] width 96 height 20
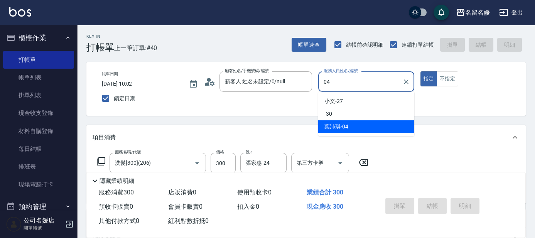
type input "[PERSON_NAME]-04"
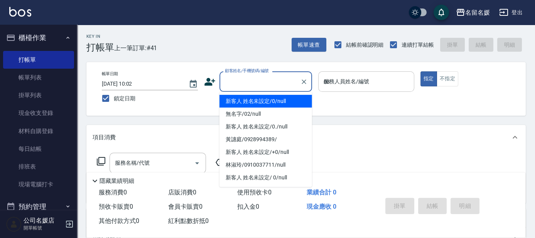
type input "03"
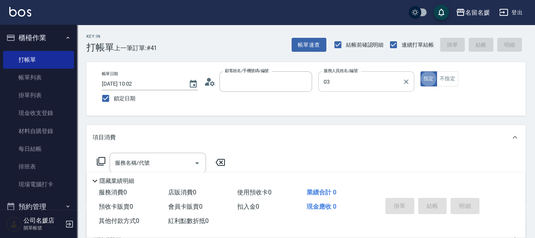
type input "新客人 姓名未設定/0/null"
type input "[PERSON_NAME]-03"
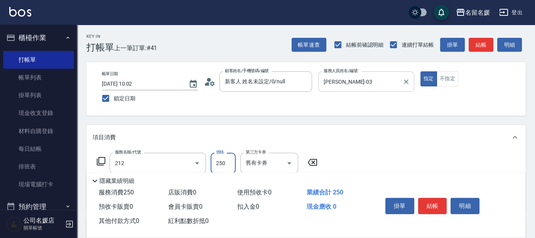
type input "洗髮券-(卡)250(212)"
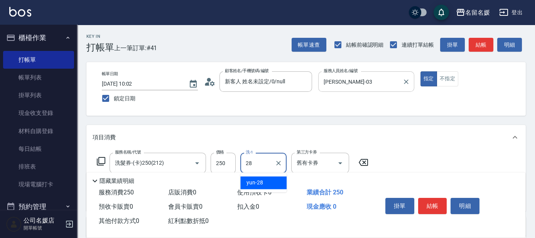
type input "yun-28"
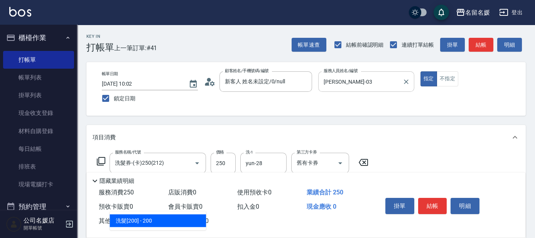
type input "2"
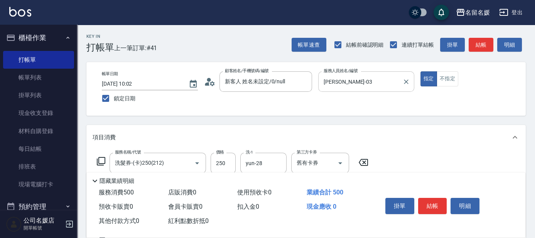
type input "洗髮券-(卡)250(212)"
type input "28"
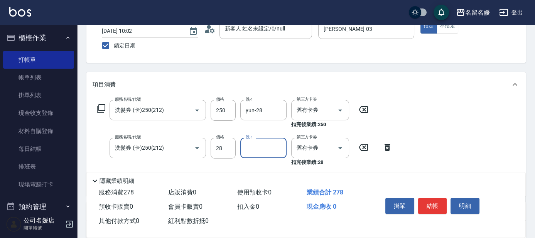
scroll to position [70, 0]
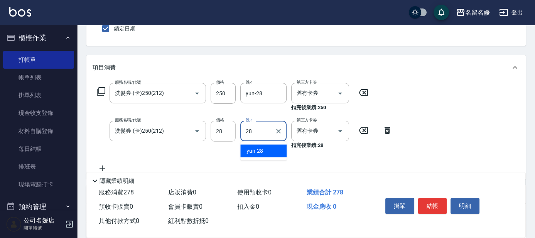
type input "28"
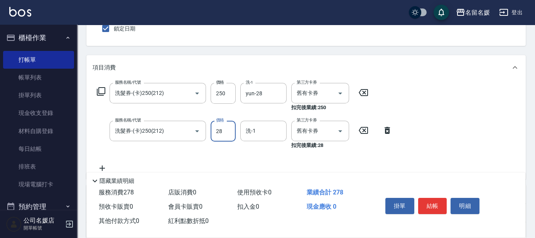
click at [225, 129] on input "28" at bounding box center [222, 131] width 25 height 21
type input "250"
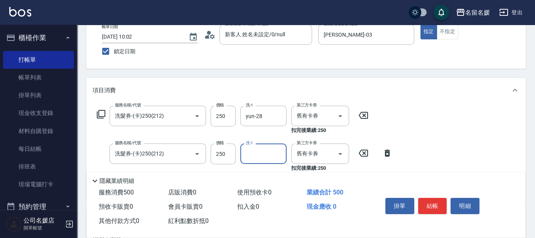
scroll to position [35, 0]
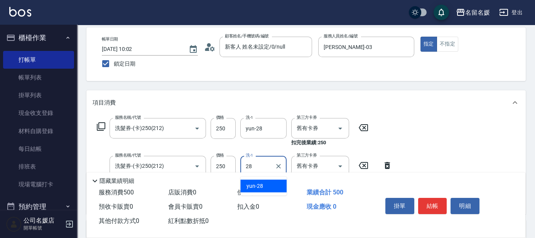
type input "yun-28"
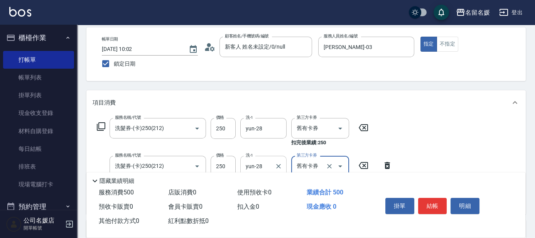
scroll to position [0, 0]
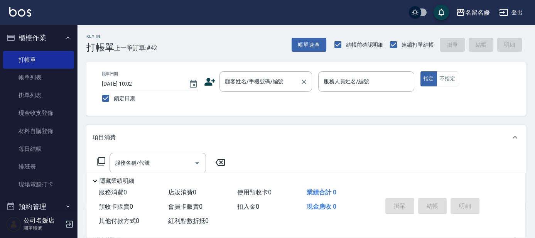
click at [257, 81] on div "顧客姓名/手機號碼/編號 顧客姓名/手機號碼/編號" at bounding box center [265, 81] width 93 height 20
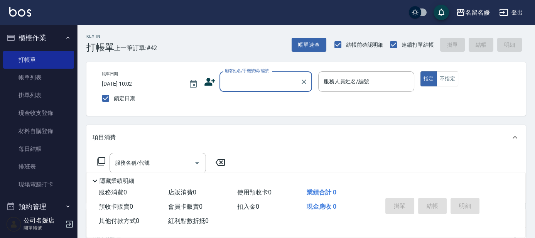
click at [266, 81] on input "顧客姓名/手機號碼/編號" at bounding box center [260, 81] width 74 height 13
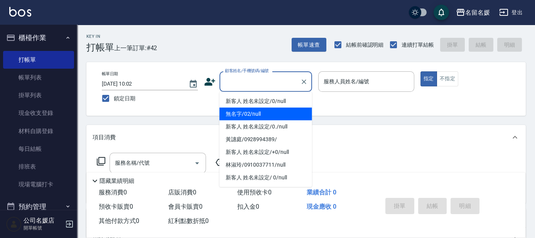
drag, startPoint x: 274, startPoint y: 110, endPoint x: 369, endPoint y: 81, distance: 99.0
click at [275, 110] on li "無名字/02/null" at bounding box center [265, 114] width 93 height 13
click at [369, 81] on input "服務人員姓名/編號" at bounding box center [365, 81] width 89 height 13
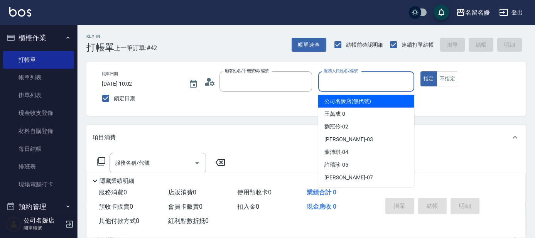
type input "無名字/02/null"
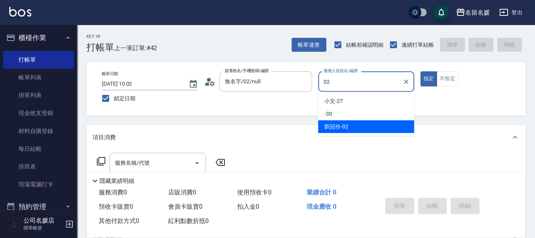
type input "劉冠伶-02"
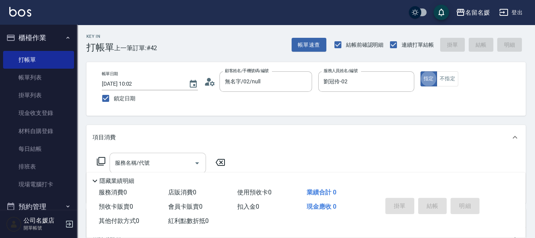
drag, startPoint x: 170, startPoint y: 159, endPoint x: 168, endPoint y: 153, distance: 6.3
click at [170, 159] on input "服務名稱/代號" at bounding box center [152, 162] width 78 height 13
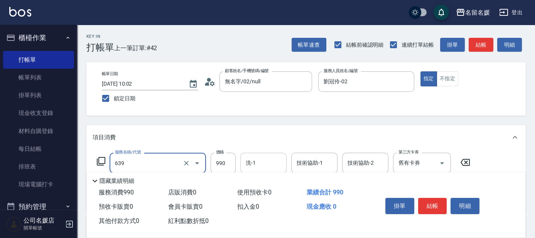
click at [266, 163] on input "洗-1" at bounding box center [263, 162] width 39 height 13
type input "(芙)蘆薈髮膜套卡(自材)(639)"
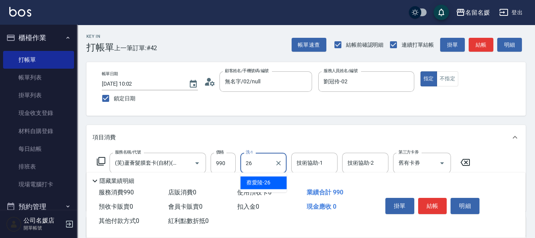
type input "[PERSON_NAME]-26"
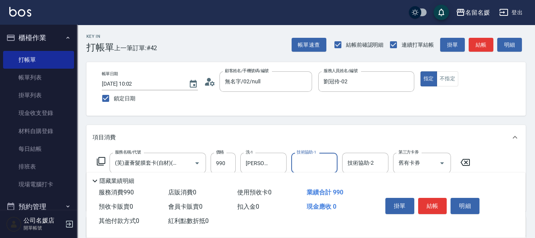
click at [316, 168] on input "技術協助-1" at bounding box center [313, 162] width 39 height 13
type input "[PERSON_NAME]-26"
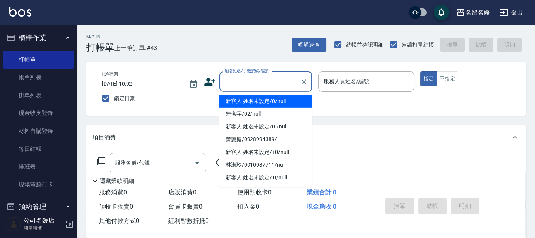
type input "新客人 姓名未設定/0/null"
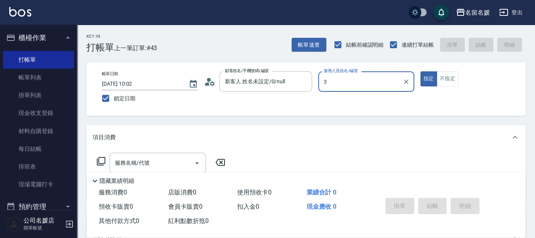
type input "3"
click at [420, 71] on button "指定" at bounding box center [428, 78] width 17 height 15
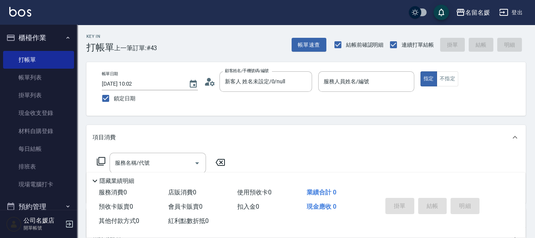
click at [342, 81] on div "服務人員姓名/編號 服務人員姓名/編號" at bounding box center [366, 81] width 96 height 20
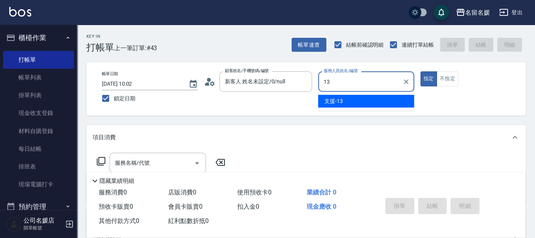
type input "支援-13"
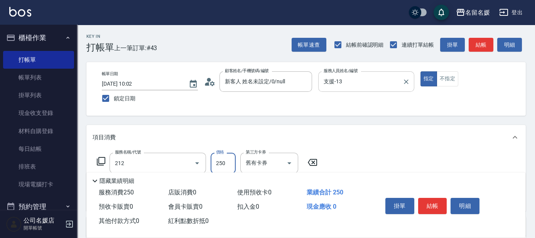
type input "洗髮券-(卡)250(212)"
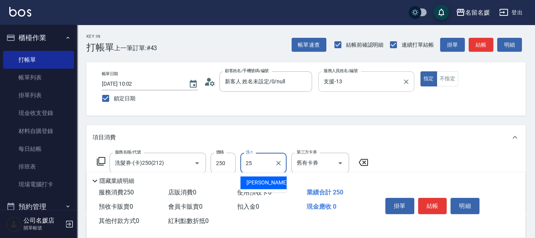
type input "[PERSON_NAME]-25"
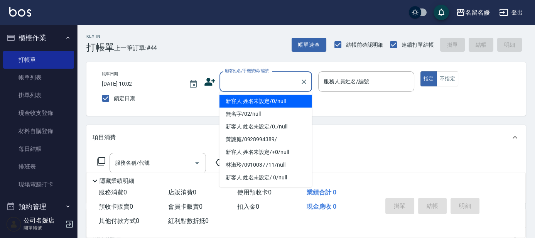
click at [267, 82] on input "顧客姓名/手機號碼/編號" at bounding box center [260, 81] width 74 height 13
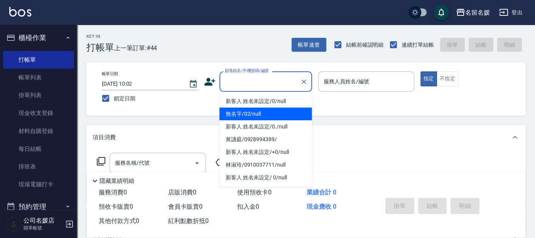
click at [265, 111] on li "無名字/02/null" at bounding box center [265, 114] width 93 height 13
click at [353, 83] on label "服務人員姓名/編號" at bounding box center [345, 81] width 45 height 8
click at [353, 83] on input "服務人員姓名/編號" at bounding box center [365, 81] width 89 height 13
type input "無名字/02/null"
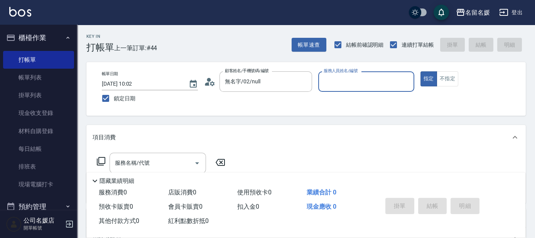
click at [352, 84] on input "服務人員姓名/編號" at bounding box center [365, 81] width 89 height 13
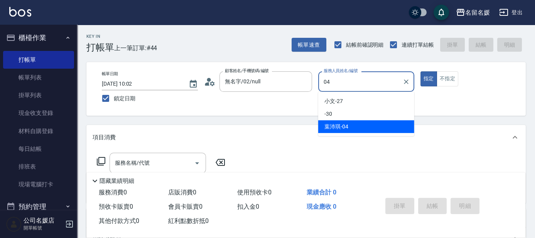
type input "[PERSON_NAME]-04"
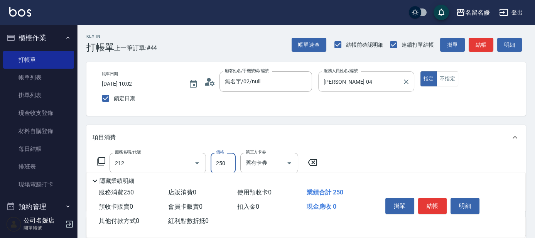
type input "洗髮券-(卡)250(212)"
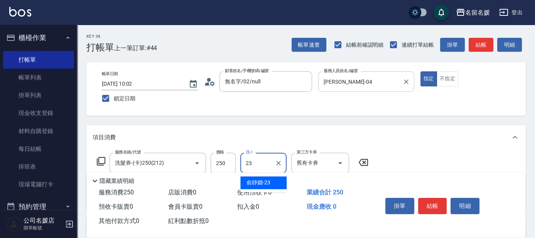
type input "[PERSON_NAME]-23"
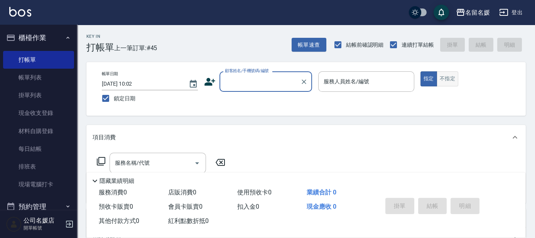
click at [449, 79] on button "不指定" at bounding box center [447, 78] width 22 height 15
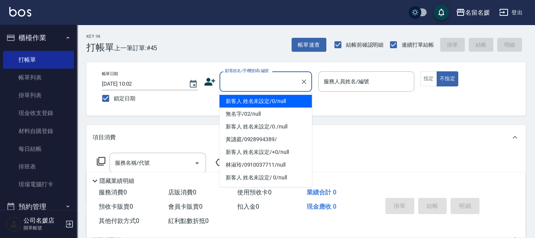
click at [250, 82] on input "顧客姓名/手機號碼/編號" at bounding box center [260, 81] width 74 height 13
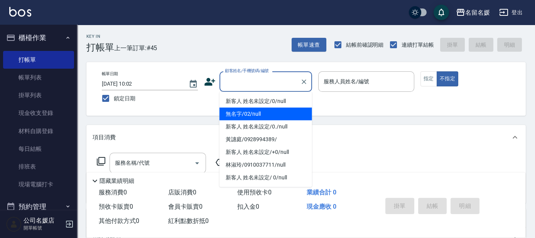
click at [278, 115] on li "無名字/02/null" at bounding box center [265, 114] width 93 height 13
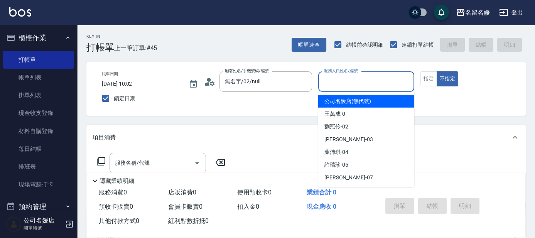
click at [344, 81] on input "服務人員姓名/編號" at bounding box center [365, 81] width 89 height 13
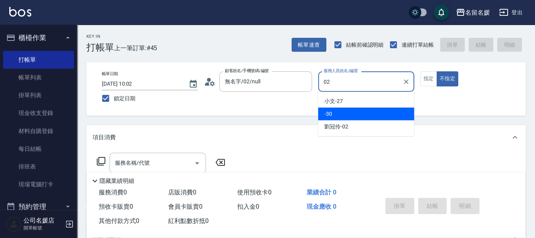
click at [347, 113] on div "-30" at bounding box center [366, 114] width 96 height 13
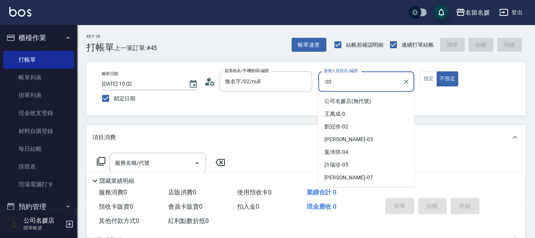
click at [352, 84] on input "-30" at bounding box center [359, 81] width 77 height 13
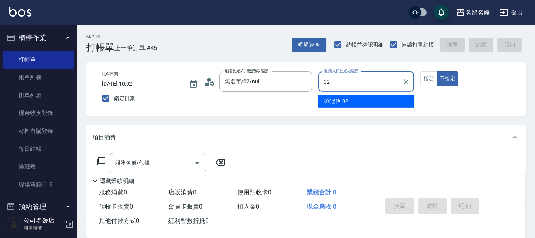
click at [347, 98] on span "[PERSON_NAME]-02" at bounding box center [336, 101] width 24 height 8
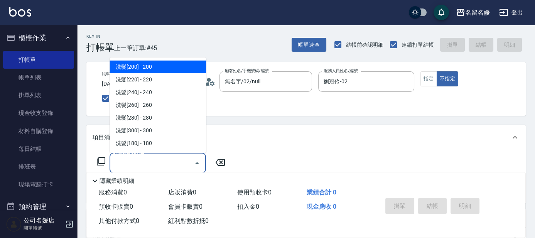
click at [165, 161] on input "服務名稱/代號" at bounding box center [152, 162] width 78 height 13
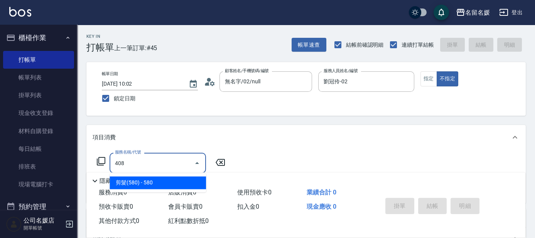
drag, startPoint x: 166, startPoint y: 182, endPoint x: 168, endPoint y: 168, distance: 14.9
click at [166, 183] on span "剪髮(580) - 580" at bounding box center [157, 182] width 96 height 13
click at [180, 186] on span "洗+剪 - 480" at bounding box center [157, 182] width 96 height 13
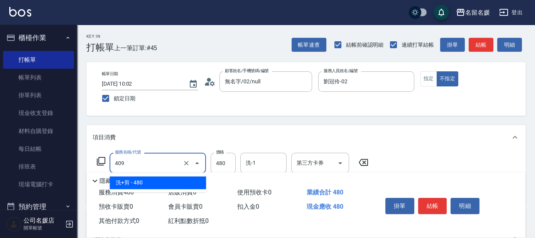
drag, startPoint x: 165, startPoint y: 165, endPoint x: 167, endPoint y: 173, distance: 8.2
click at [165, 168] on input "409" at bounding box center [147, 162] width 68 height 13
drag, startPoint x: 170, startPoint y: 182, endPoint x: 177, endPoint y: 182, distance: 7.0
click at [173, 183] on span "洗+剪 - 480" at bounding box center [157, 182] width 96 height 13
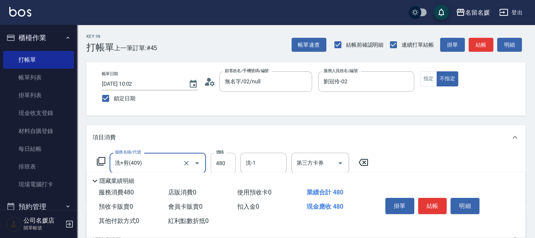
click at [215, 160] on input "480" at bounding box center [222, 163] width 25 height 21
type input "580"
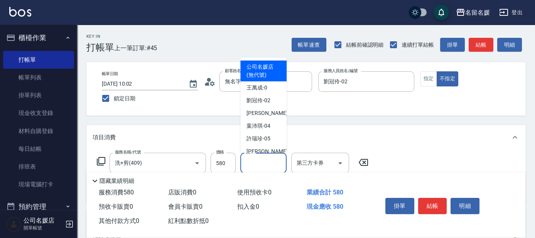
click at [257, 166] on input "洗-1" at bounding box center [263, 162] width 39 height 13
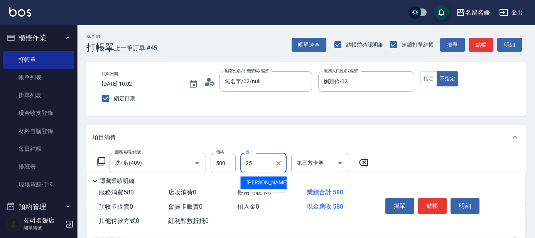
drag, startPoint x: 264, startPoint y: 182, endPoint x: 345, endPoint y: 187, distance: 81.5
click at [264, 182] on span "楊瑋萱 -25" at bounding box center [270, 182] width 49 height 8
type input "[PERSON_NAME]-25"
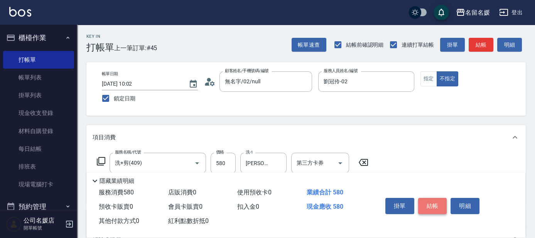
click at [430, 204] on button "結帳" at bounding box center [432, 206] width 29 height 16
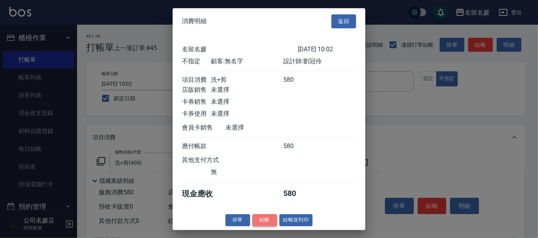
click at [259, 220] on button "結帳" at bounding box center [264, 220] width 25 height 12
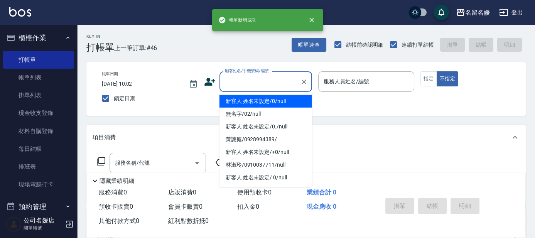
click at [264, 80] on input "顧客姓名/手機號碼/編號" at bounding box center [260, 81] width 74 height 13
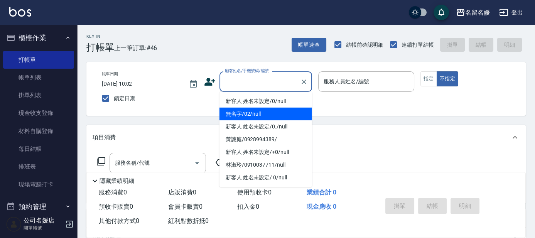
click at [266, 114] on li "無名字/02/null" at bounding box center [265, 114] width 93 height 13
type input "無名字/02/null"
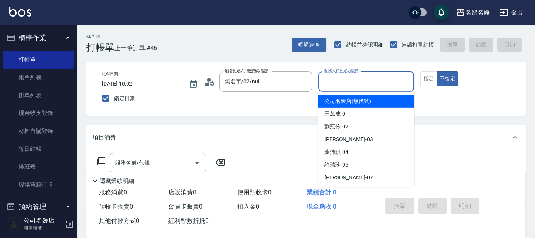
click at [357, 84] on input "服務人員姓名/編號" at bounding box center [365, 81] width 89 height 13
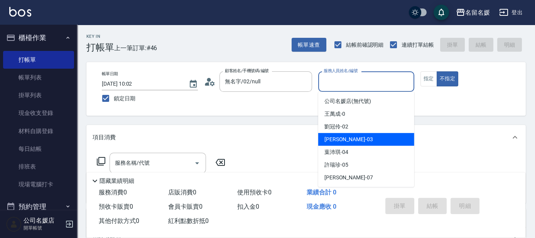
drag, startPoint x: 347, startPoint y: 137, endPoint x: 383, endPoint y: 115, distance: 42.7
click at [347, 137] on span "蔡依芳 -03" at bounding box center [348, 139] width 49 height 8
type input "[PERSON_NAME]-03"
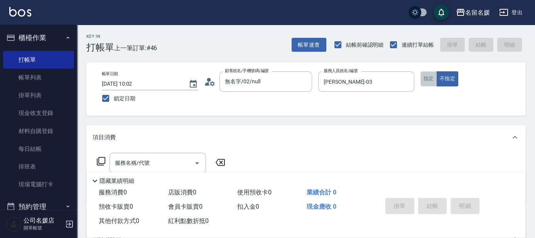
click at [425, 83] on button "指定" at bounding box center [428, 78] width 17 height 15
click at [156, 160] on input "服務名稱/代號" at bounding box center [152, 162] width 78 height 13
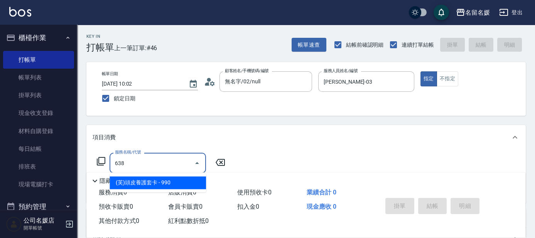
click at [161, 179] on span "(芙)頭皮養護套卡 - 990" at bounding box center [157, 182] width 96 height 13
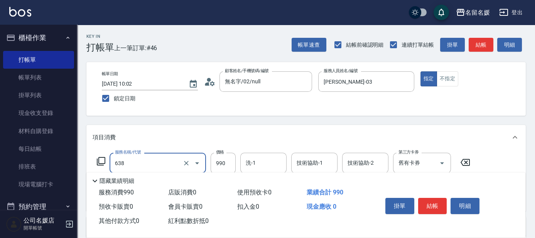
drag, startPoint x: 163, startPoint y: 160, endPoint x: 162, endPoint y: 166, distance: 6.3
click at [162, 166] on input "638" at bounding box center [147, 162] width 68 height 13
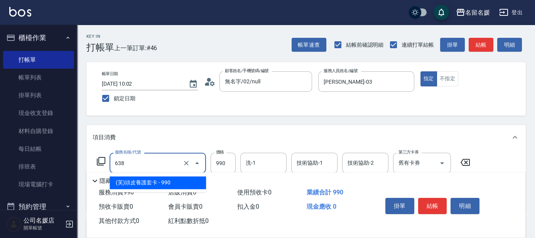
click at [173, 175] on ul "(芙)頭皮養護套卡 - 990" at bounding box center [157, 182] width 96 height 19
click at [167, 181] on span "(芙)頭皮養護套卡 - 990" at bounding box center [157, 182] width 96 height 13
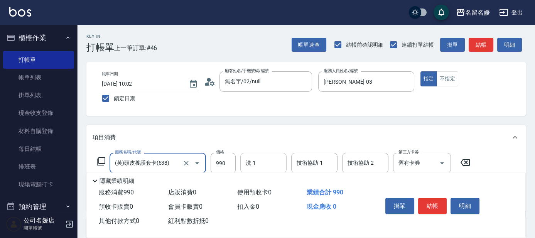
type input "(芙)頭皮養護套卡(638)"
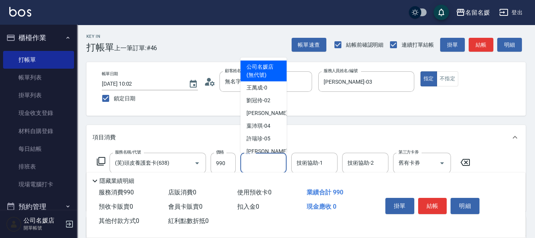
click at [274, 162] on input "洗-1" at bounding box center [263, 162] width 39 height 13
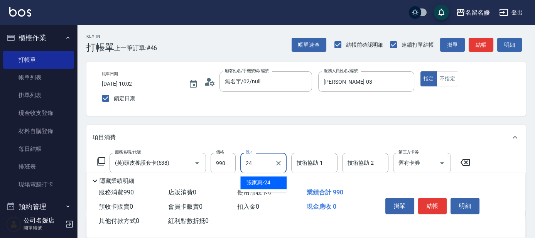
drag, startPoint x: 269, startPoint y: 184, endPoint x: 300, endPoint y: 161, distance: 38.5
click at [269, 184] on span "張家惠 -24" at bounding box center [258, 182] width 24 height 8
type input "張家惠-24"
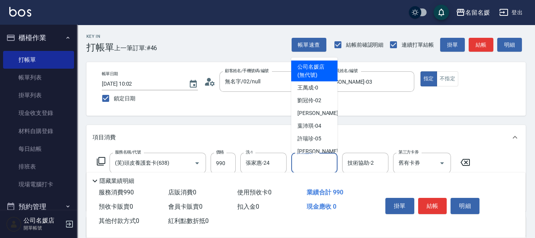
click at [301, 160] on div "技術協助-1 技術協助-1" at bounding box center [314, 163] width 46 height 20
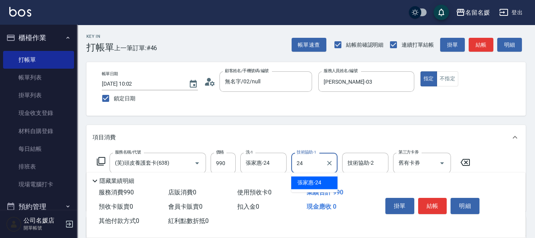
click at [310, 182] on span "張家惠 -24" at bounding box center [309, 182] width 24 height 8
type input "張家惠-24"
click at [436, 205] on button "結帳" at bounding box center [432, 206] width 29 height 16
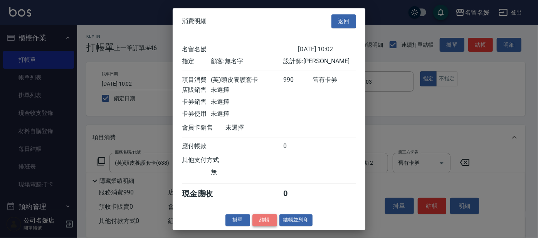
click at [260, 223] on button "結帳" at bounding box center [264, 220] width 25 height 12
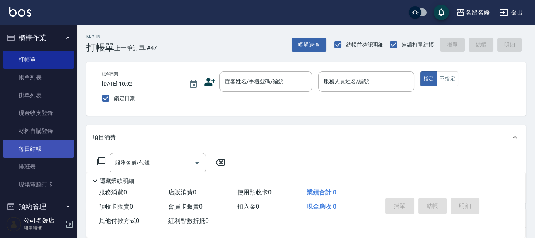
click at [54, 152] on link "每日結帳" at bounding box center [38, 149] width 71 height 18
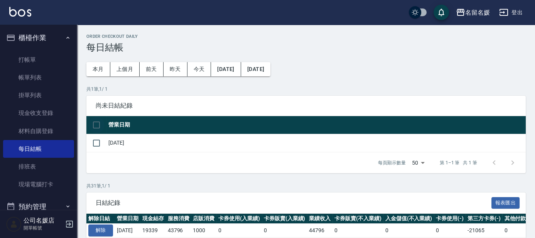
click at [93, 124] on input "checkbox" at bounding box center [96, 125] width 16 height 16
checkbox input "true"
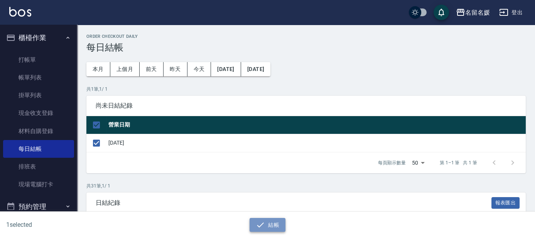
click at [268, 223] on button "結帳" at bounding box center [267, 225] width 36 height 14
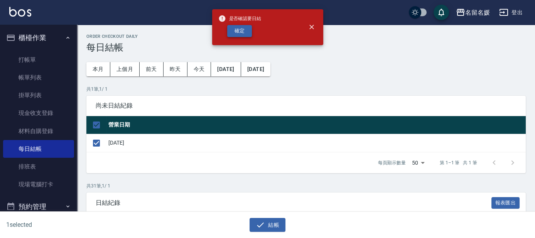
click at [237, 31] on button "確定" at bounding box center [239, 31] width 25 height 12
checkbox input "false"
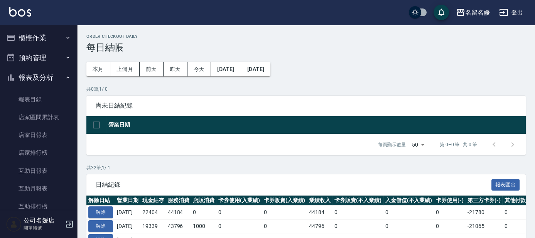
scroll to position [35, 0]
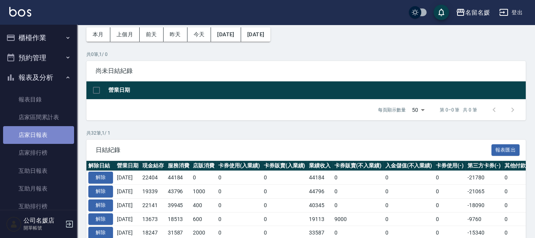
click at [45, 135] on link "店家日報表" at bounding box center [38, 135] width 71 height 18
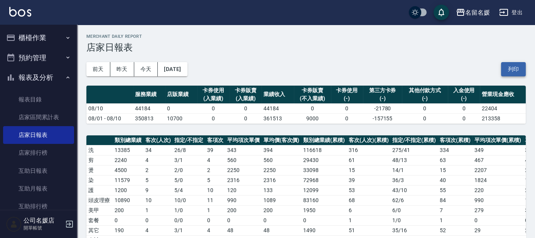
click at [513, 68] on button "列印" at bounding box center [513, 69] width 25 height 14
click at [39, 172] on link "互助日報表" at bounding box center [38, 171] width 71 height 18
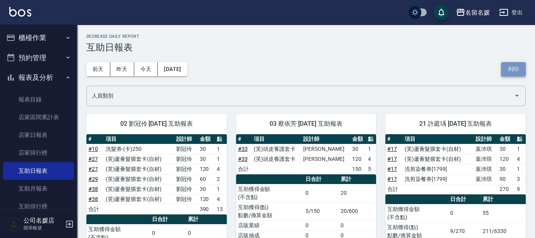
click at [508, 66] on button "列印" at bounding box center [513, 69] width 25 height 14
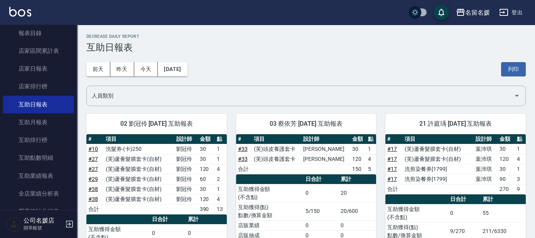
scroll to position [140, 0]
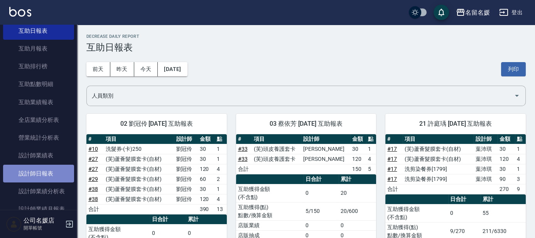
click at [63, 173] on link "設計師日報表" at bounding box center [38, 174] width 71 height 18
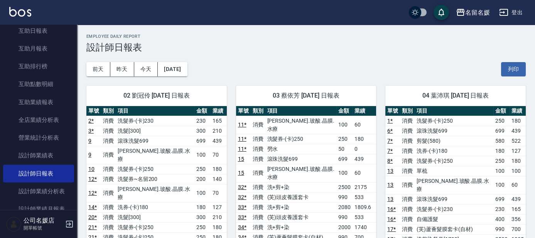
click at [513, 67] on button "列印" at bounding box center [513, 69] width 25 height 14
